Goal: Task Accomplishment & Management: Manage account settings

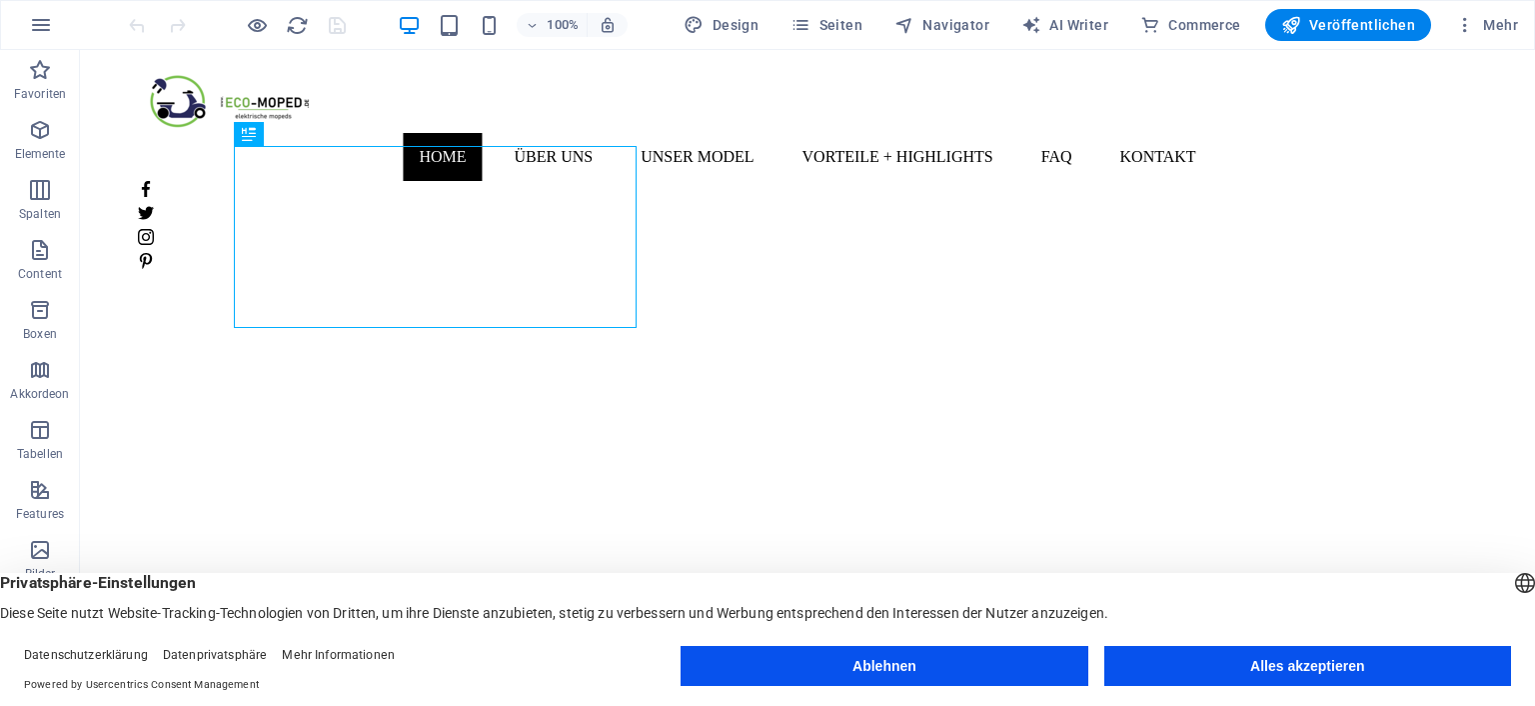
click at [842, 674] on button "Ablehnen" at bounding box center [884, 666] width 407 height 40
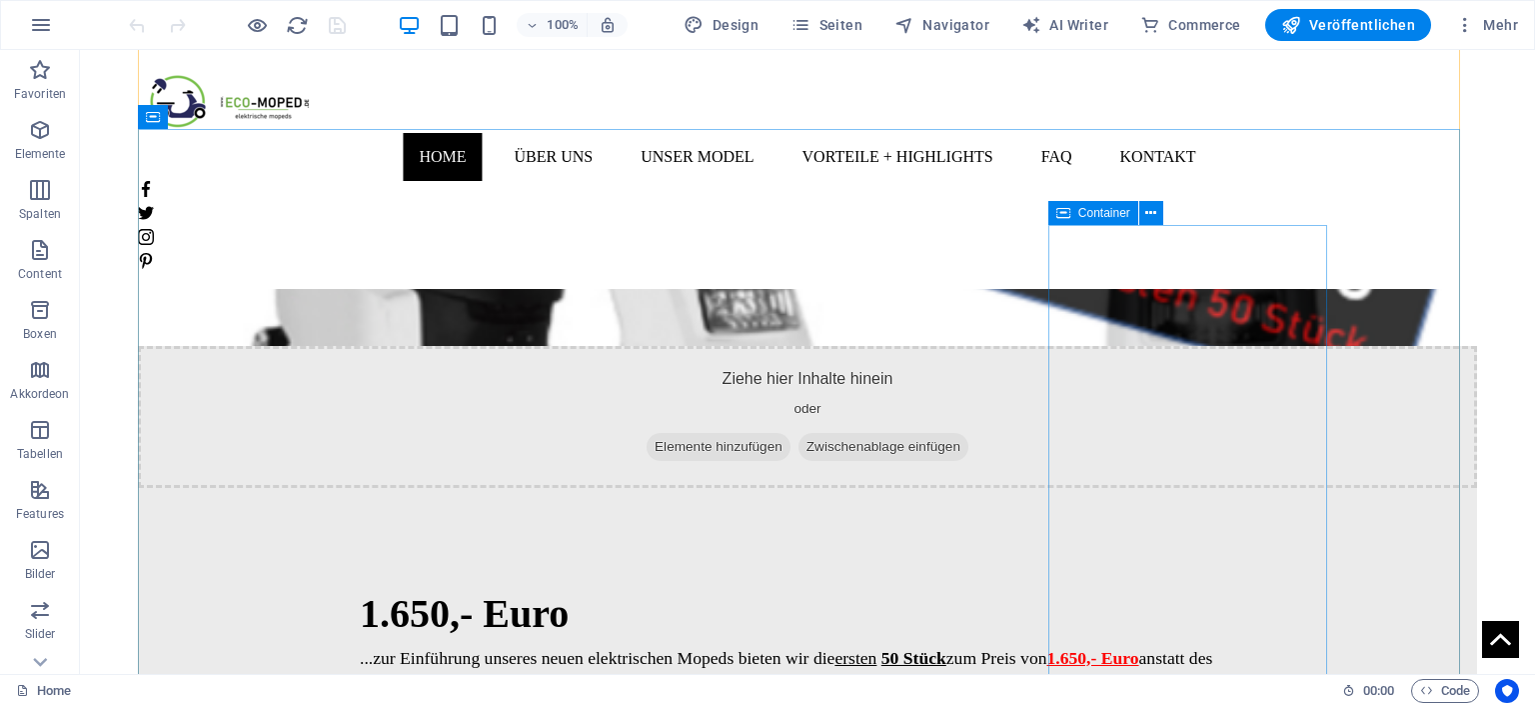
scroll to position [2322, 0]
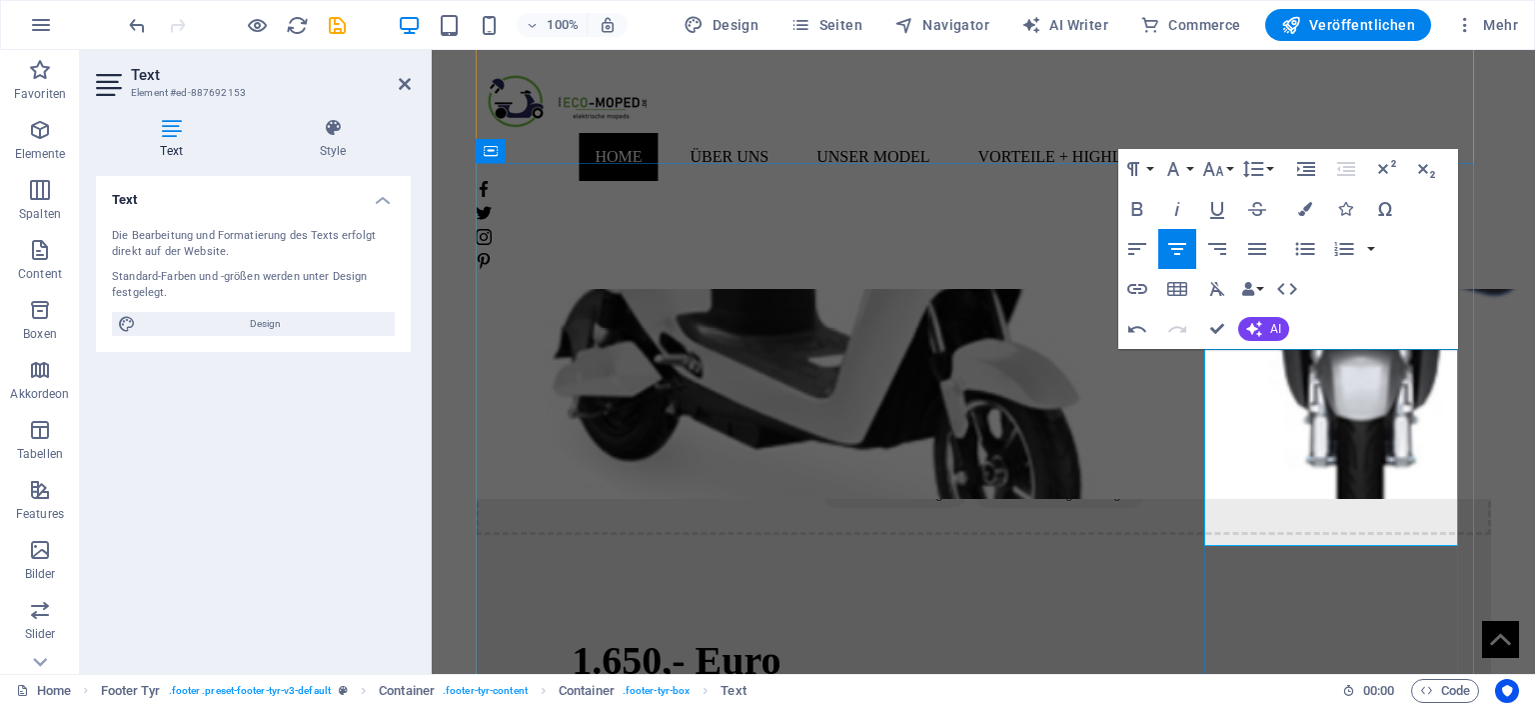
drag, startPoint x: 1254, startPoint y: 479, endPoint x: 1407, endPoint y: 472, distance: 153.1
click at [1225, 170] on button "Font Size" at bounding box center [1217, 169] width 38 height 40
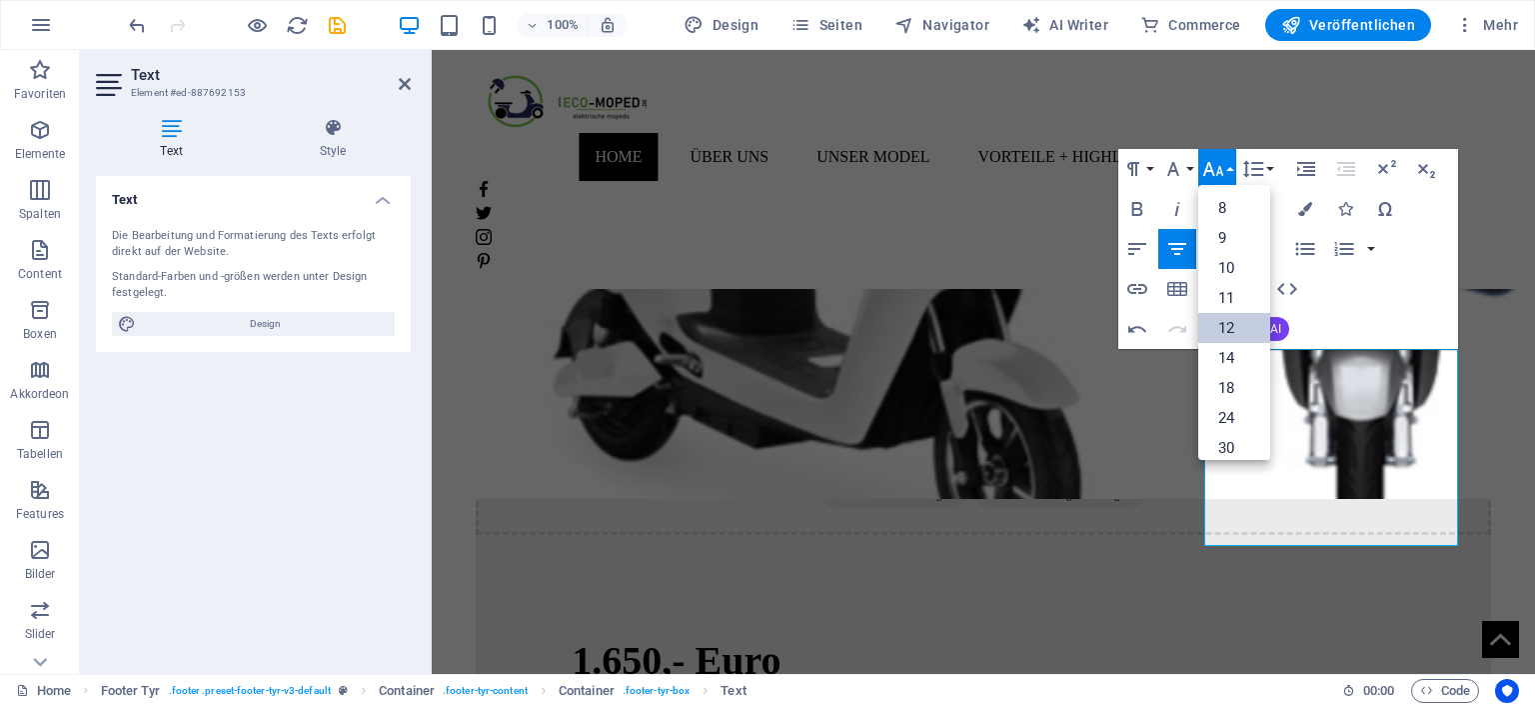
click at [1248, 331] on link "12" at bounding box center [1234, 328] width 72 height 30
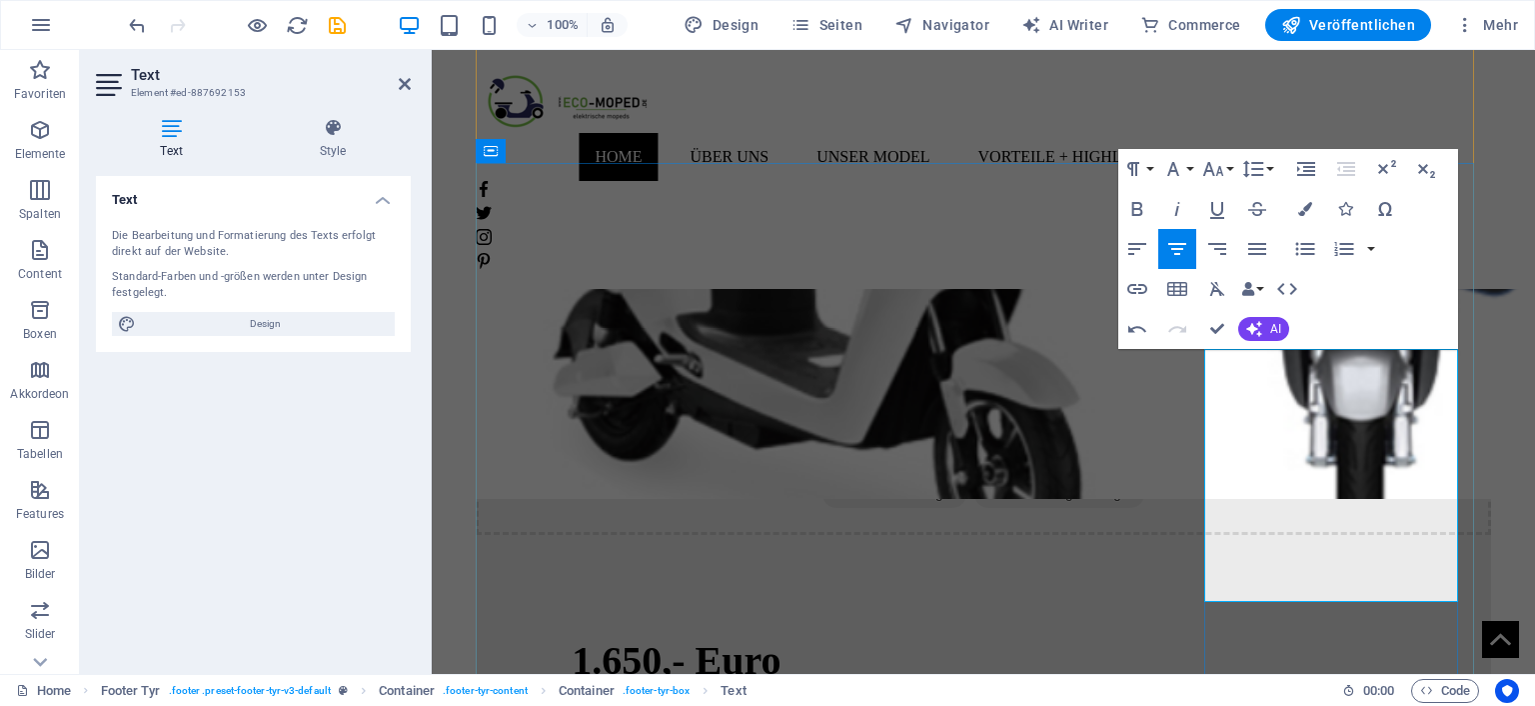
click at [1222, 172] on icon "button" at bounding box center [1213, 169] width 24 height 24
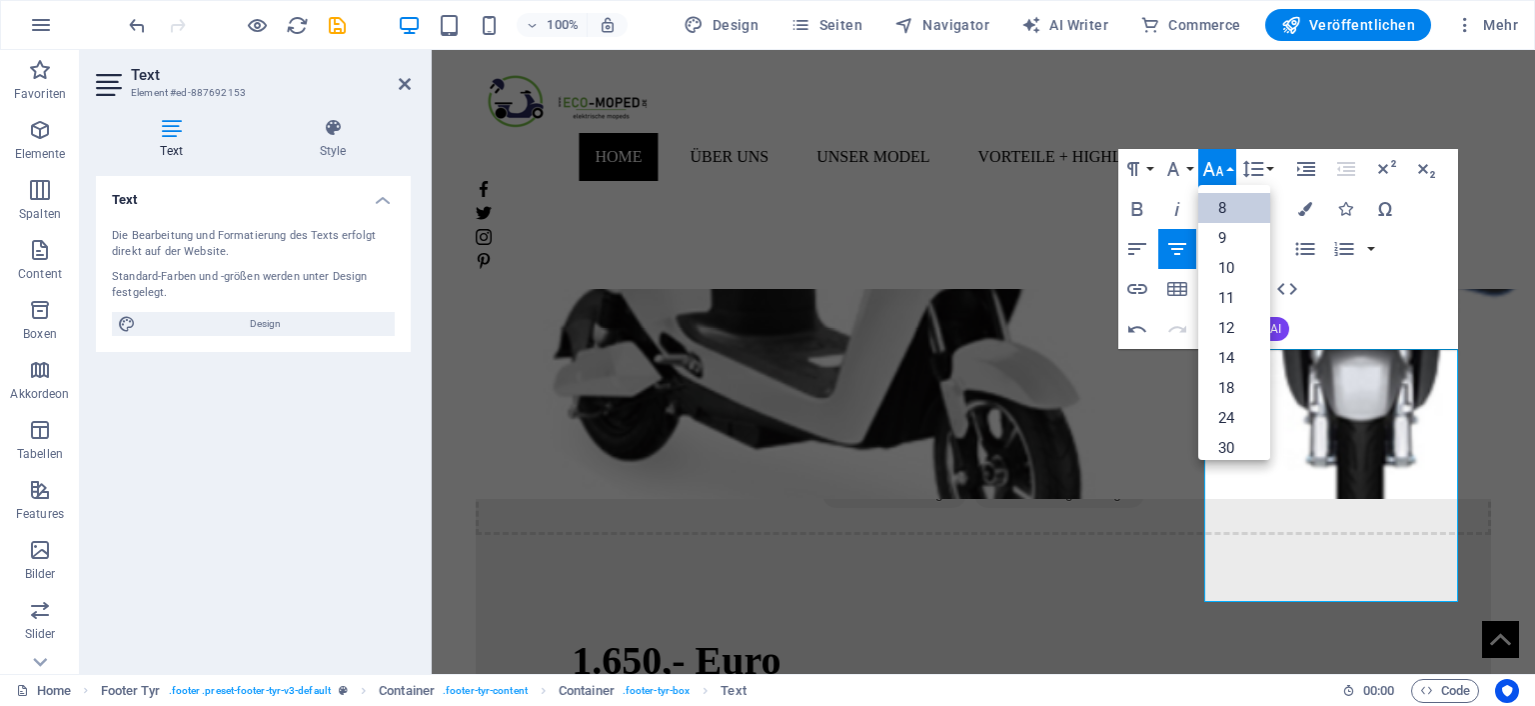
click at [1222, 212] on link "8" at bounding box center [1234, 208] width 72 height 30
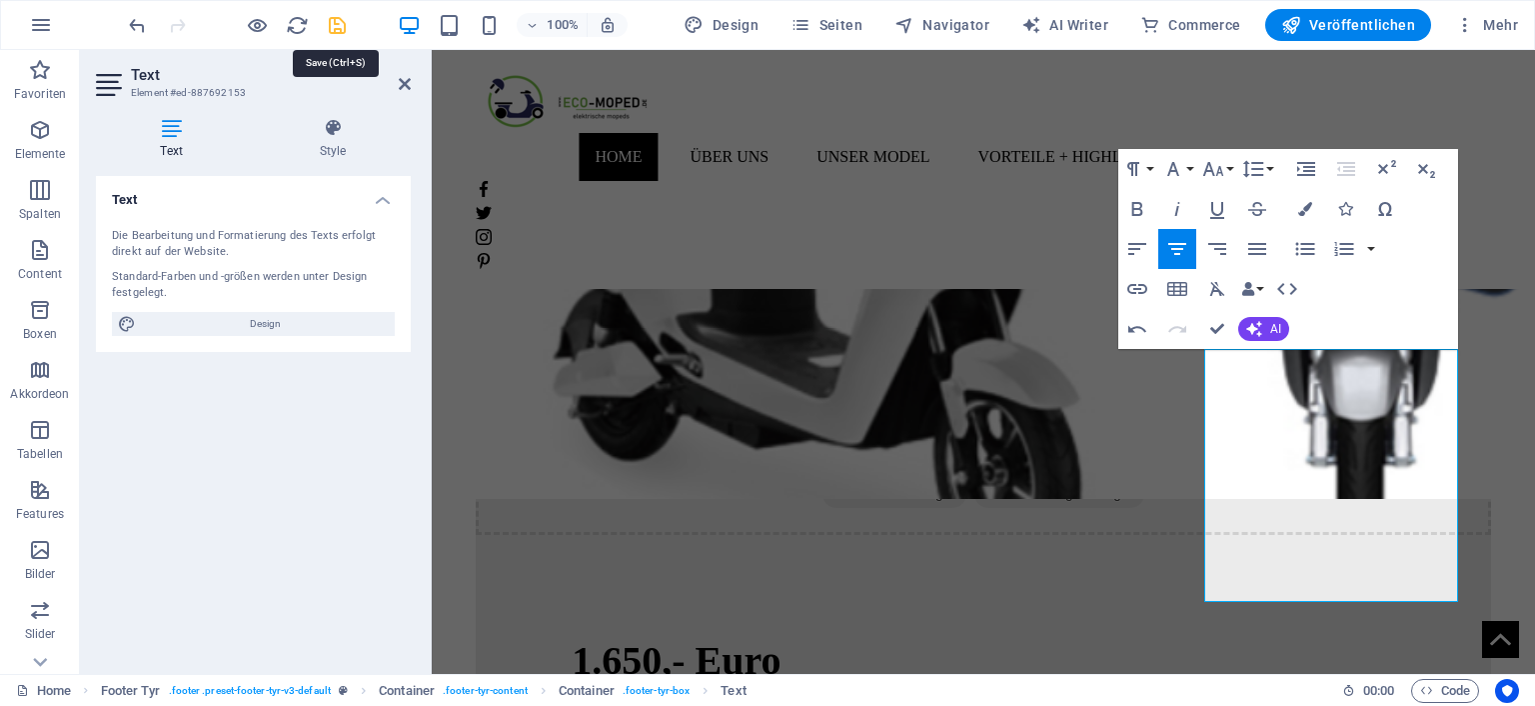
click at [335, 28] on icon "save" at bounding box center [337, 25] width 23 height 23
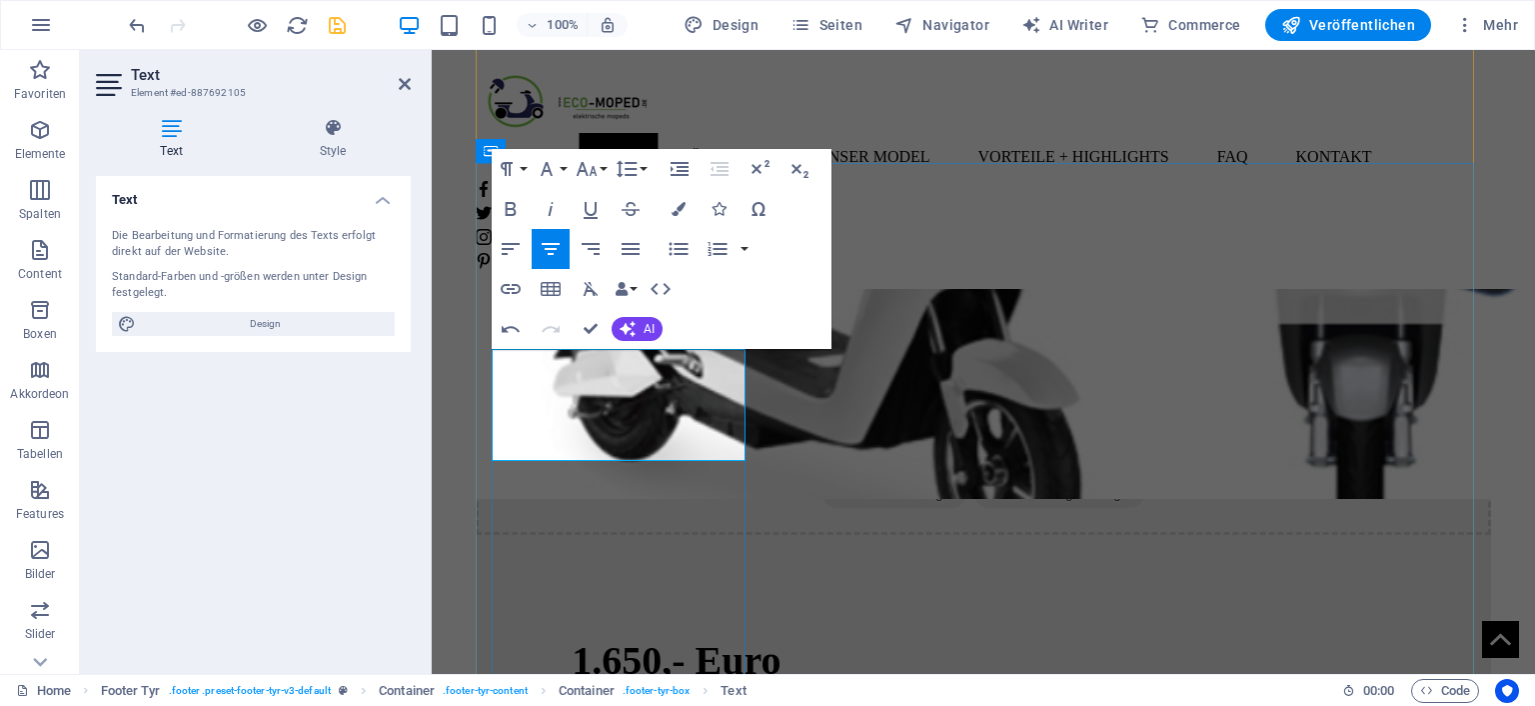
drag, startPoint x: 590, startPoint y: 365, endPoint x: 650, endPoint y: 358, distance: 60.4
click at [591, 210] on icon "button" at bounding box center [591, 209] width 24 height 24
click at [507, 215] on icon "button" at bounding box center [511, 209] width 11 height 14
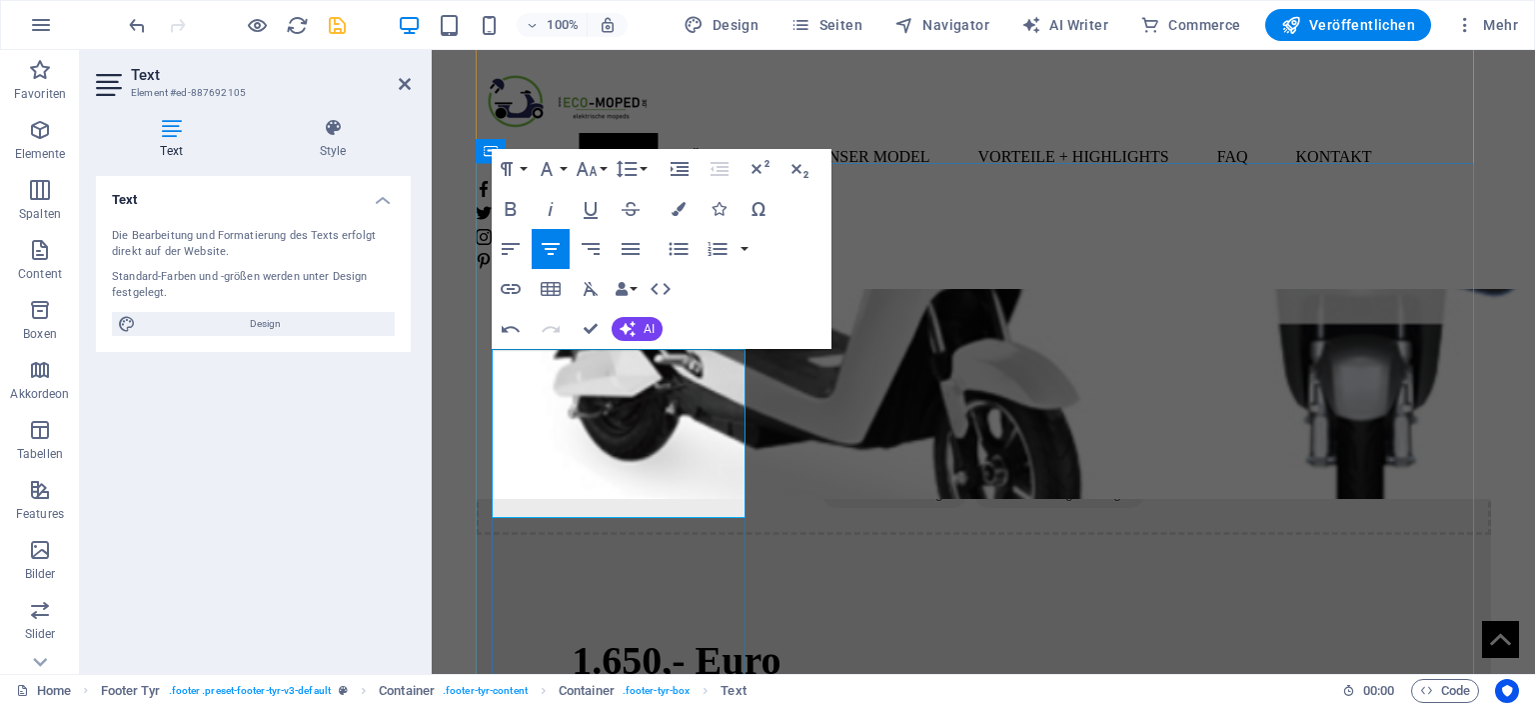
drag, startPoint x: 590, startPoint y: 362, endPoint x: 610, endPoint y: 363, distance: 20.0
click at [510, 202] on icon "button" at bounding box center [511, 209] width 11 height 14
click at [583, 217] on icon "button" at bounding box center [591, 209] width 24 height 24
drag, startPoint x: 611, startPoint y: 478, endPoint x: 648, endPoint y: 476, distance: 37.0
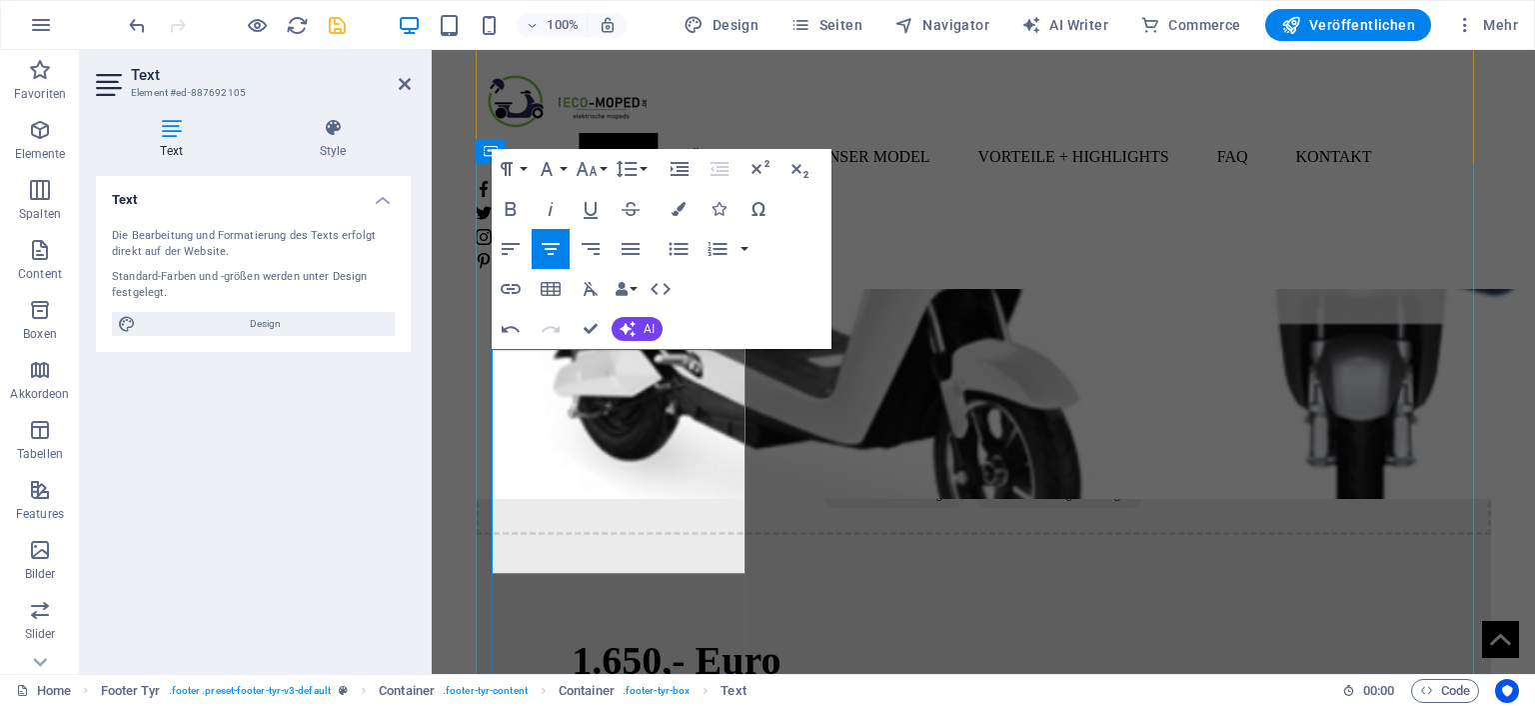
drag, startPoint x: 616, startPoint y: 482, endPoint x: 646, endPoint y: 475, distance: 30.8
click at [587, 210] on icon "button" at bounding box center [591, 210] width 14 height 17
click at [503, 214] on icon "button" at bounding box center [511, 209] width 24 height 24
click at [338, 30] on icon "save" at bounding box center [337, 25] width 23 height 23
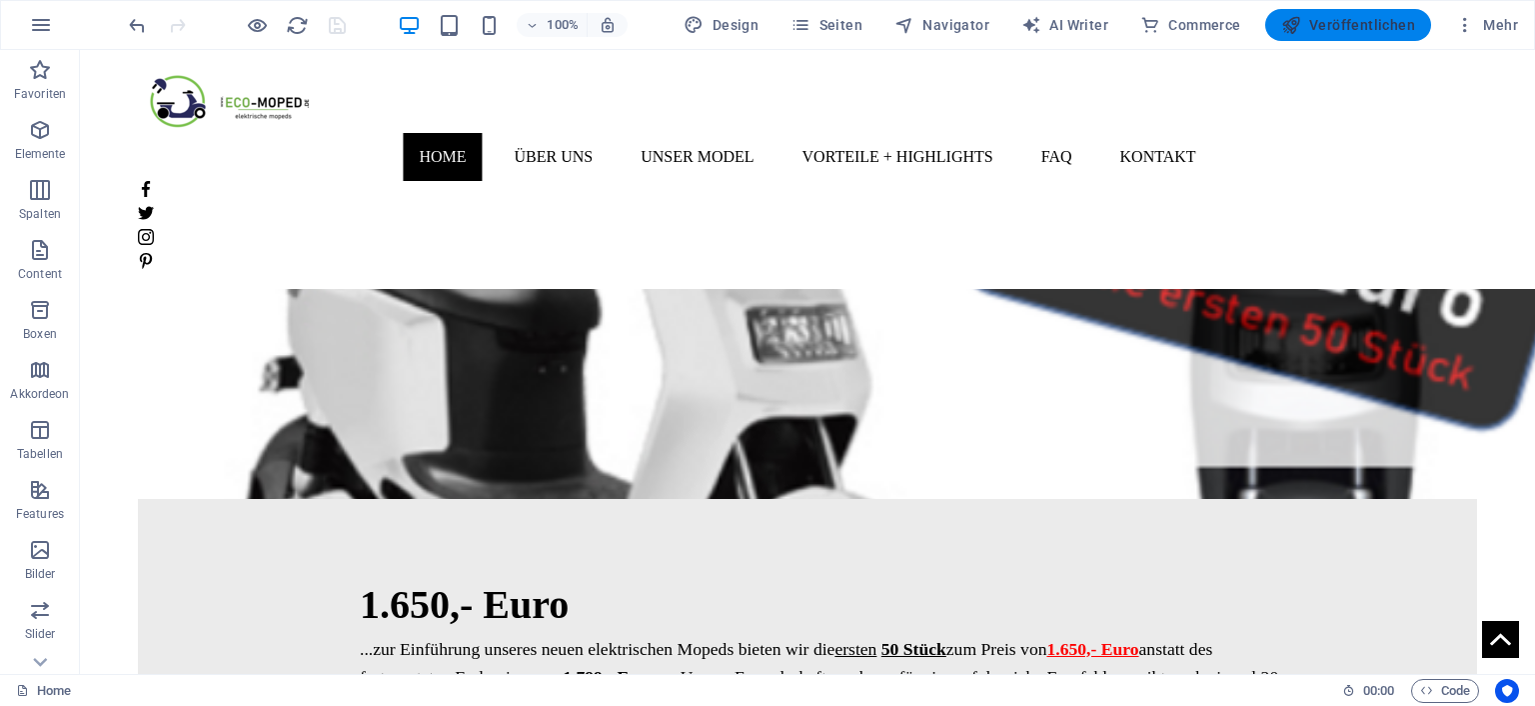
click at [1341, 27] on span "Veröffentlichen" at bounding box center [1348, 25] width 134 height 20
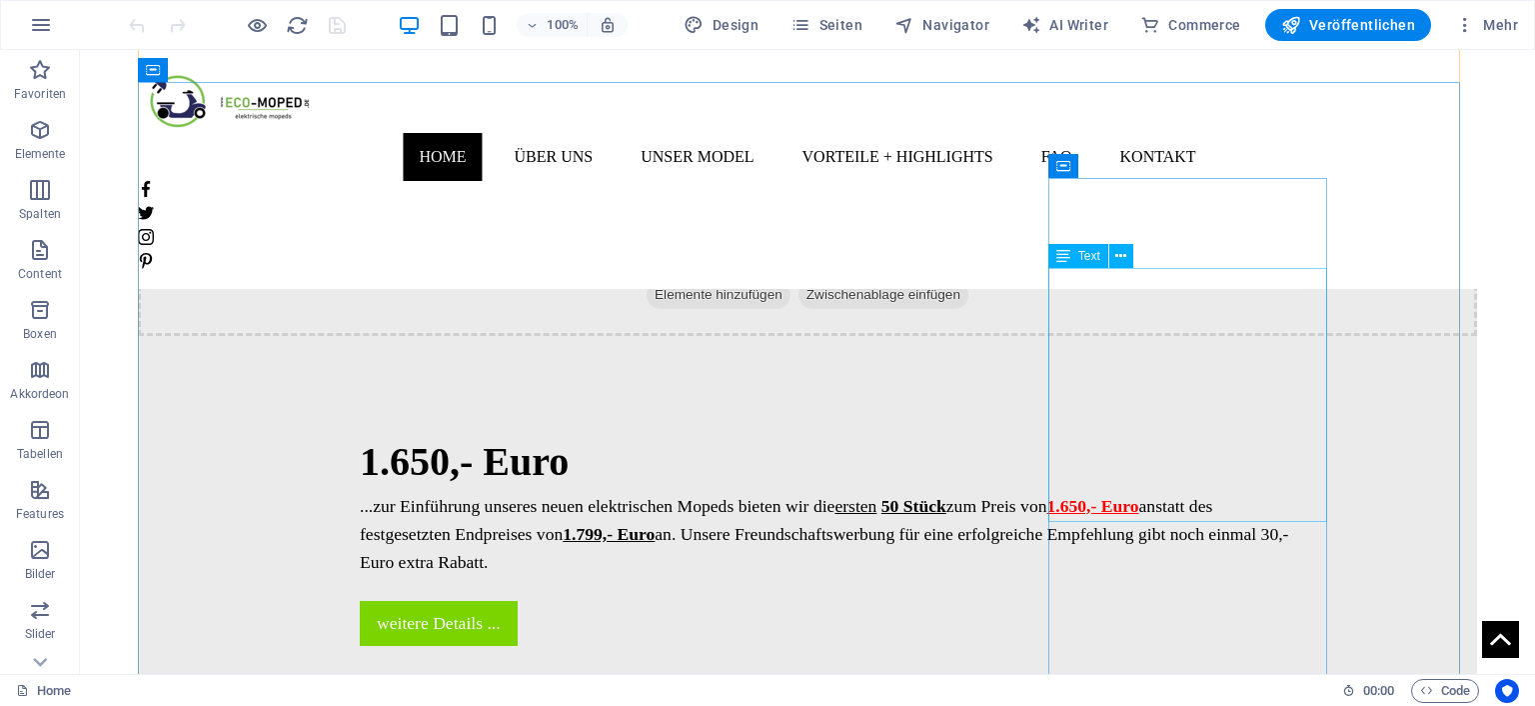
scroll to position [2495, 0]
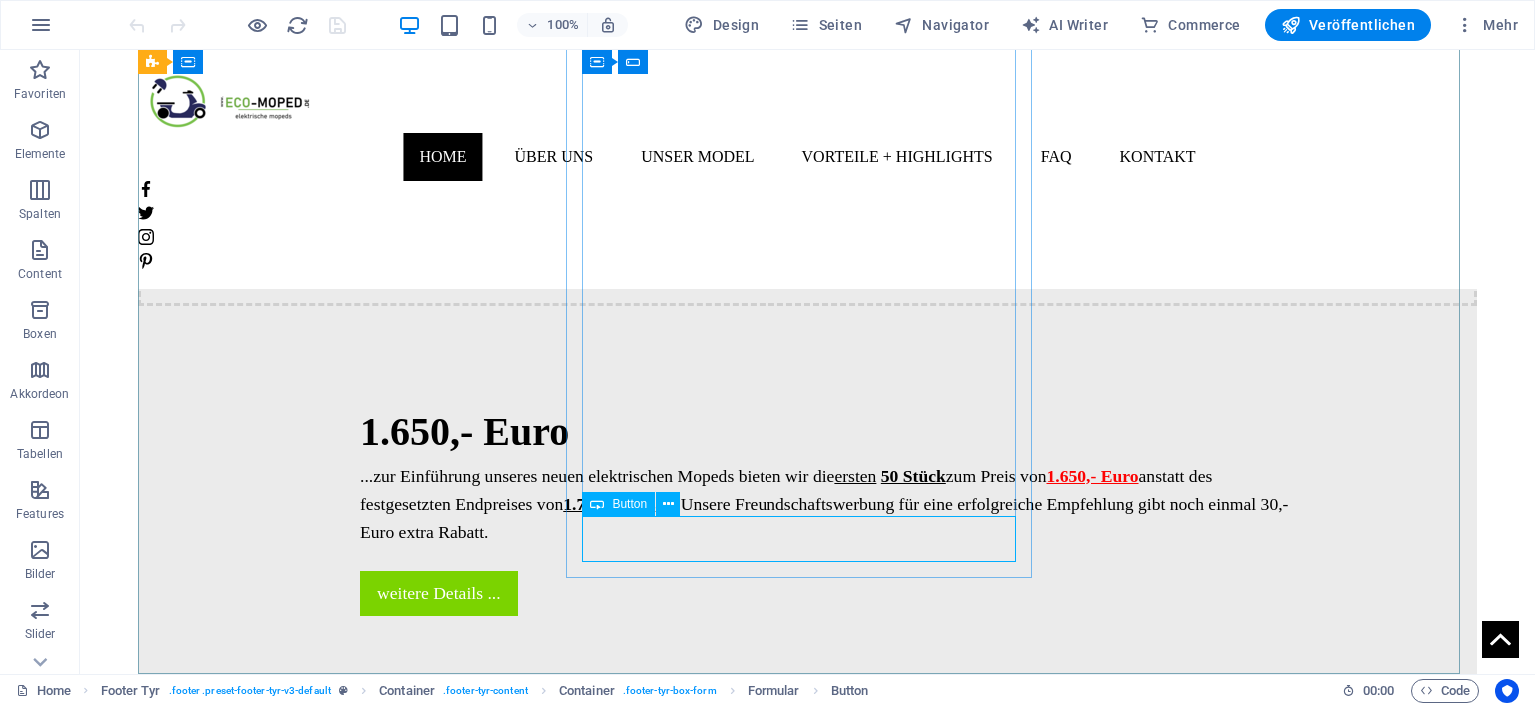
click at [627, 504] on span "Button" at bounding box center [629, 504] width 35 height 12
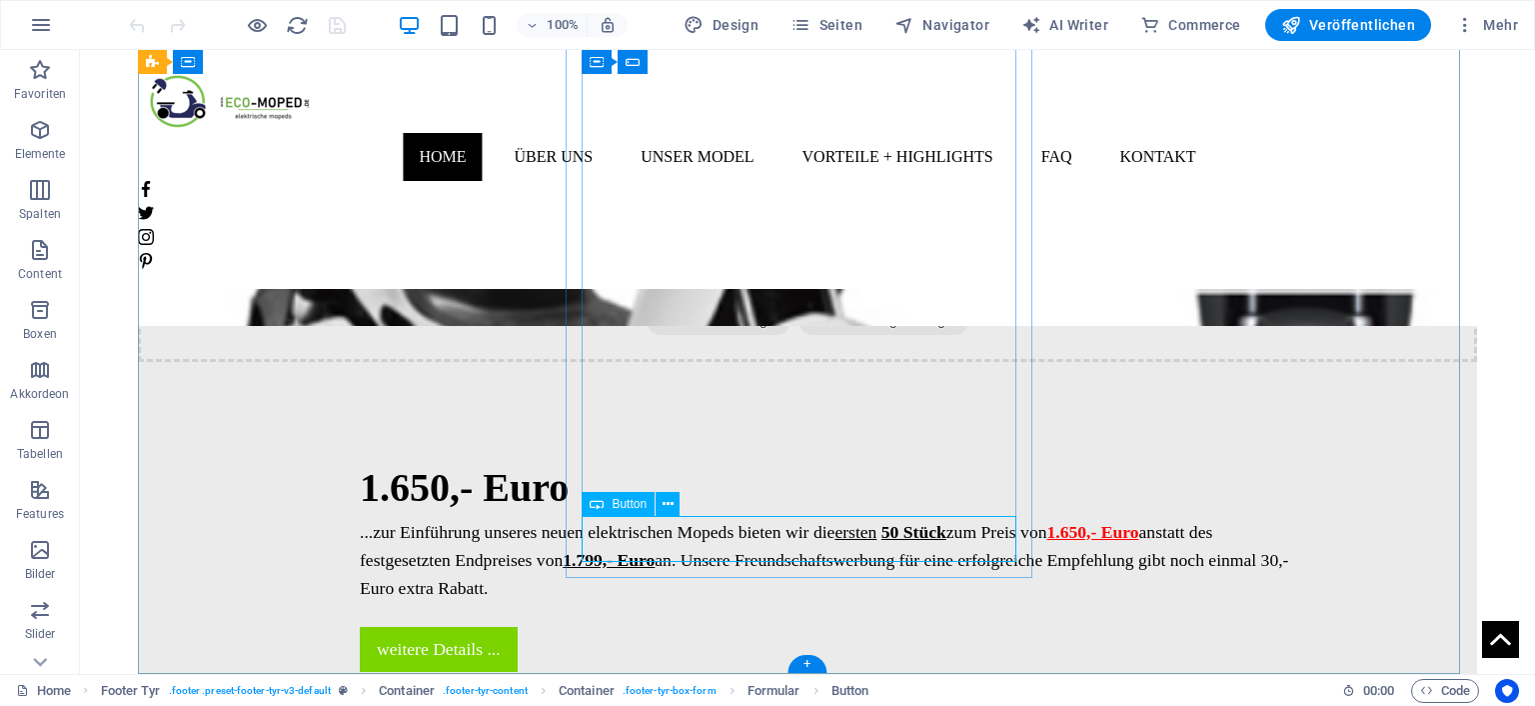
scroll to position [2450, 0]
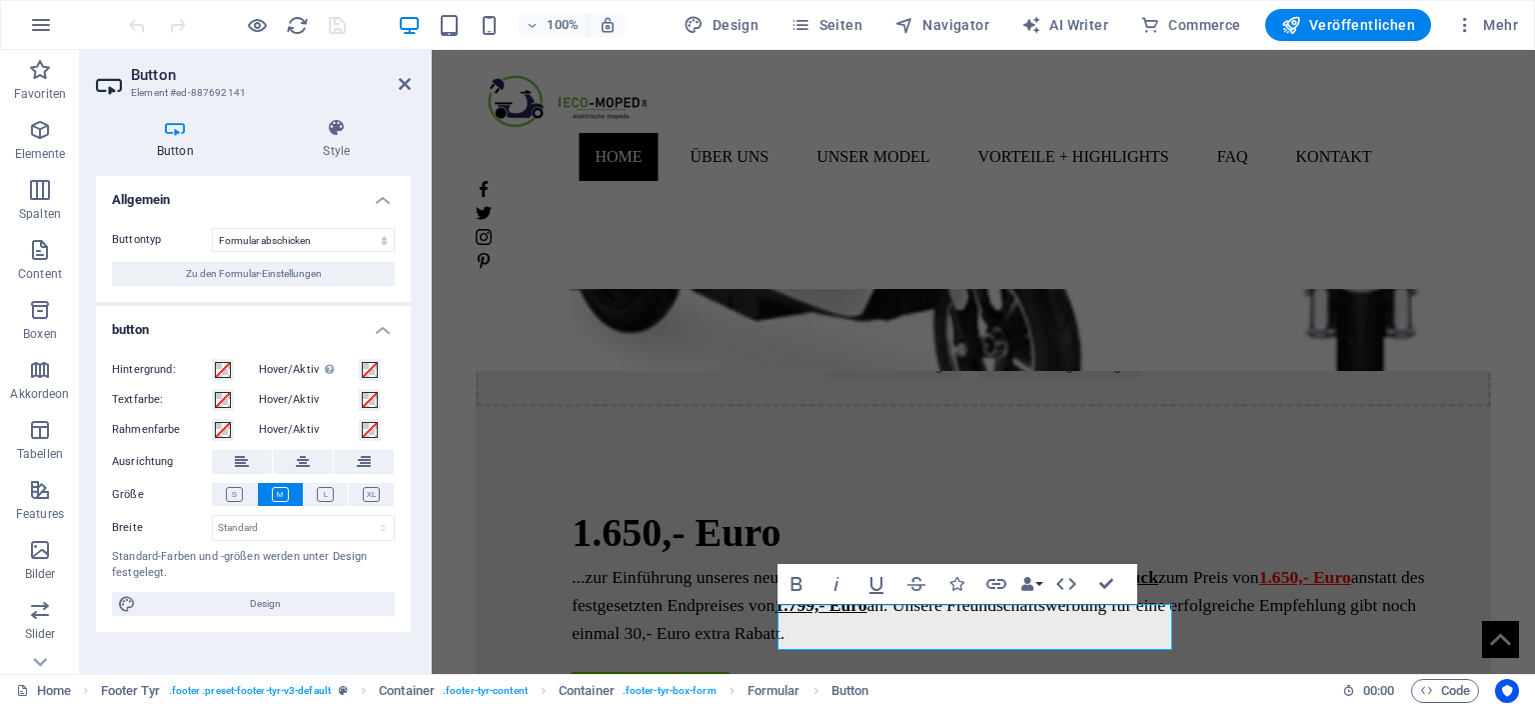
click at [182, 137] on icon at bounding box center [175, 128] width 159 height 20
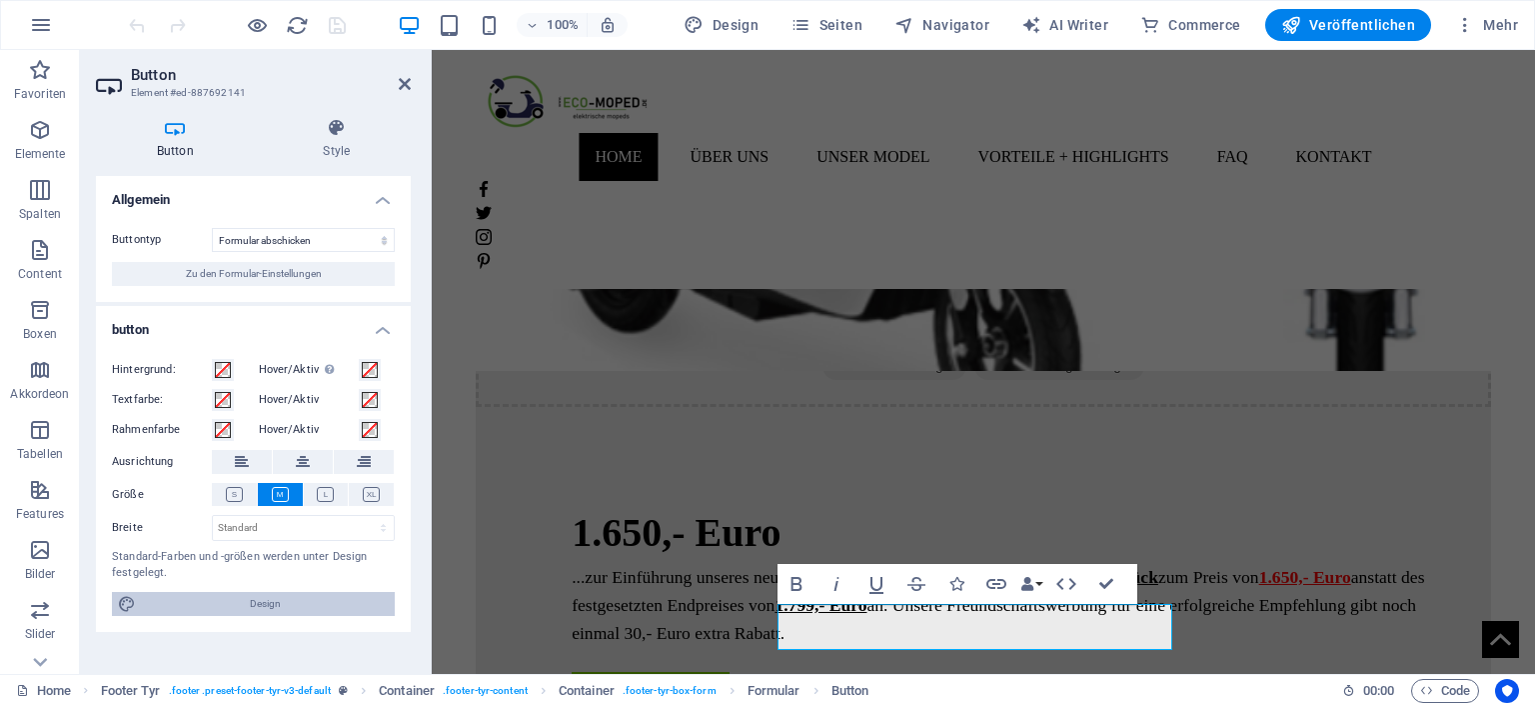
click at [266, 601] on span "Design" at bounding box center [265, 604] width 247 height 24
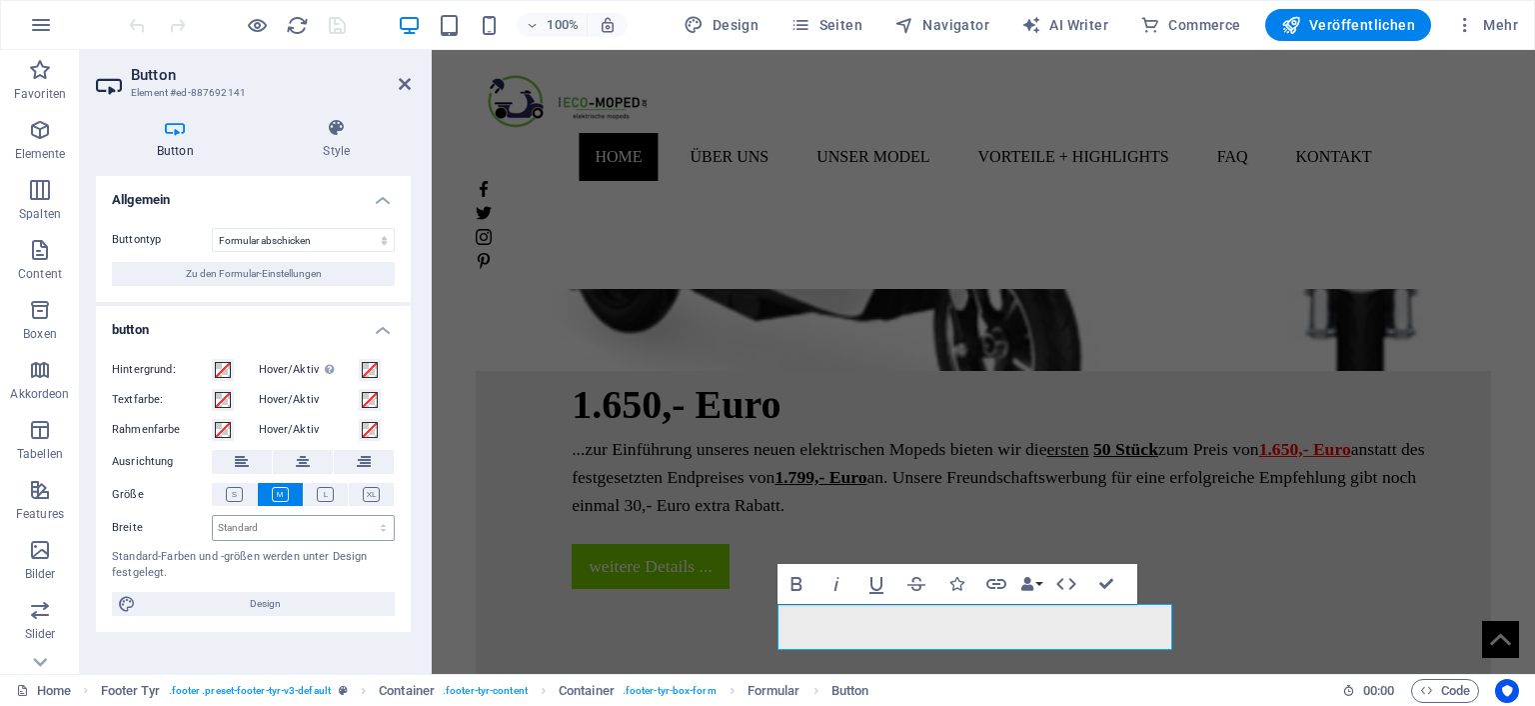
select select "rem"
select select "400"
select select "px"
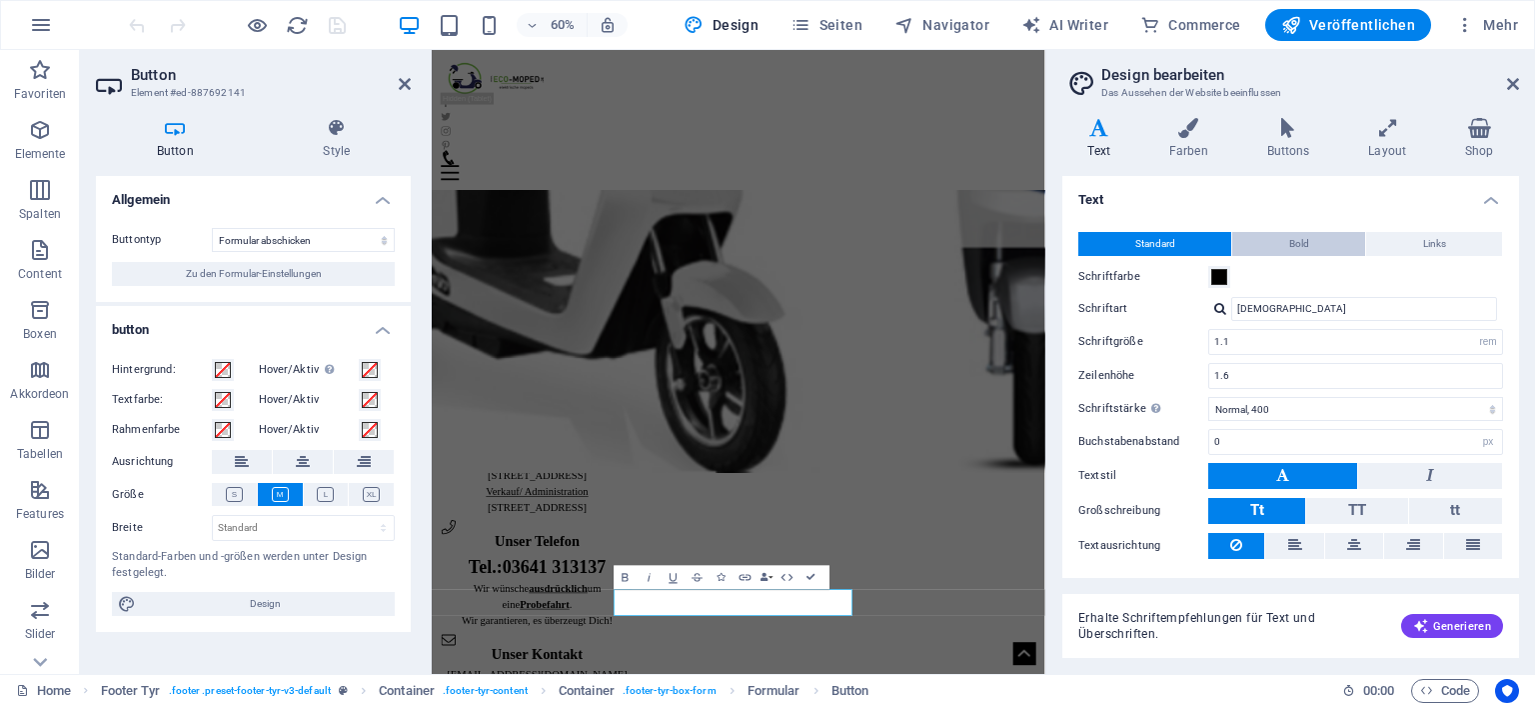
scroll to position [1889, 0]
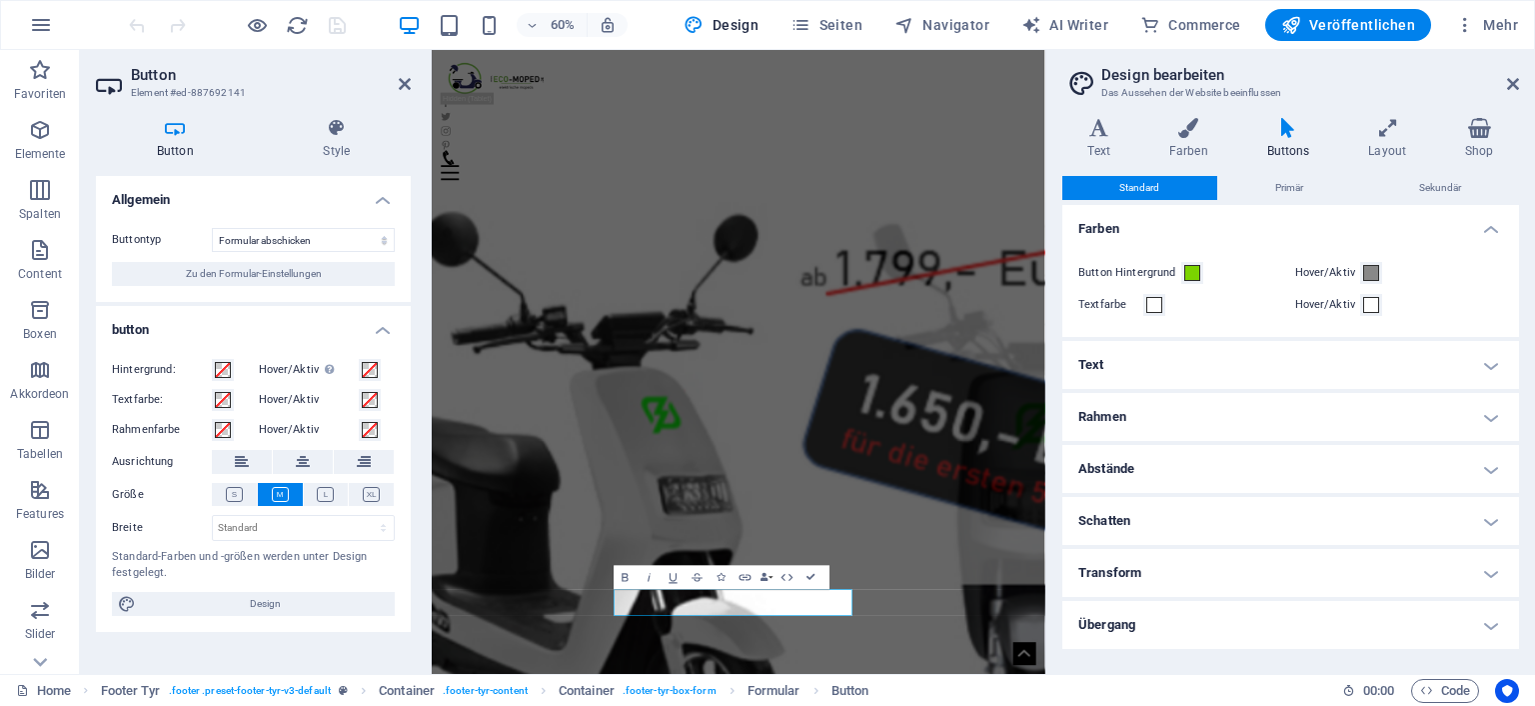
click at [1301, 144] on h4 "Buttons" at bounding box center [1292, 139] width 102 height 42
click at [1301, 142] on h4 "Buttons" at bounding box center [1292, 139] width 102 height 42
click at [268, 282] on span "Zu den Formular-Einstellungen" at bounding box center [254, 274] width 136 height 24
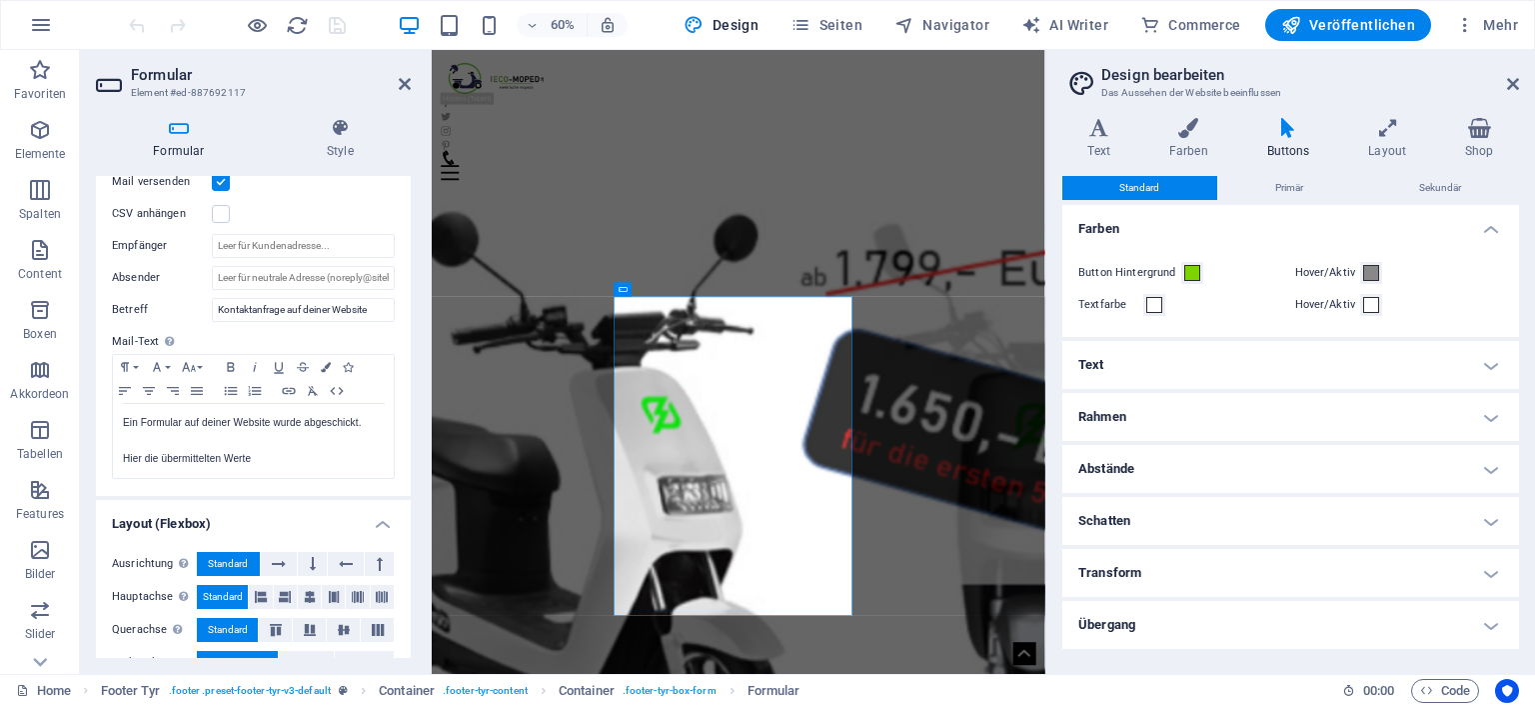
scroll to position [544, 0]
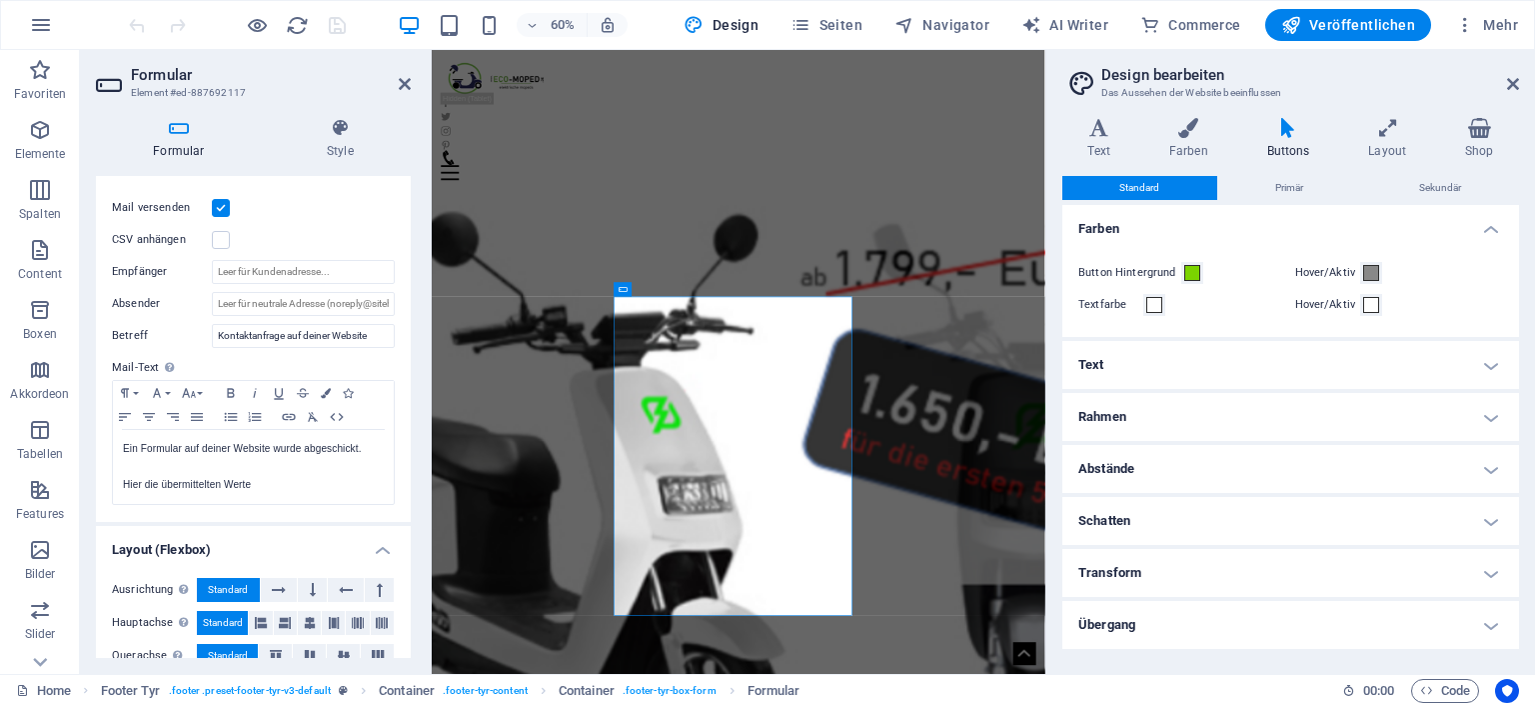
click at [194, 148] on h4 "Formular" at bounding box center [183, 139] width 174 height 42
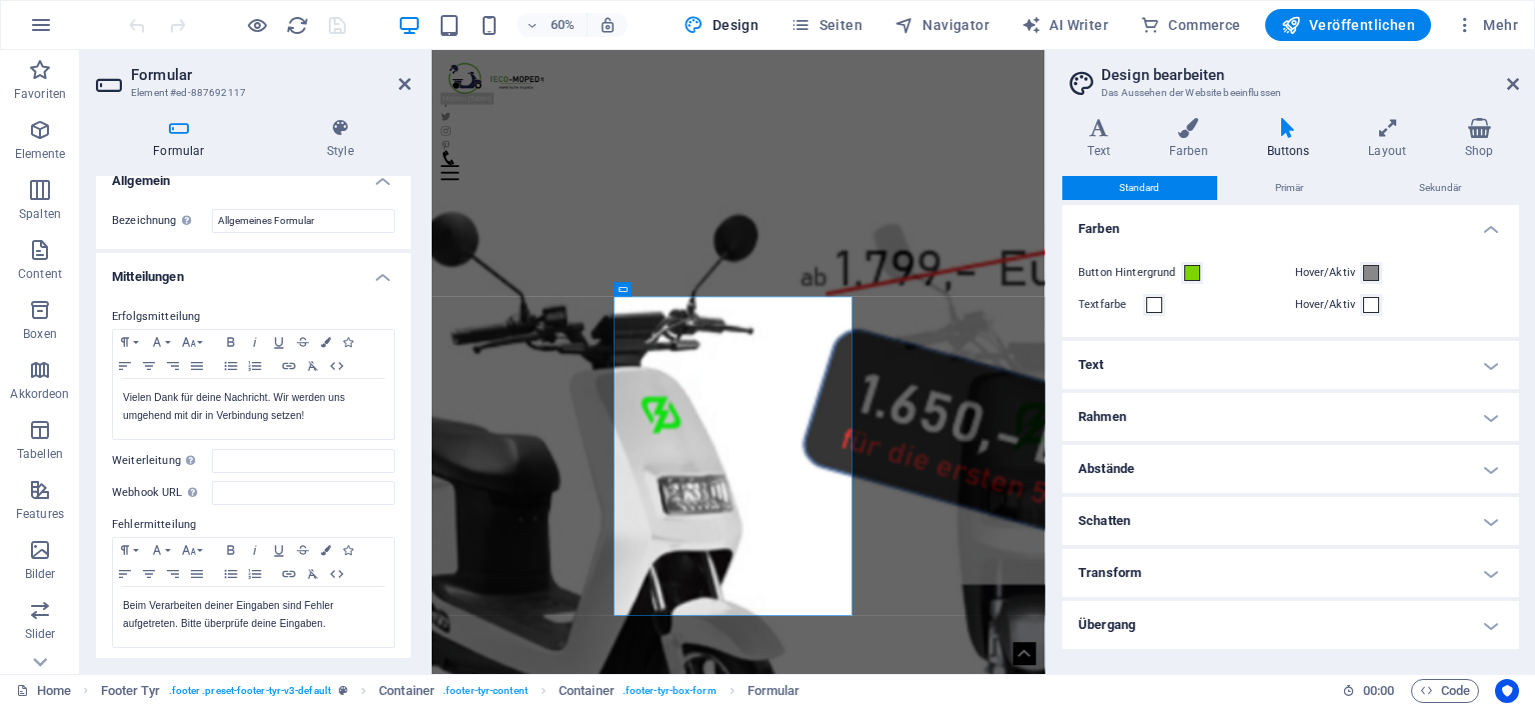
scroll to position [0, 0]
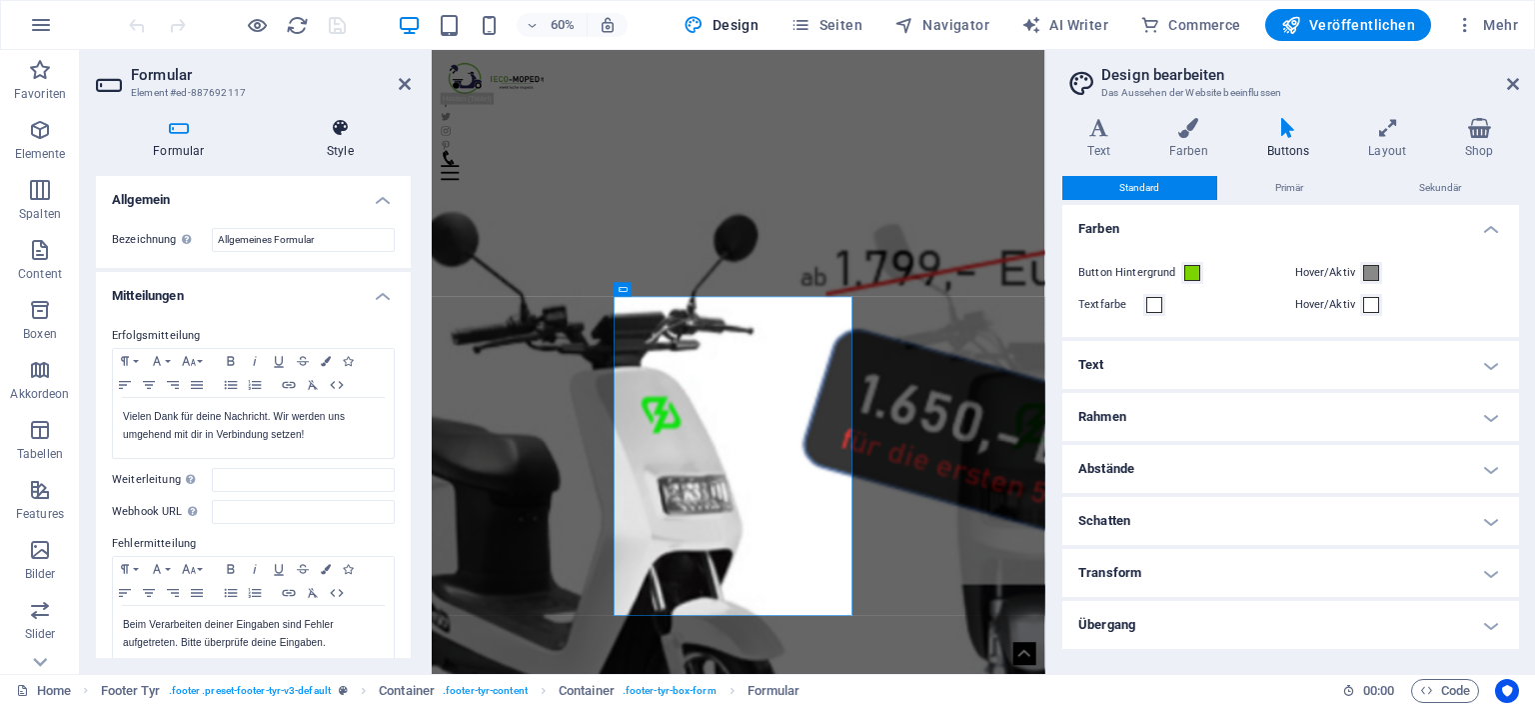
click at [330, 146] on h4 "Style" at bounding box center [340, 139] width 141 height 42
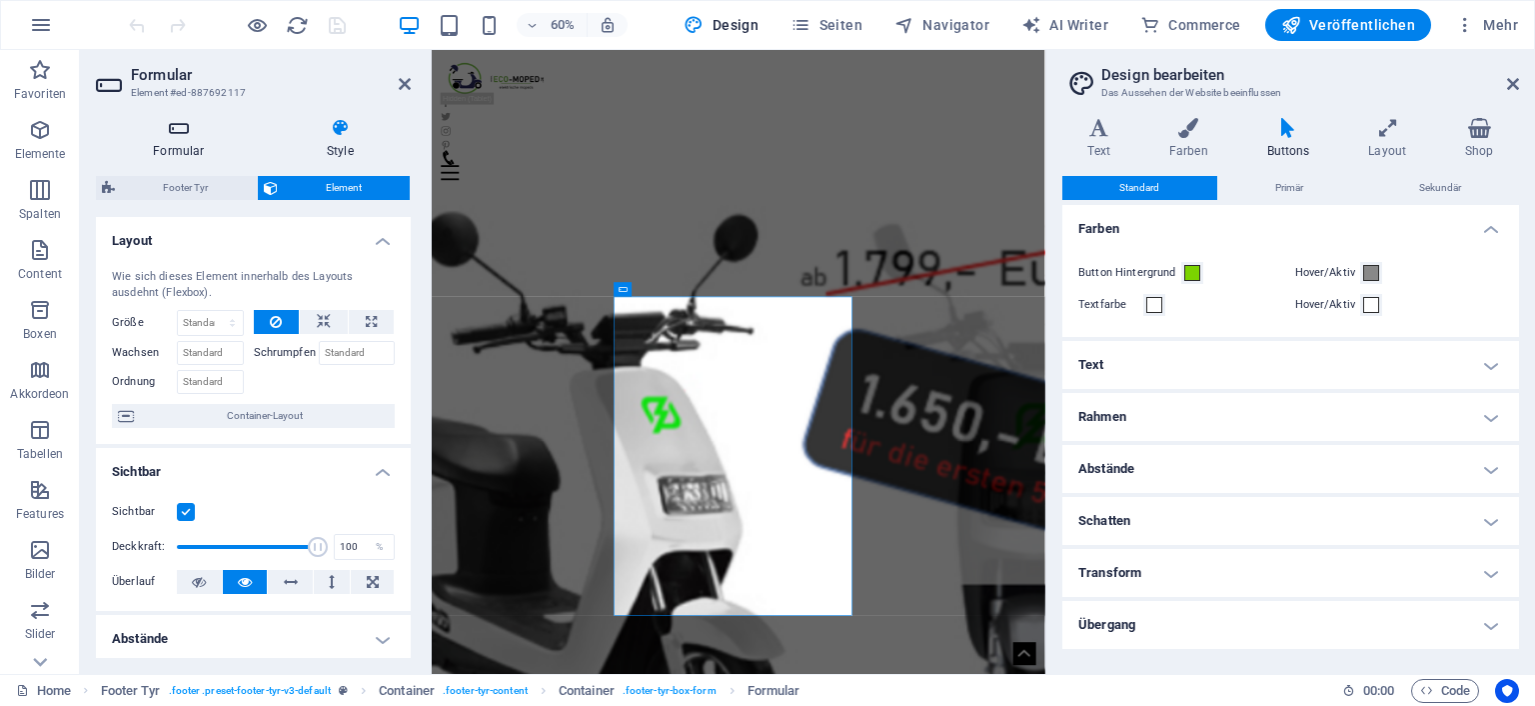
click at [178, 142] on h4 "Formular" at bounding box center [183, 139] width 174 height 42
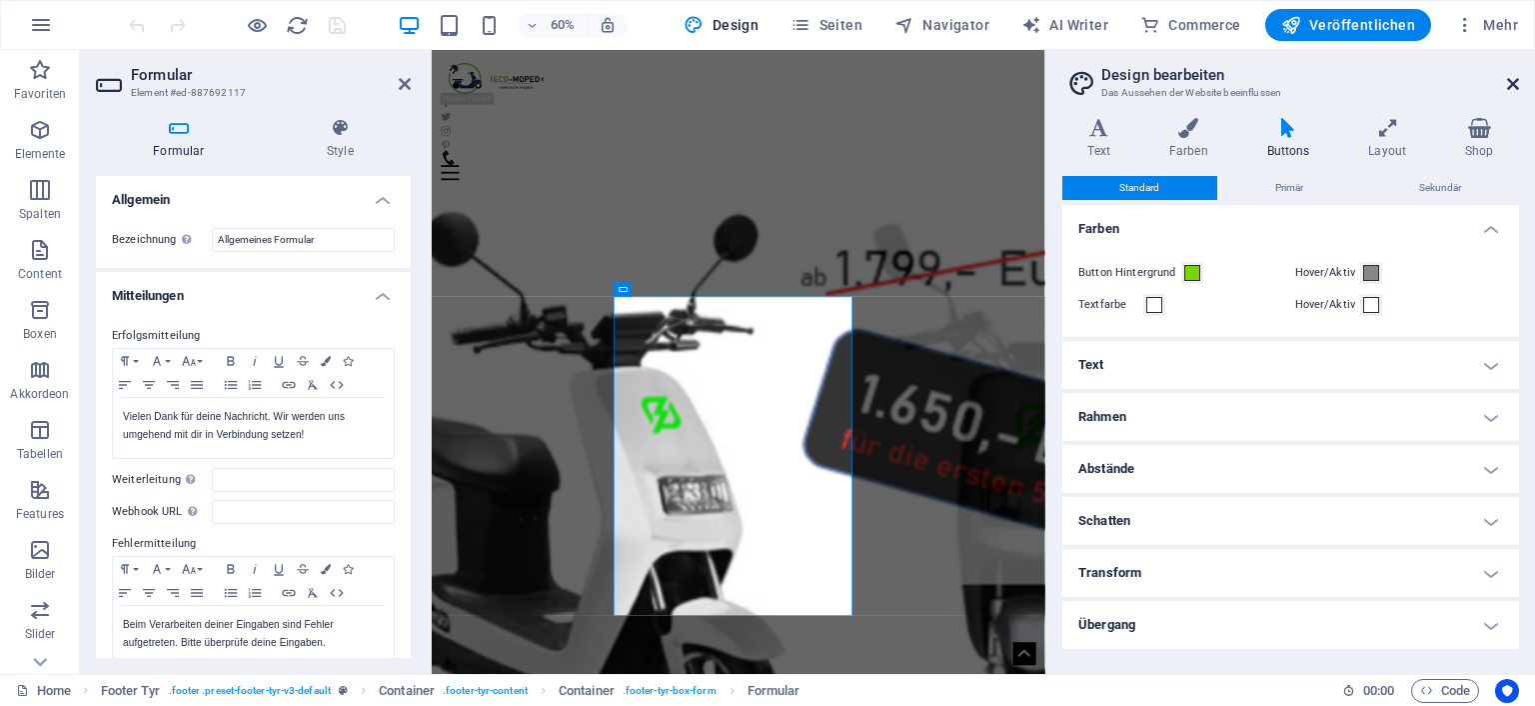
click at [1513, 79] on icon at bounding box center [1513, 84] width 12 height 16
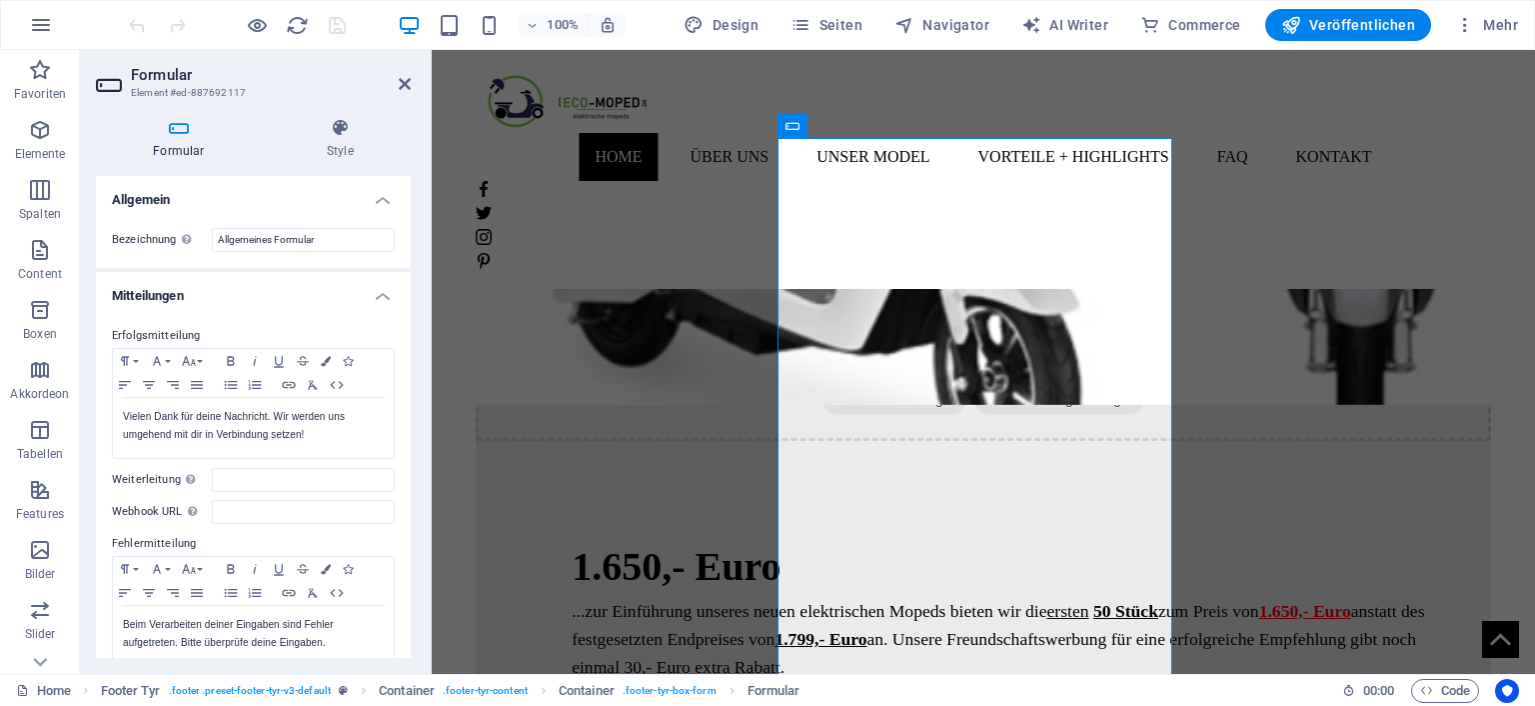
scroll to position [2417, 0]
click at [1497, 230] on body "Skip to main content Home Über uns Unser Model Vorteile + Highlights FAQ Kontak…" at bounding box center [983, 528] width 1103 height 5790
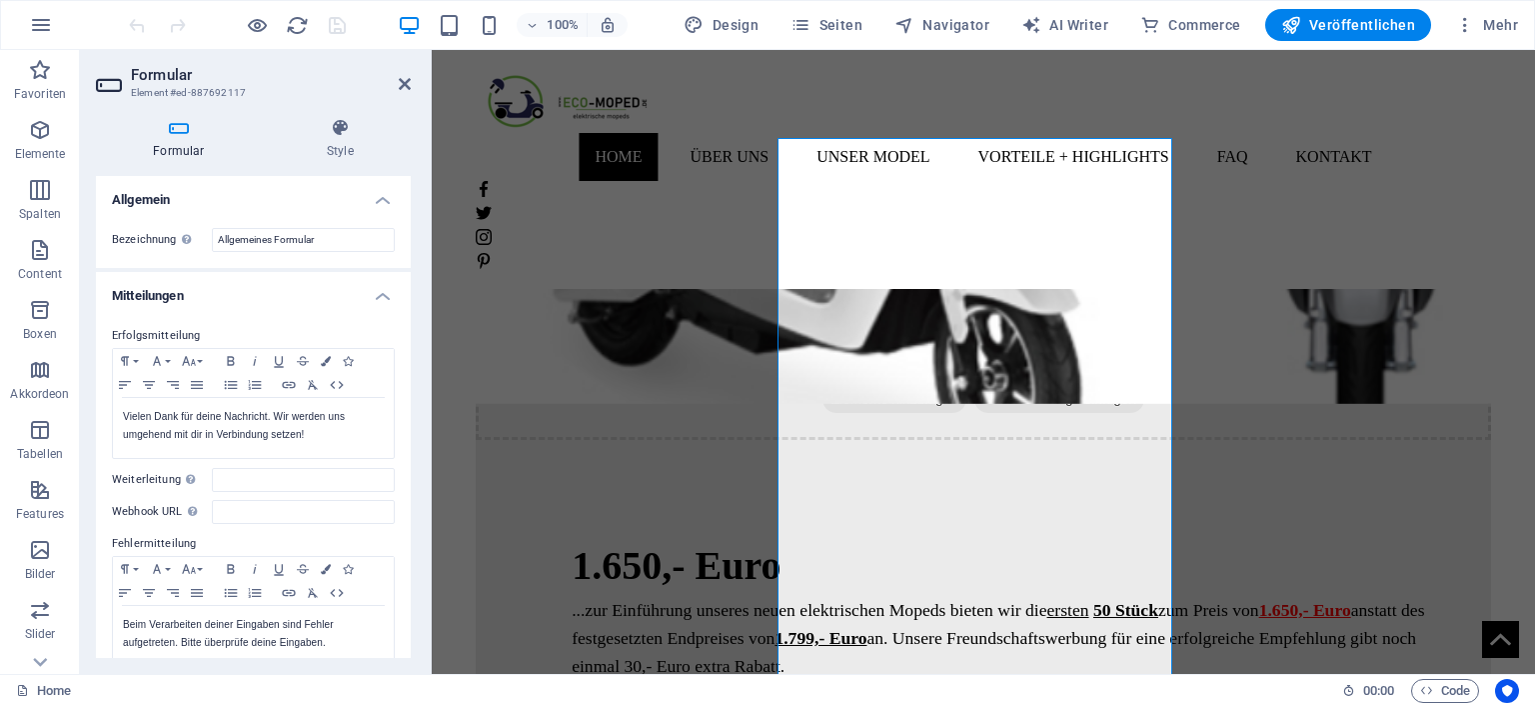
click at [1497, 230] on body "Skip to main content Home Über uns Unser Model Vorteile + Highlights FAQ Kontak…" at bounding box center [983, 528] width 1103 height 5790
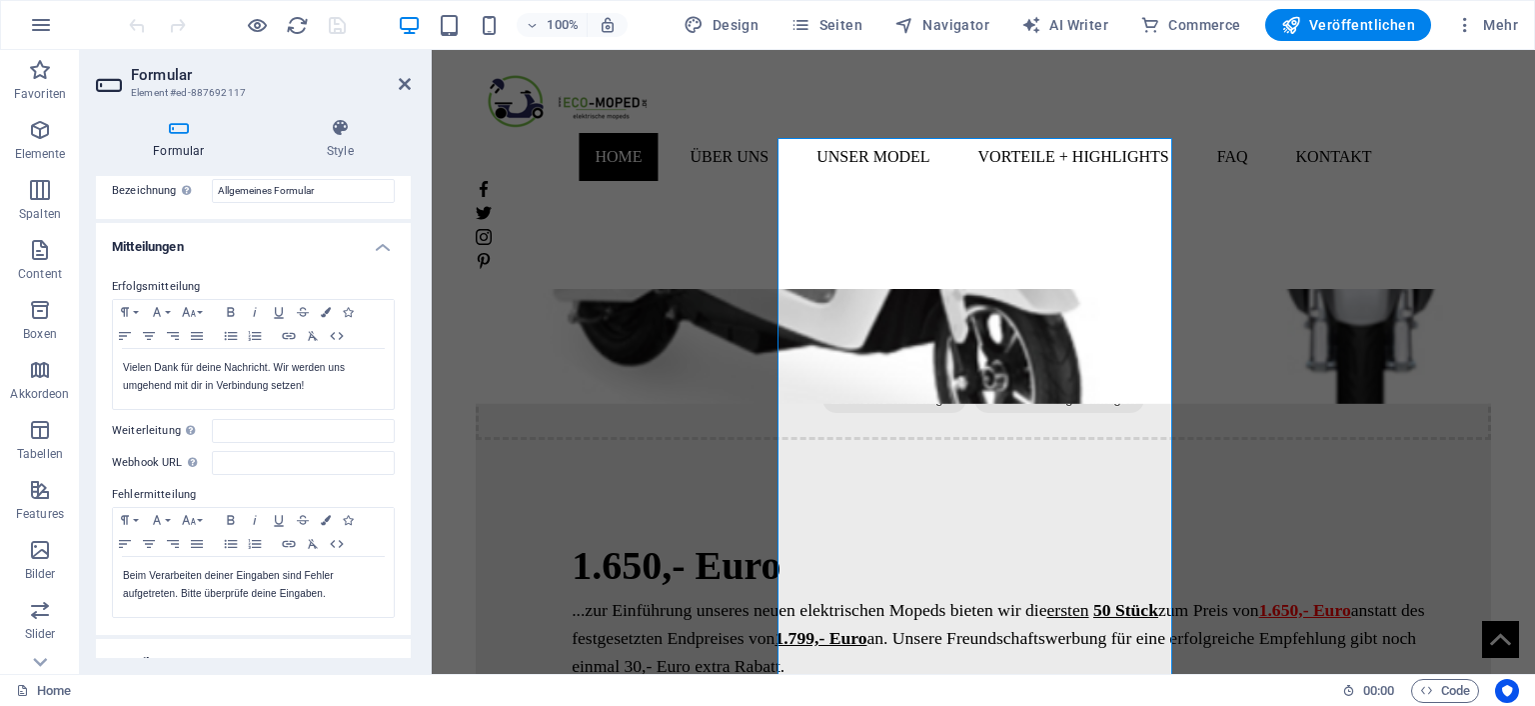
scroll to position [0, 0]
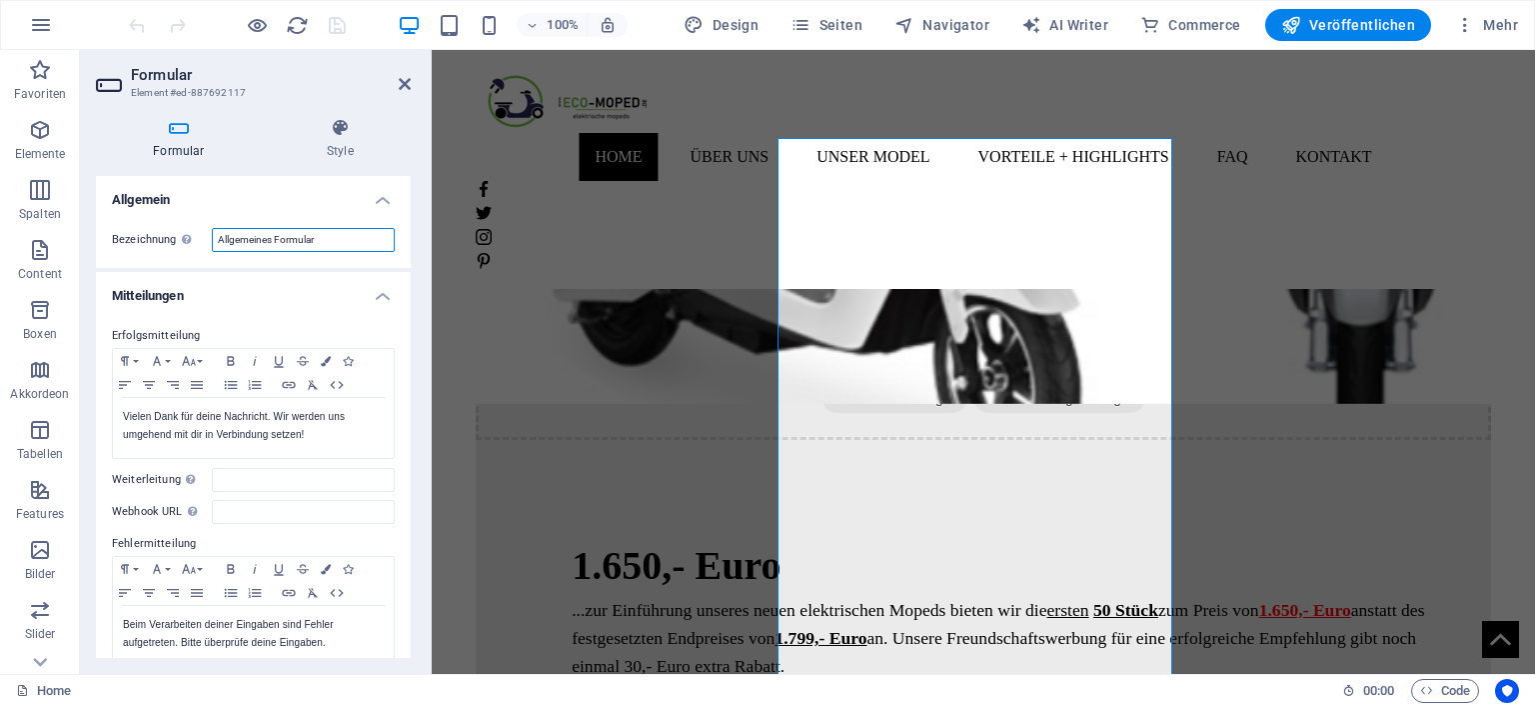
click at [270, 239] on input "Allgemeines Formular" at bounding box center [303, 240] width 183 height 24
click at [112, 87] on icon at bounding box center [111, 85] width 30 height 32
click at [178, 81] on h2 "Formular" at bounding box center [271, 75] width 280 height 18
click at [180, 76] on h2 "Formular" at bounding box center [271, 75] width 280 height 18
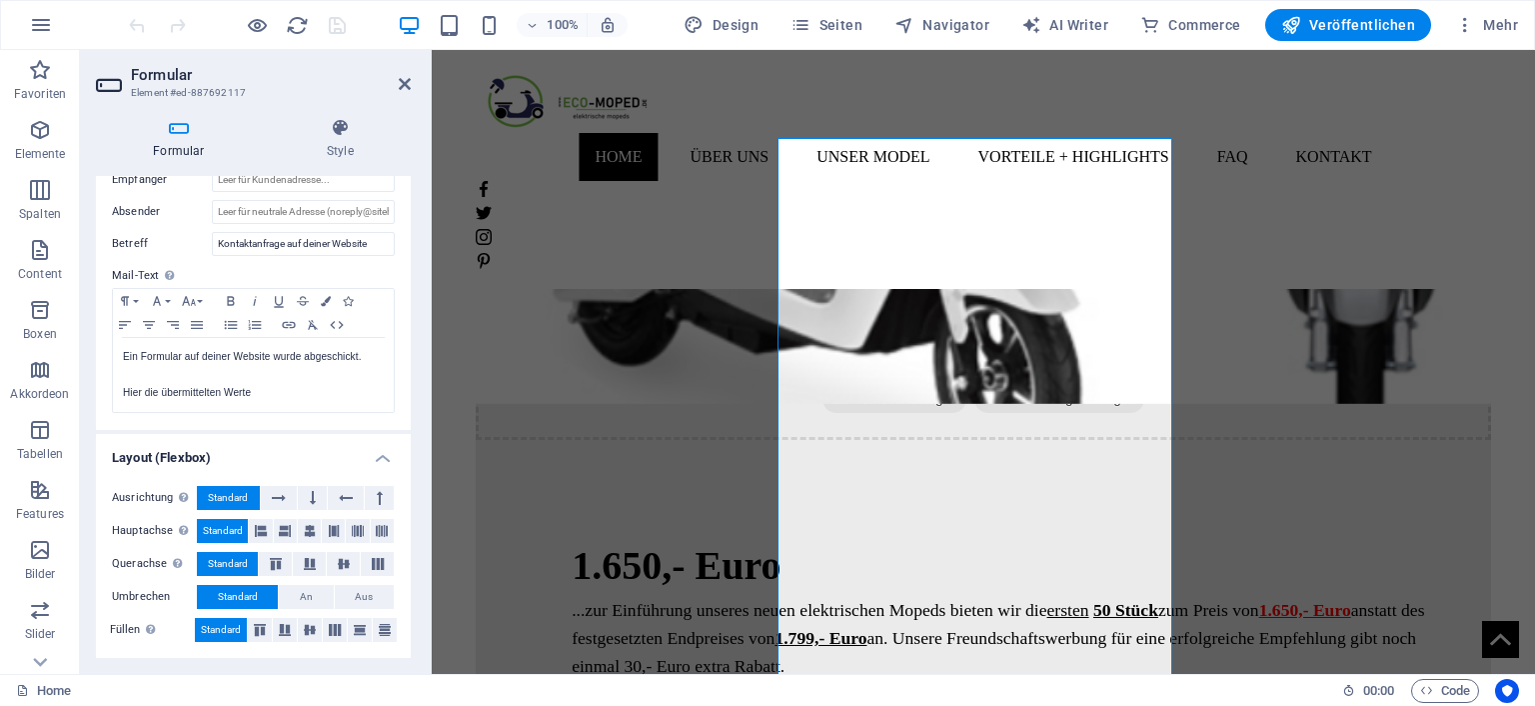
scroll to position [544, 0]
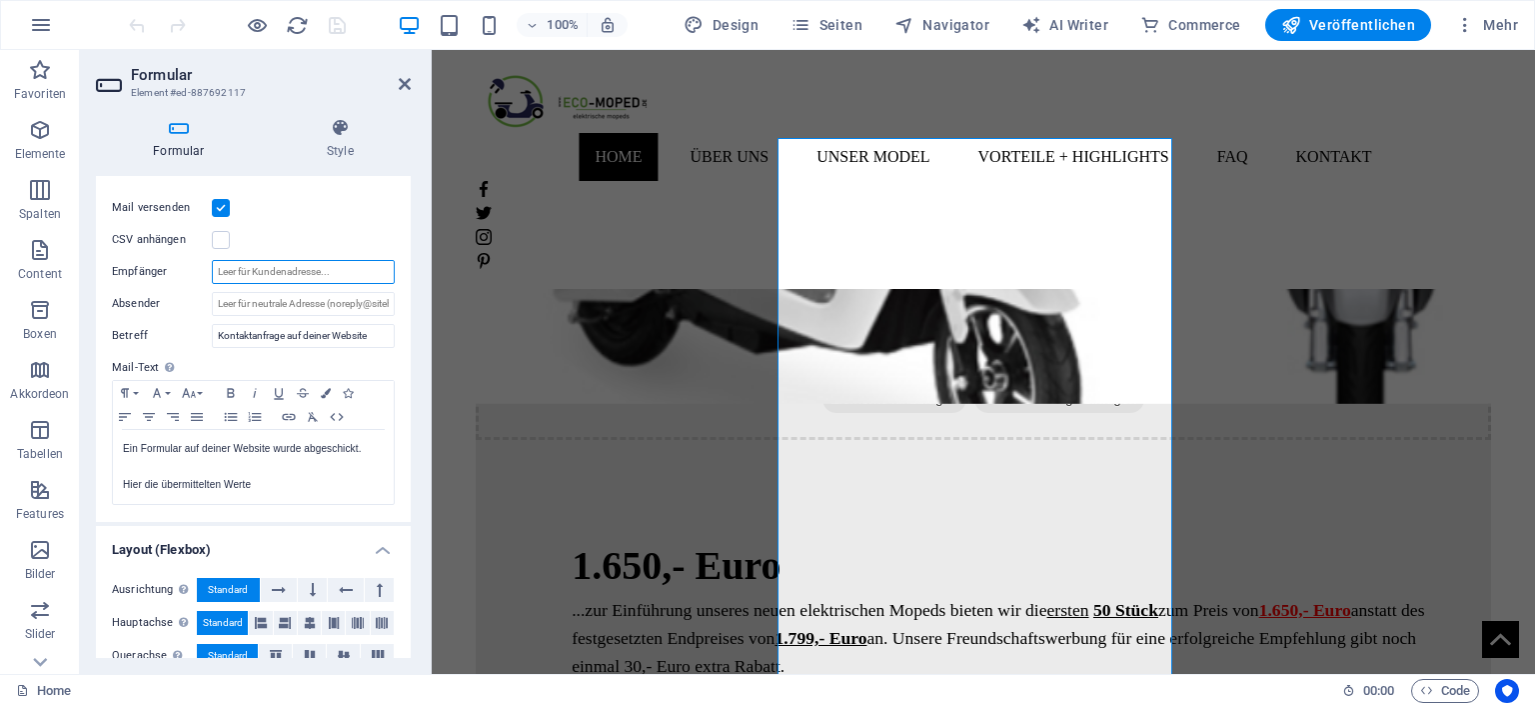
click at [310, 270] on input "Empfänger" at bounding box center [303, 272] width 183 height 24
type input "[EMAIL_ADDRESS][DOMAIN_NAME]"
click at [342, 34] on icon "save" at bounding box center [337, 25] width 23 height 23
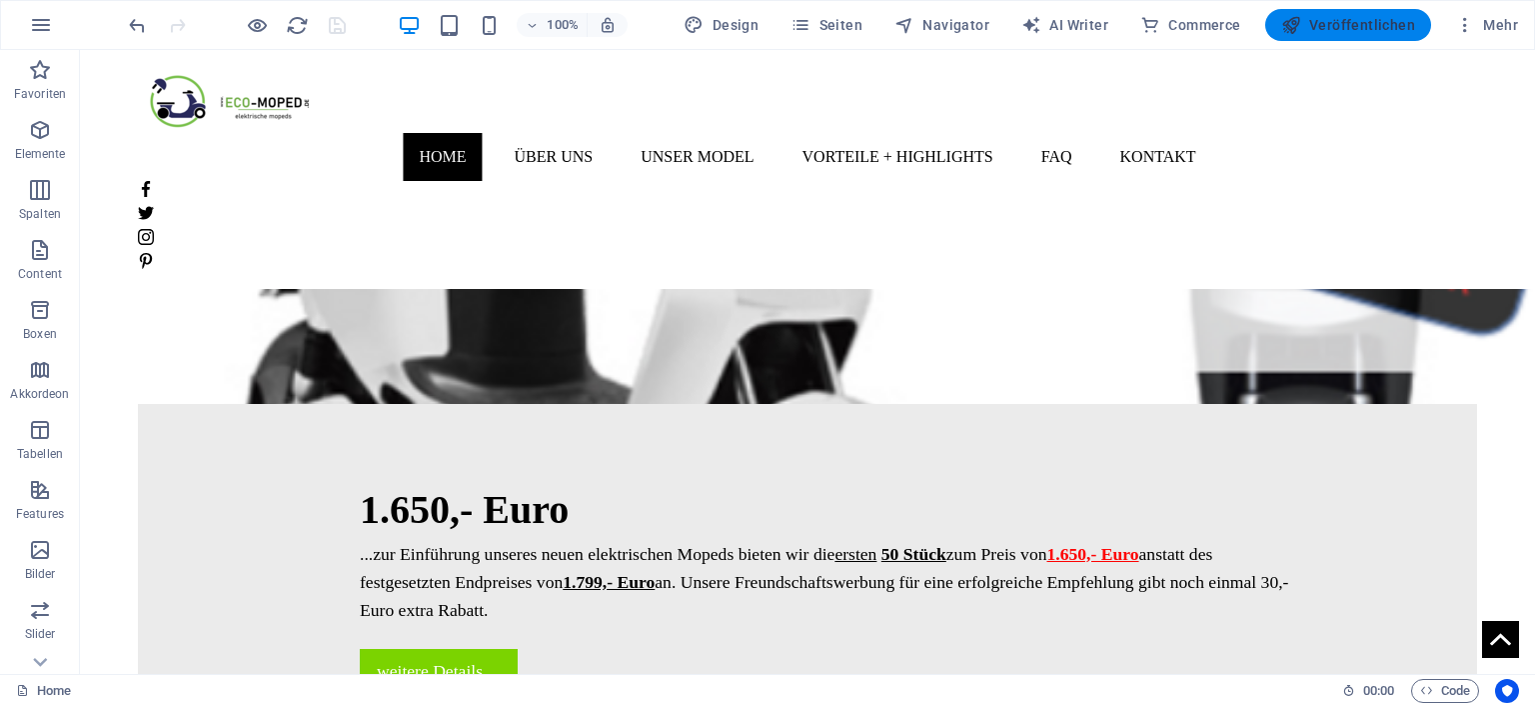
click at [1357, 19] on span "Veröffentlichen" at bounding box center [1348, 25] width 134 height 20
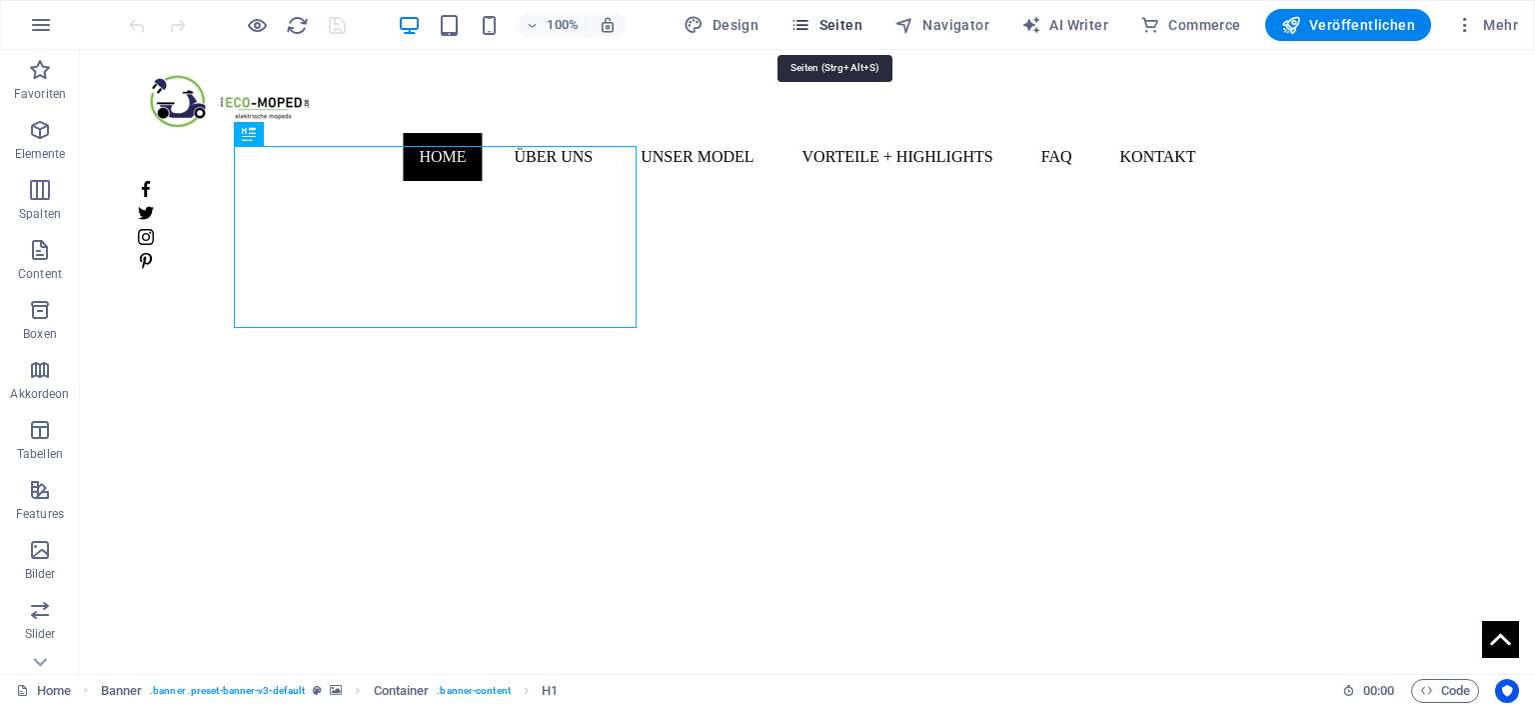
click at [847, 29] on span "Seiten" at bounding box center [827, 25] width 72 height 20
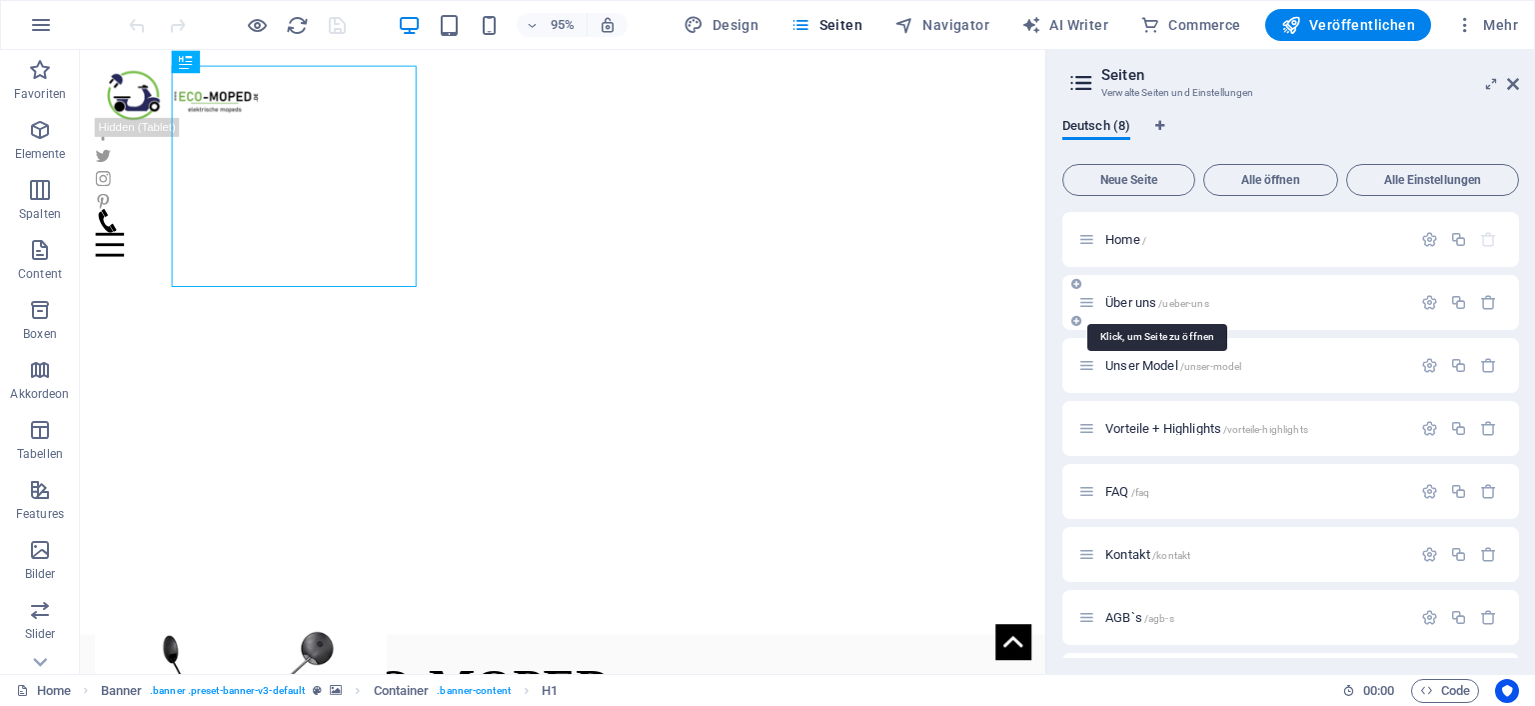
click at [1140, 298] on span "Über uns /ueber-uns" at bounding box center [1157, 302] width 104 height 15
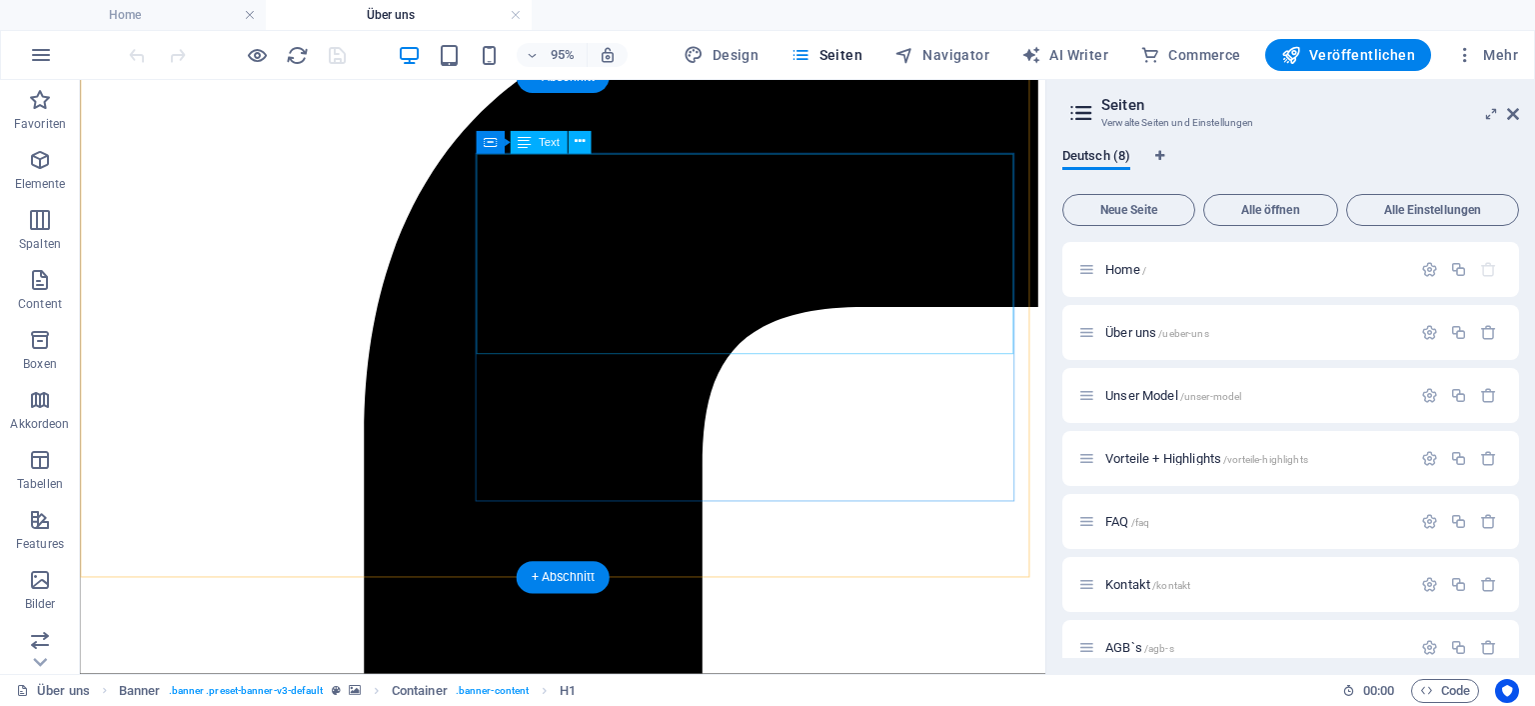
scroll to position [633, 0]
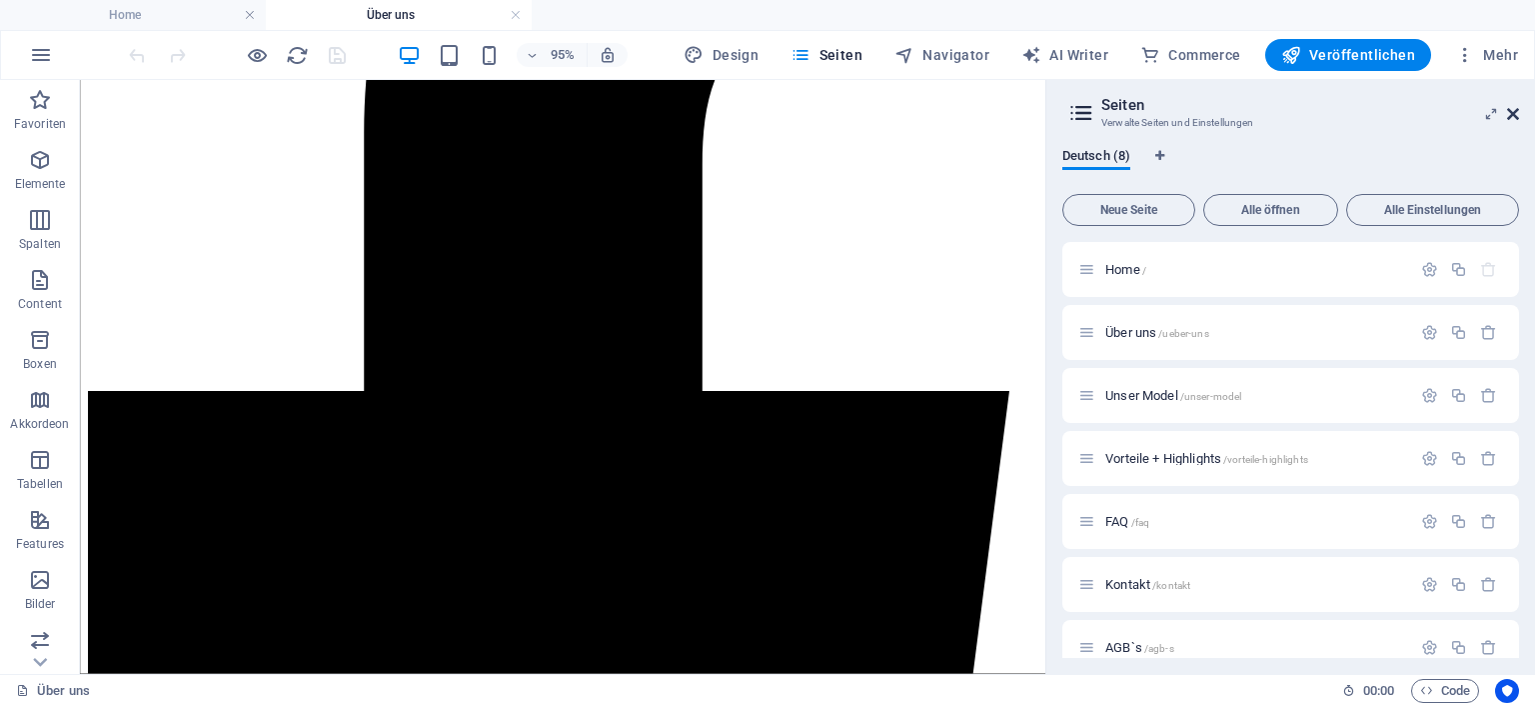
click at [1510, 113] on icon at bounding box center [1513, 114] width 12 height 16
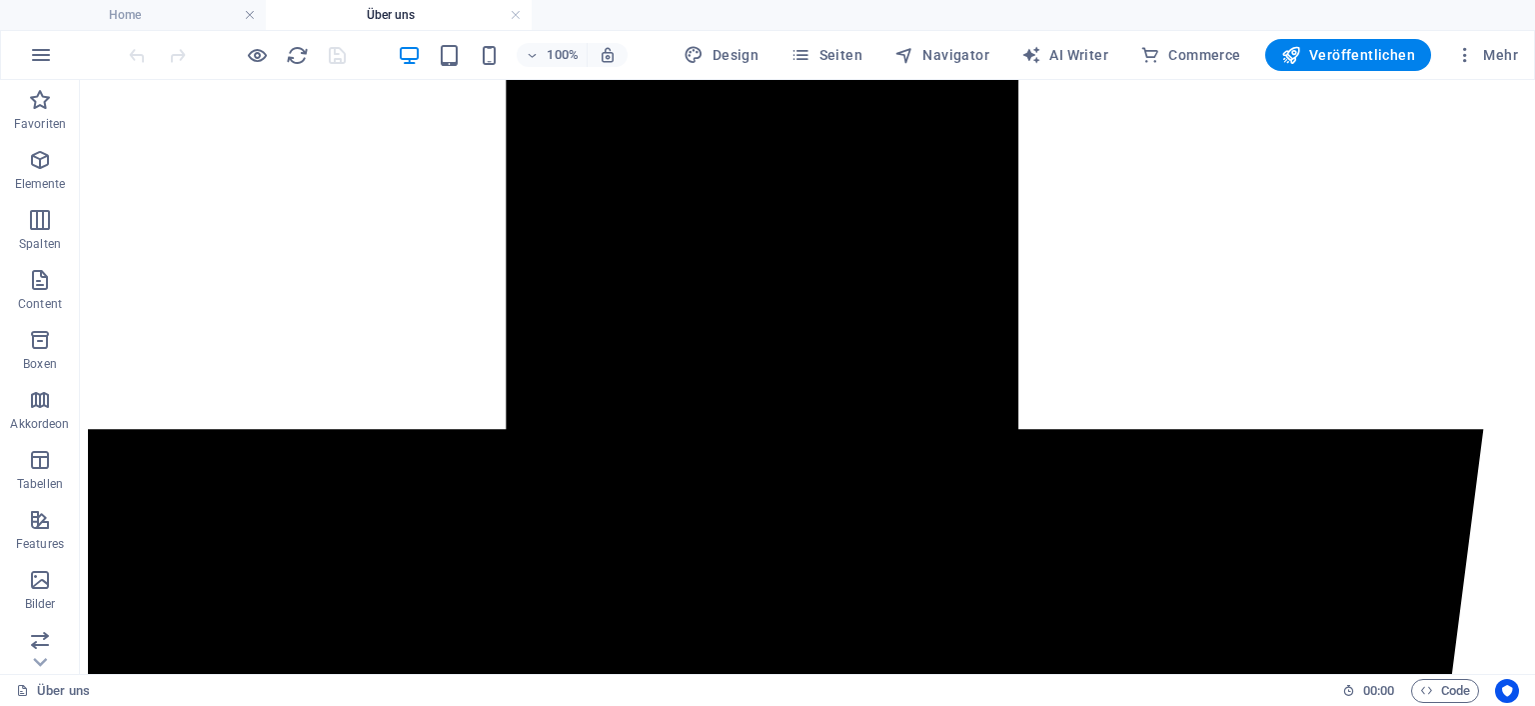
scroll to position [1062, 0]
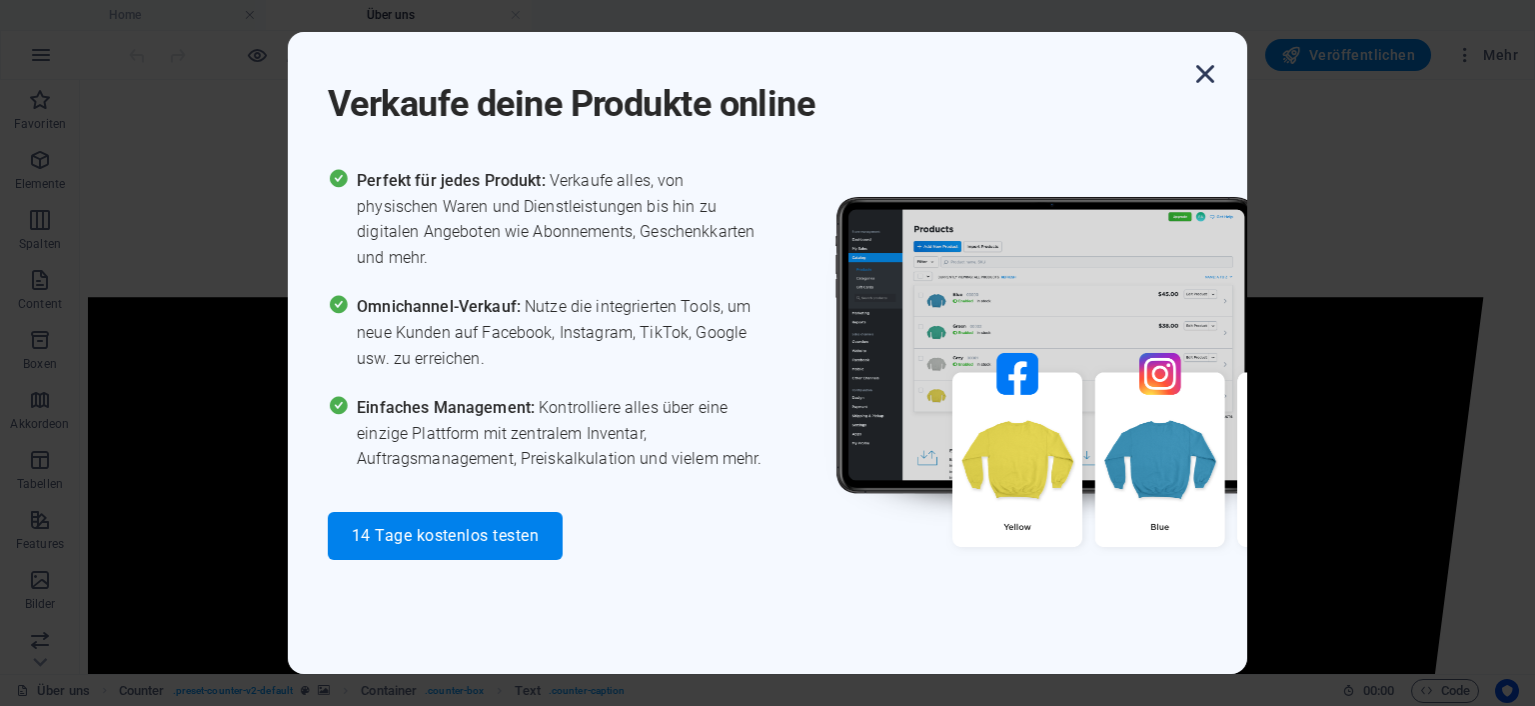
click at [1203, 84] on icon "button" at bounding box center [1205, 74] width 36 height 36
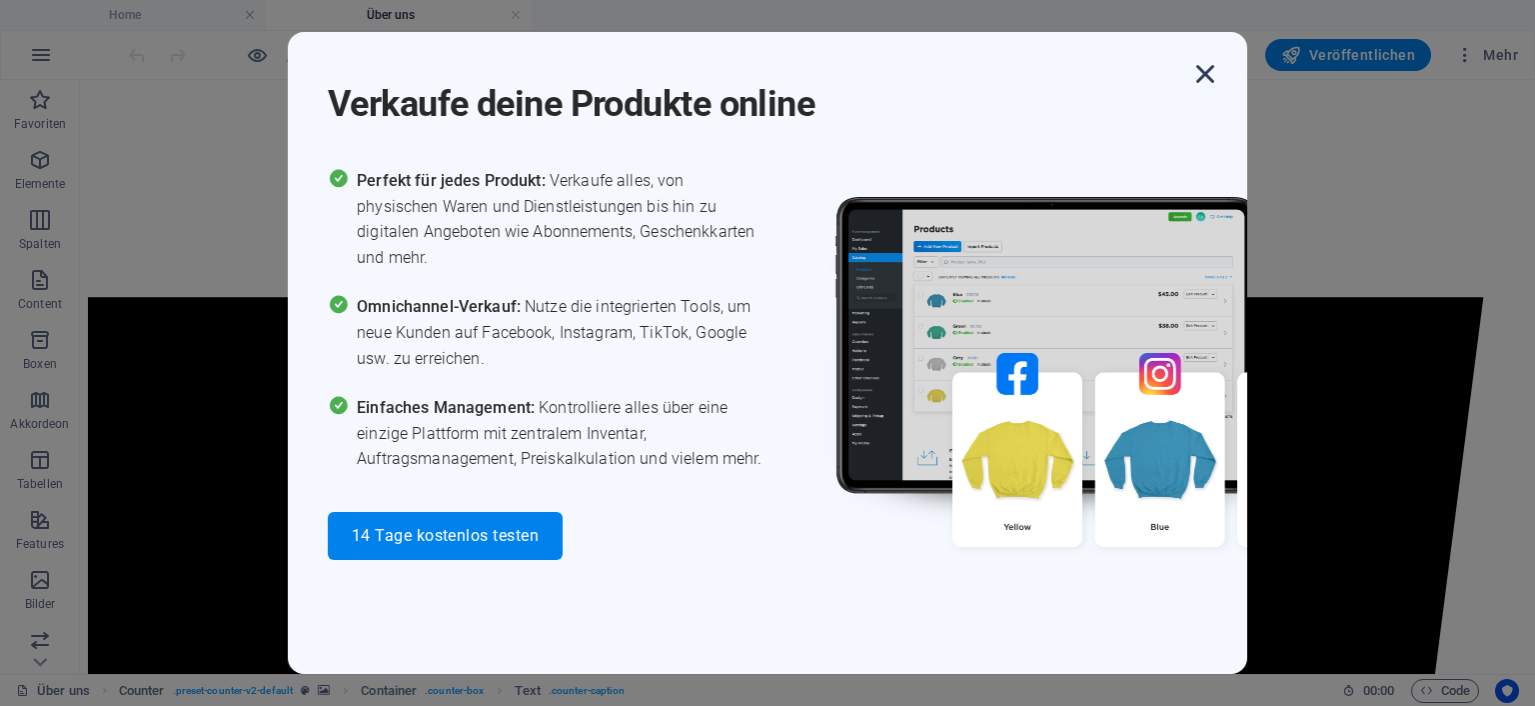
click at [1210, 85] on icon "button" at bounding box center [1205, 74] width 36 height 36
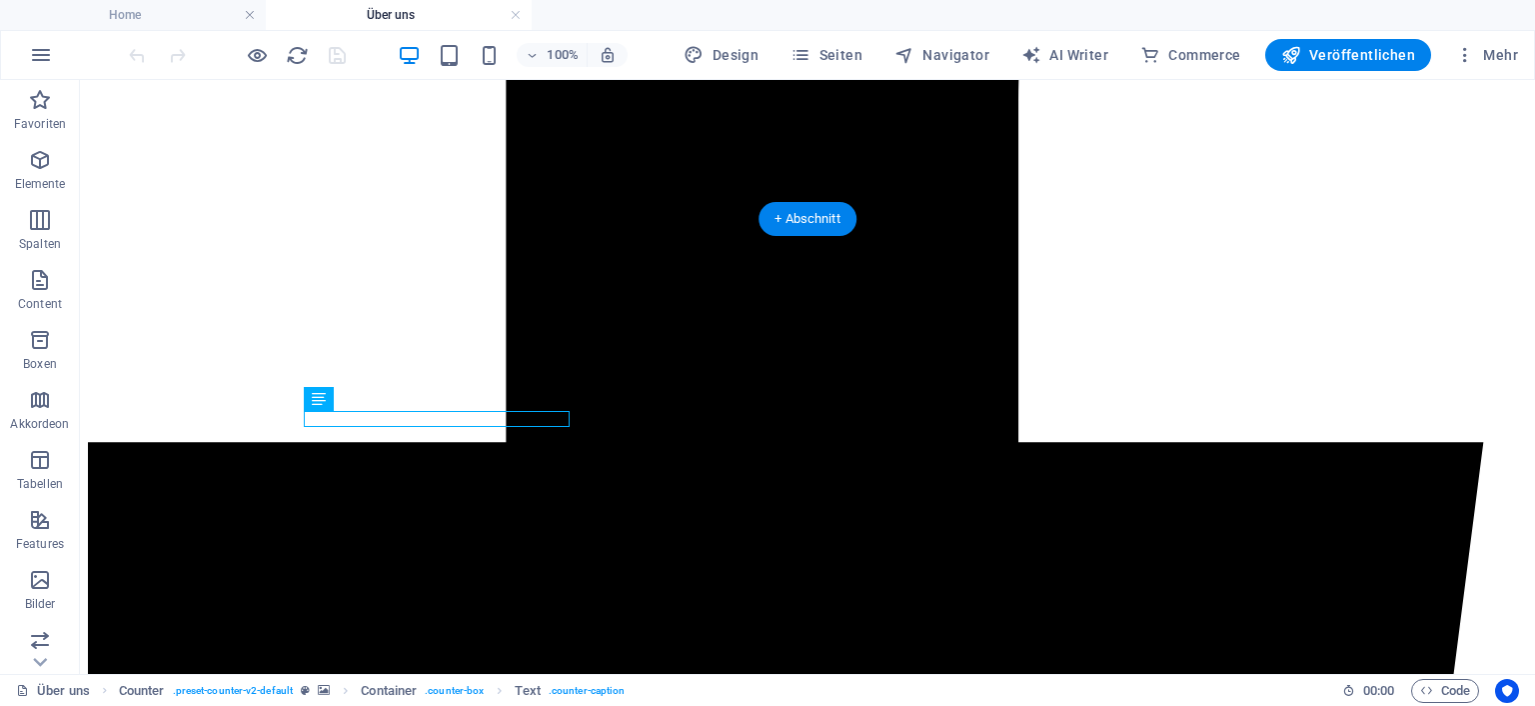
scroll to position [958, 0]
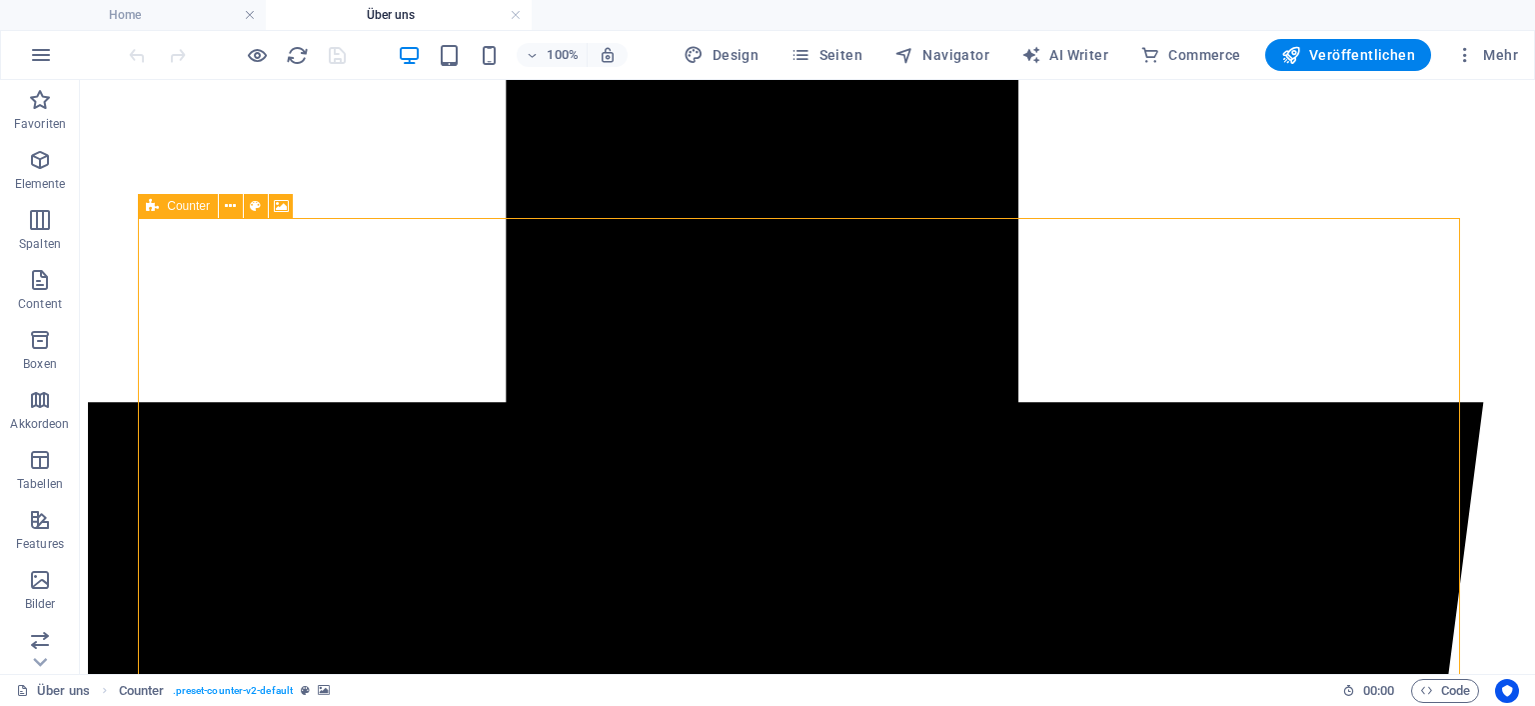
click at [185, 209] on span "Counter" at bounding box center [188, 206] width 43 height 12
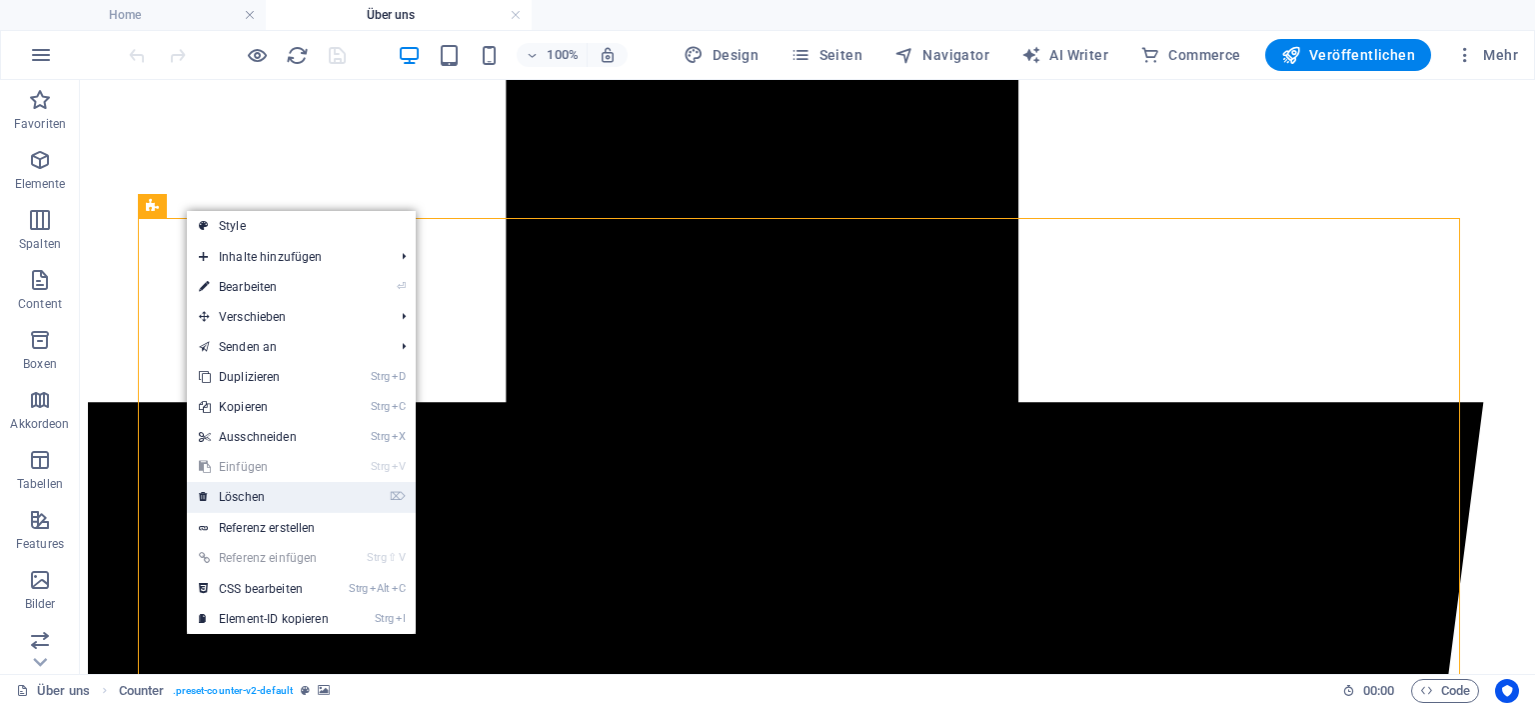
click at [267, 498] on link "⌦ Löschen" at bounding box center [264, 497] width 154 height 30
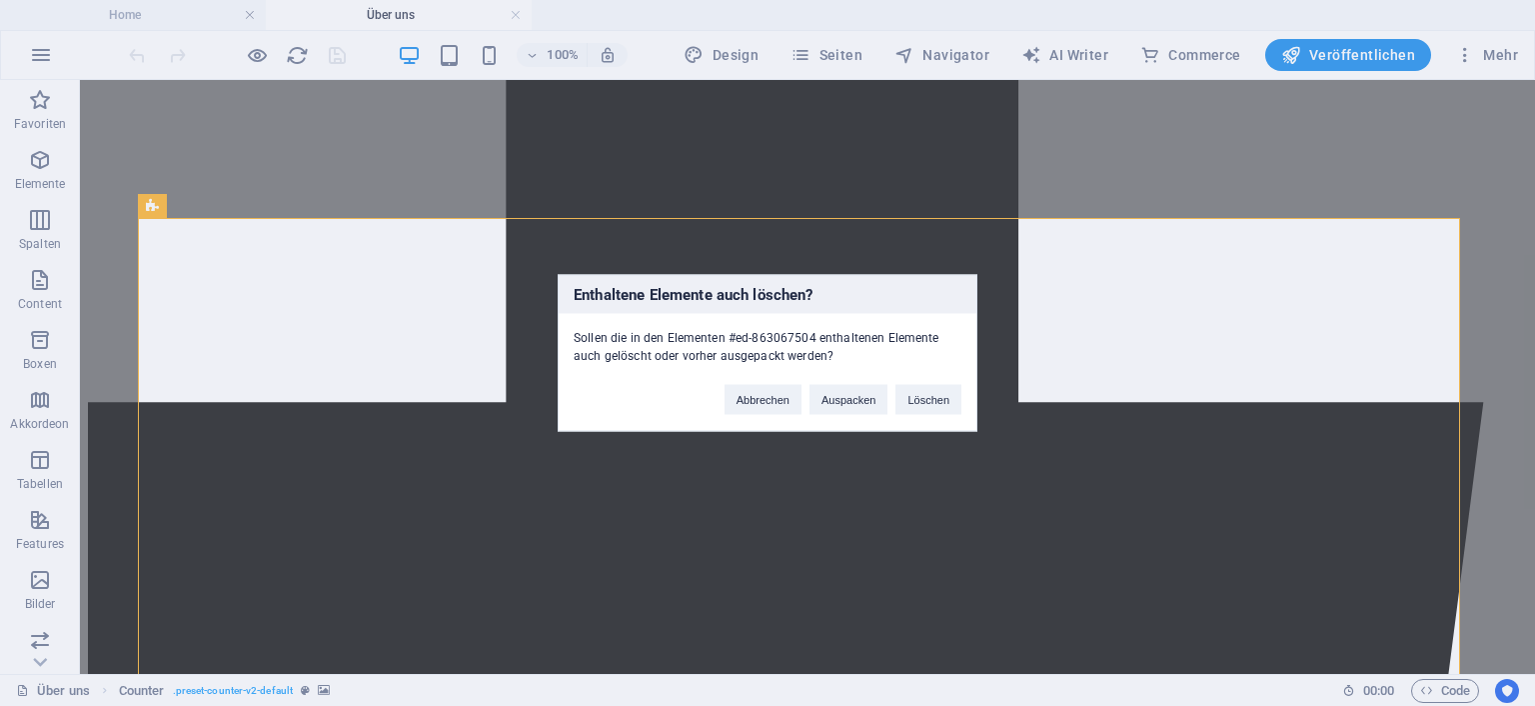
click at [155, 209] on div "Enthaltene Elemente auch löschen? Sollen die in den Elementen #ed-863067504 ent…" at bounding box center [767, 353] width 1535 height 706
click at [186, 261] on div "Enthaltene Elemente auch löschen? Sollen die in den Elementen #ed-863067504 ent…" at bounding box center [767, 353] width 1535 height 706
click at [298, 264] on div "Enthaltene Elemente auch löschen? Sollen die in den Elementen #ed-863067504 ent…" at bounding box center [767, 353] width 1535 height 706
drag, startPoint x: 951, startPoint y: 398, endPoint x: 930, endPoint y: 318, distance: 82.7
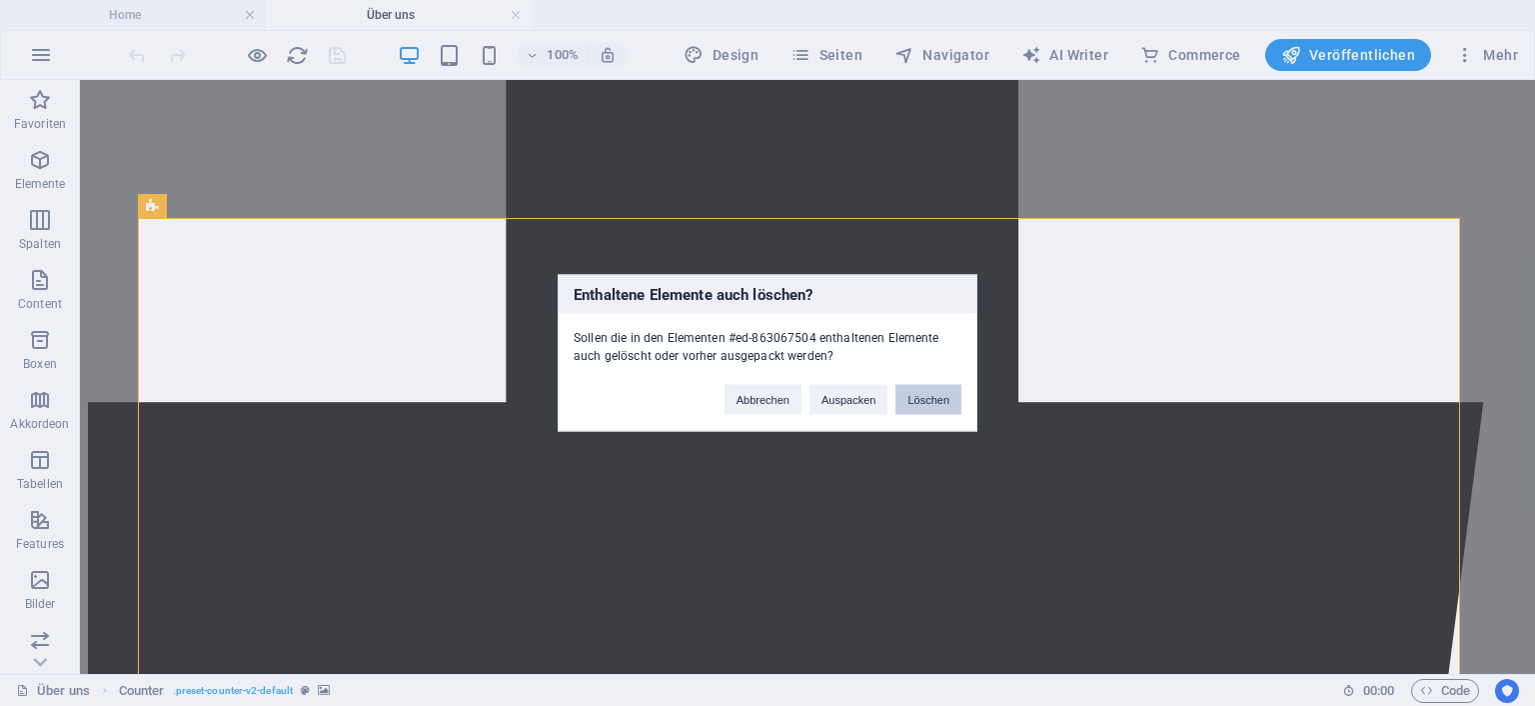
click at [951, 398] on button "Löschen" at bounding box center [929, 400] width 66 height 30
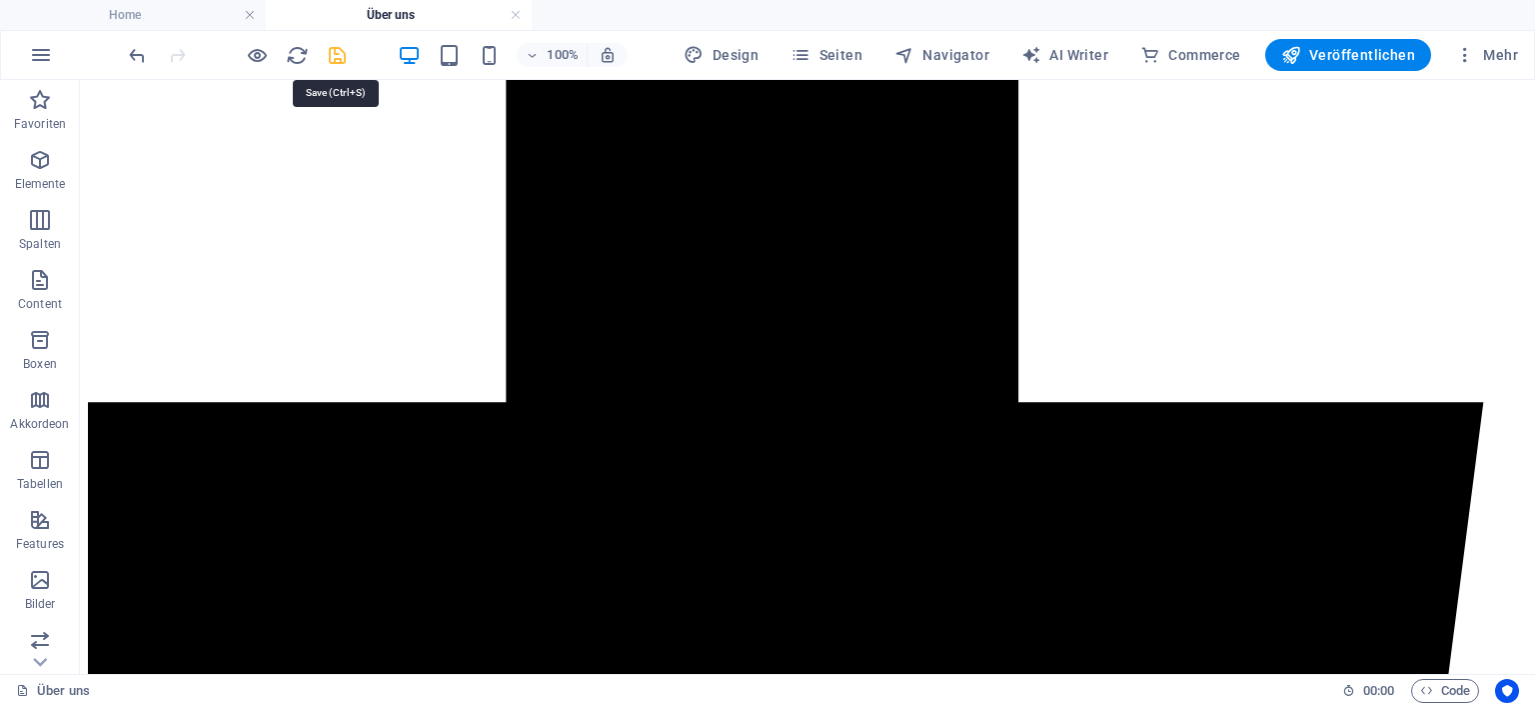
click at [336, 49] on icon "save" at bounding box center [337, 55] width 23 height 23
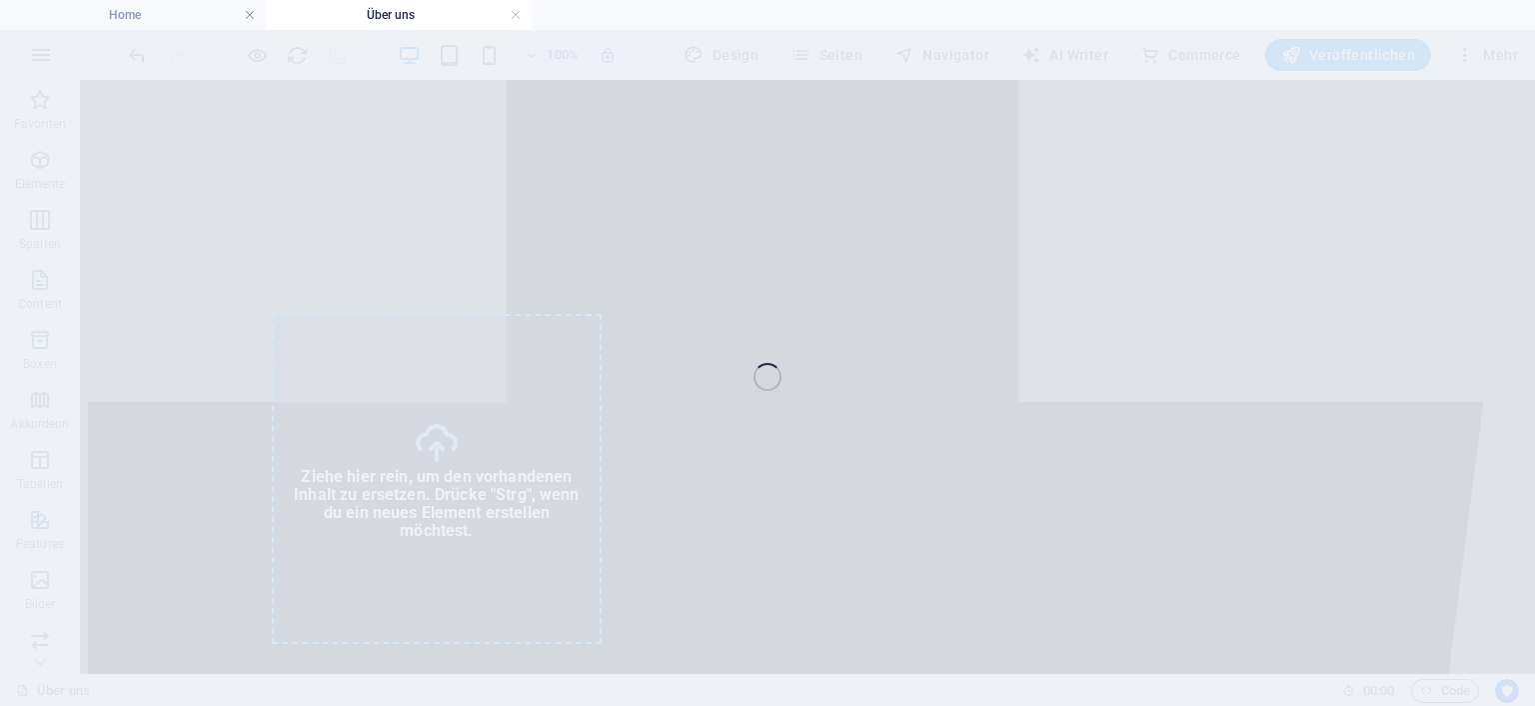
select select "%"
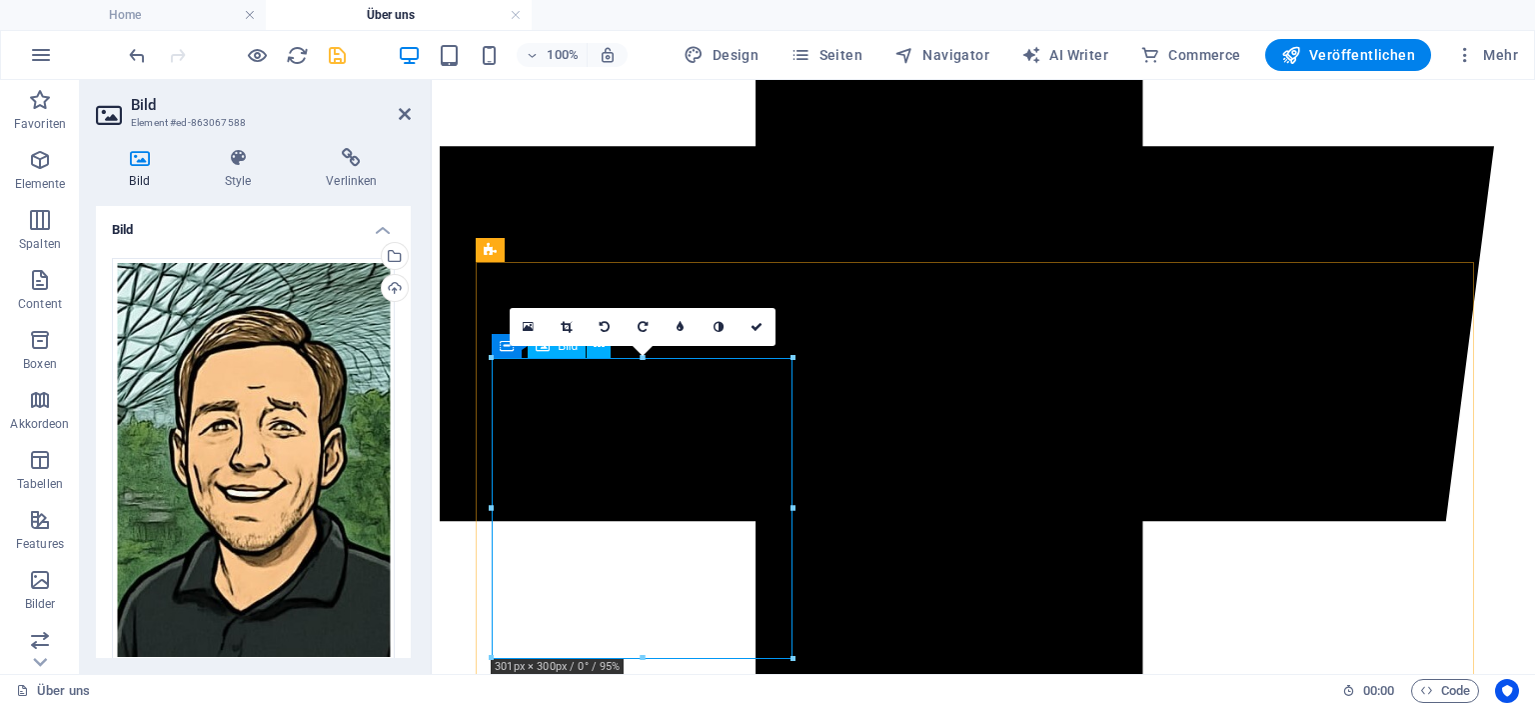
scroll to position [974, 0]
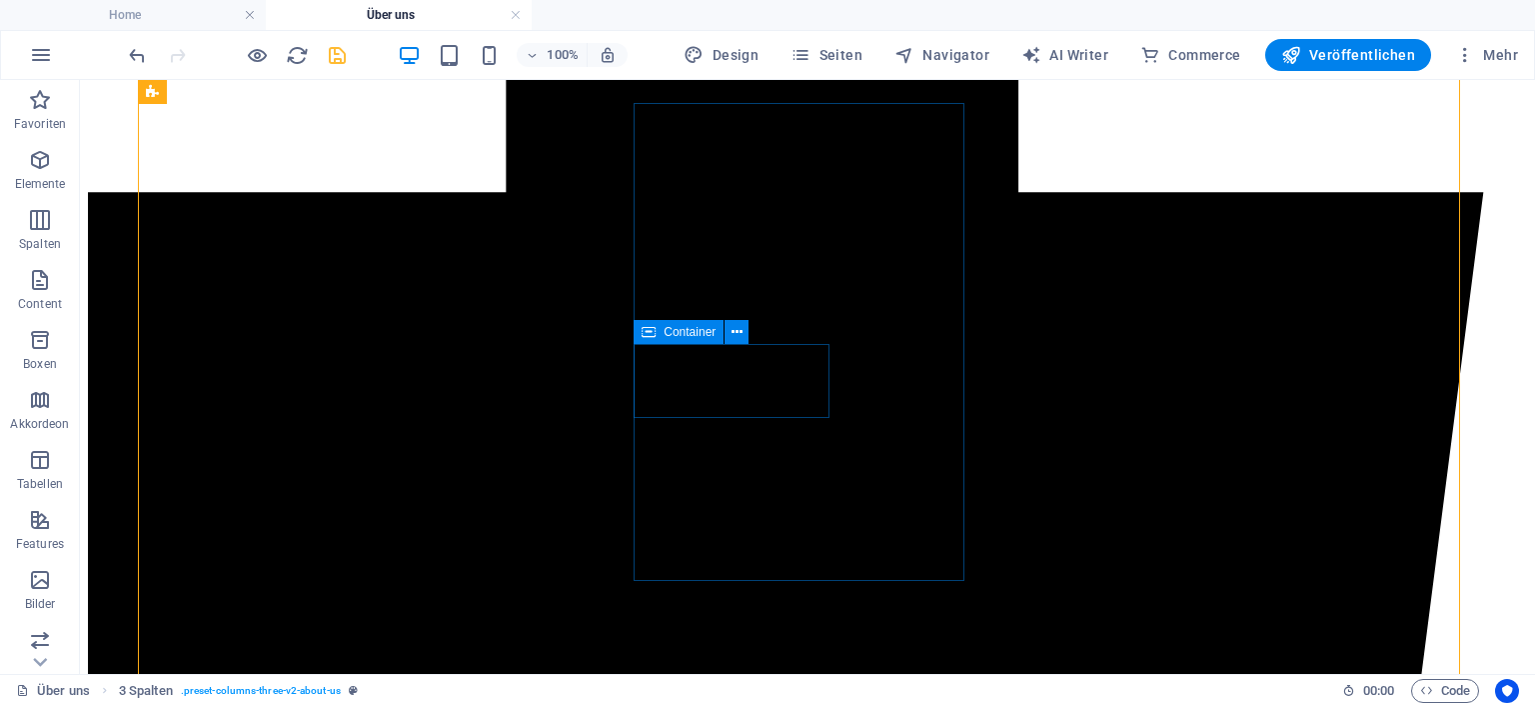
scroll to position [1168, 0]
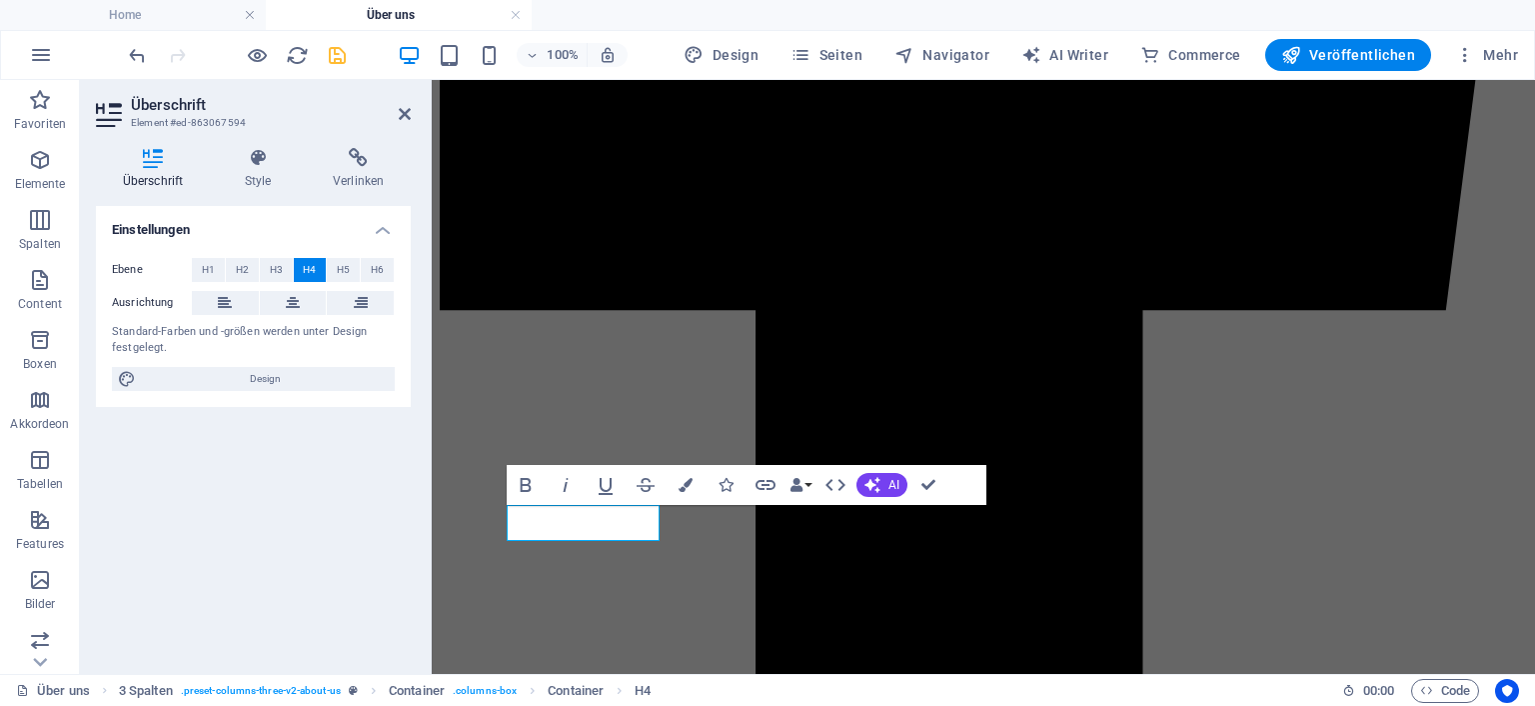
scroll to position [1184, 0]
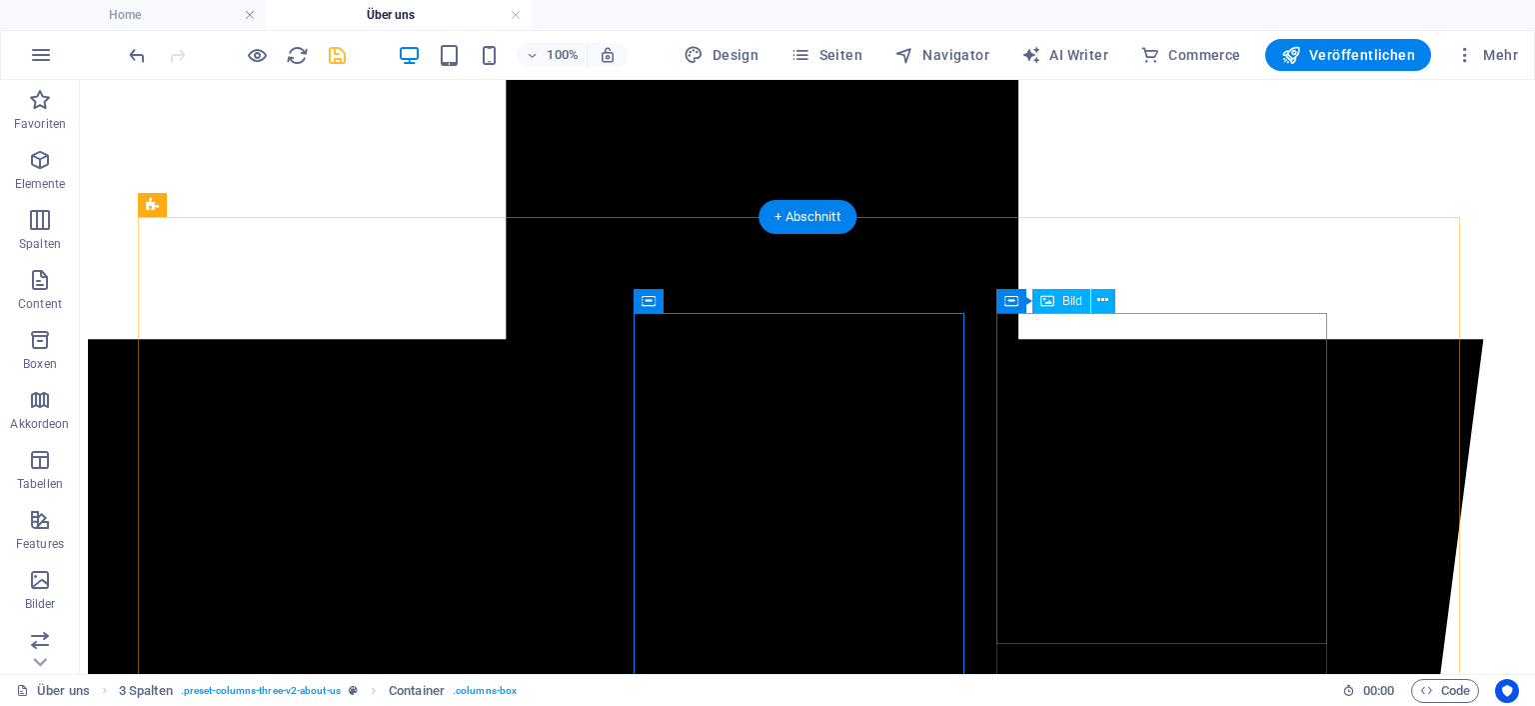
scroll to position [958, 0]
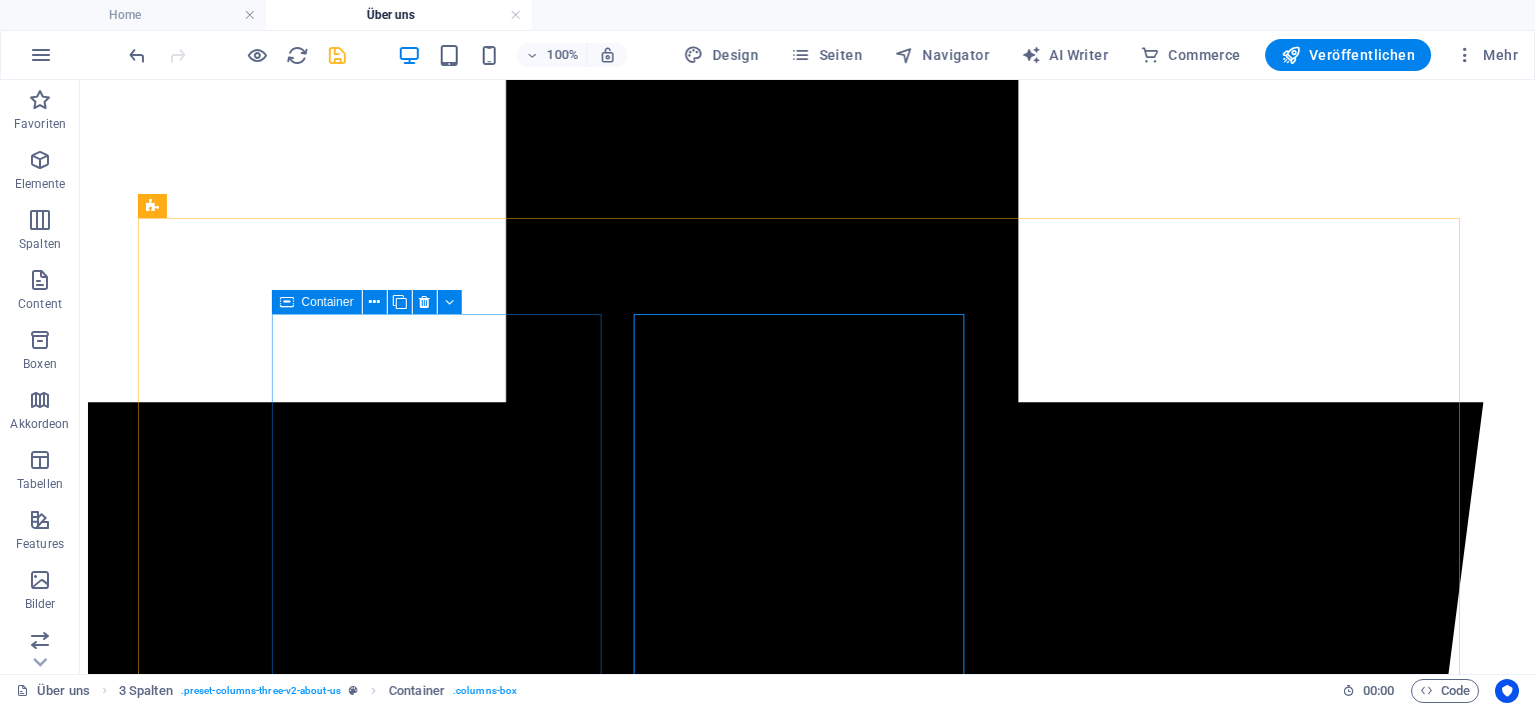
click at [291, 302] on icon at bounding box center [287, 302] width 14 height 24
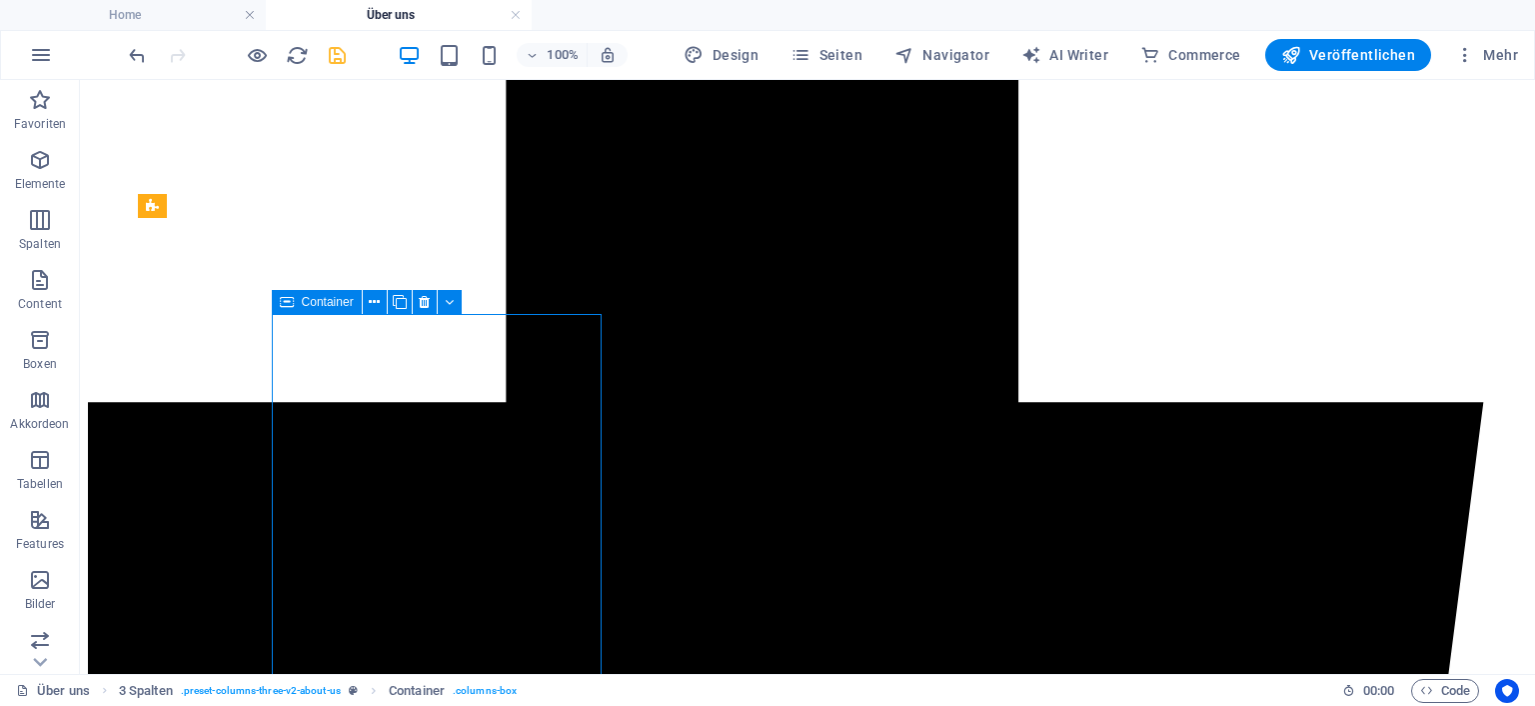
click at [330, 305] on span "Container" at bounding box center [328, 302] width 52 height 12
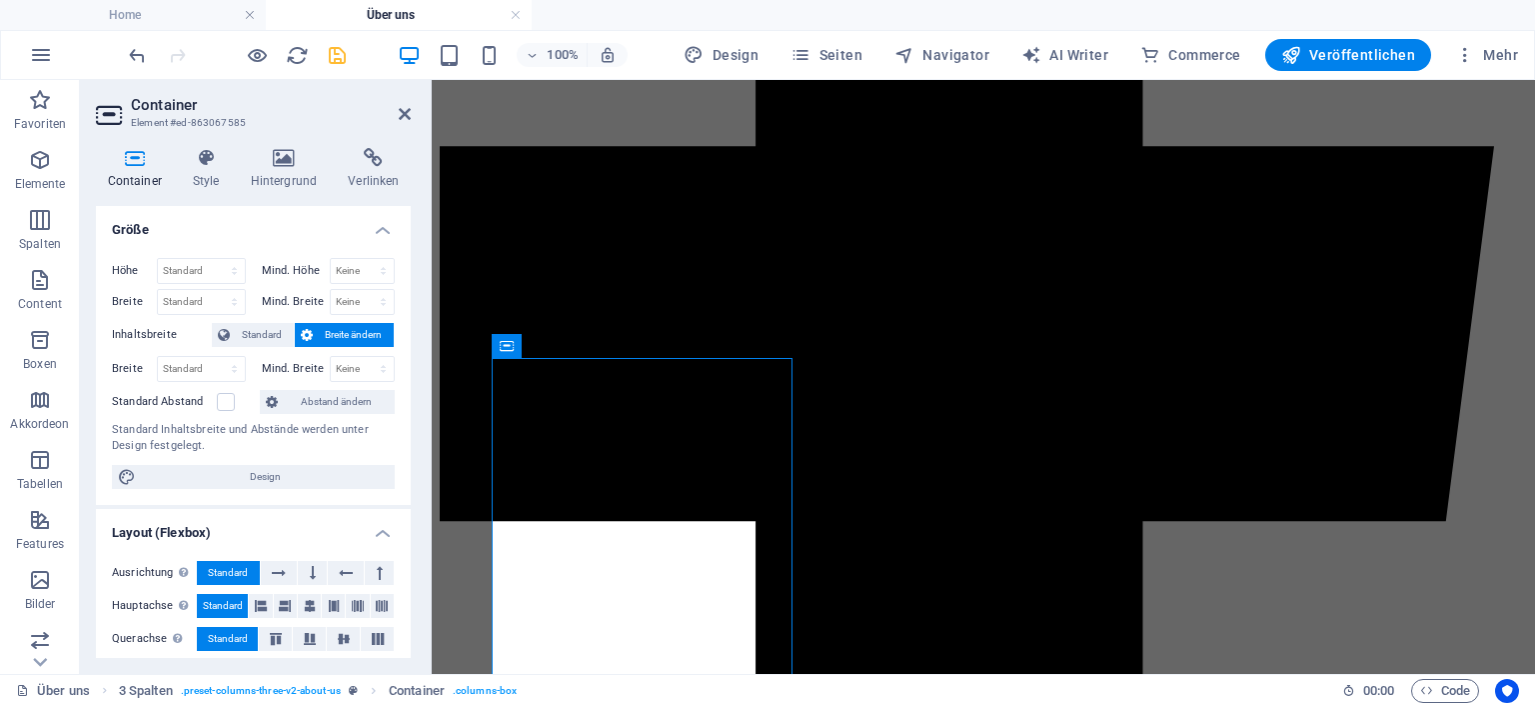
scroll to position [974, 0]
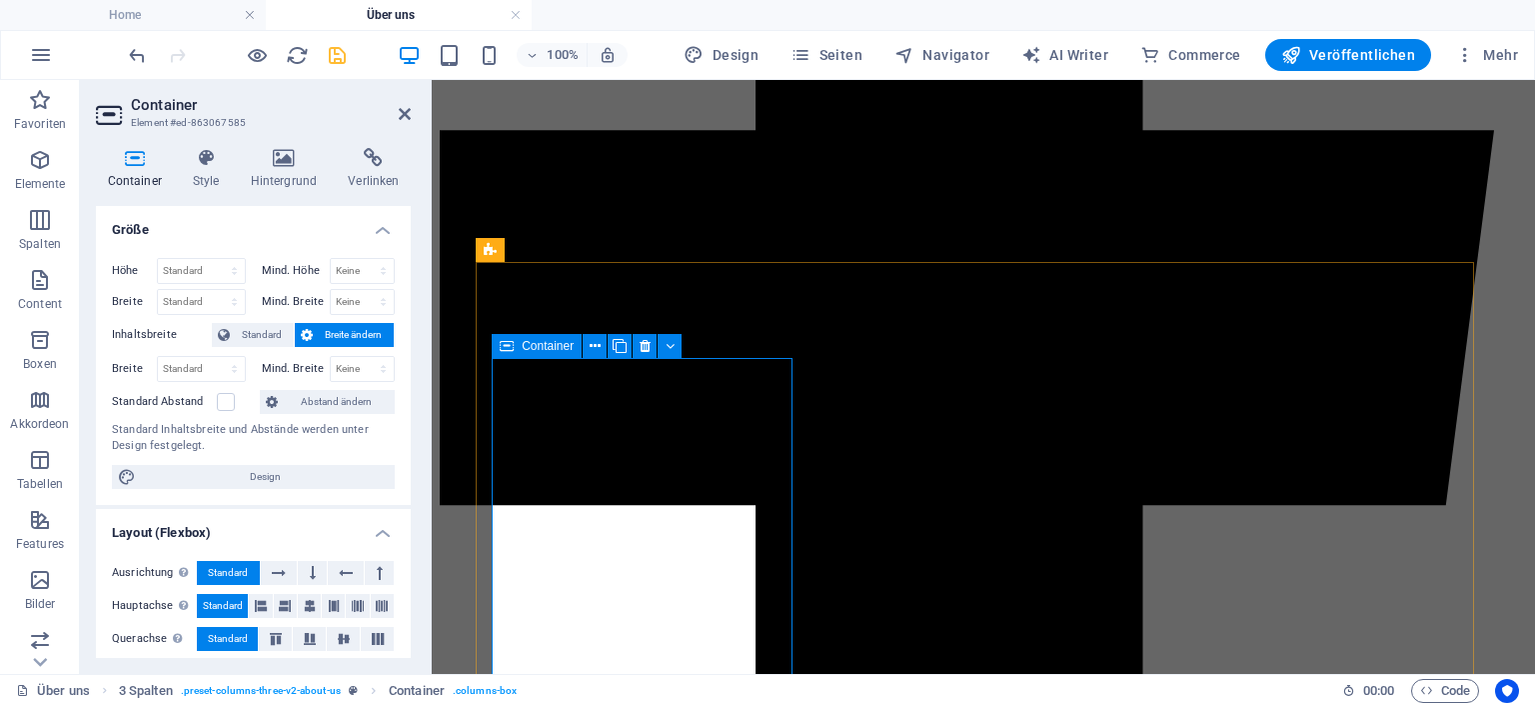
click at [509, 344] on icon at bounding box center [507, 346] width 14 height 24
click at [646, 345] on icon at bounding box center [645, 346] width 11 height 21
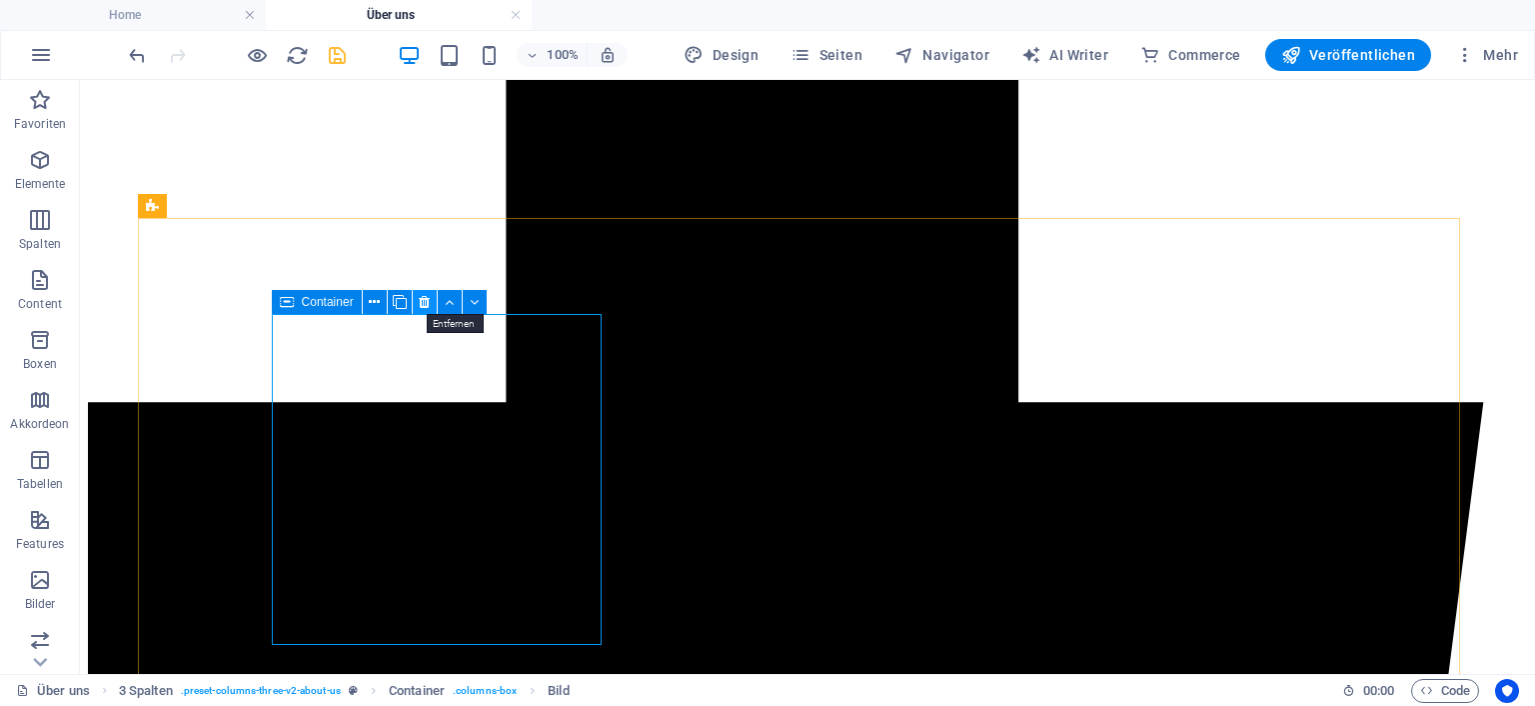
click at [429, 305] on icon at bounding box center [424, 302] width 11 height 21
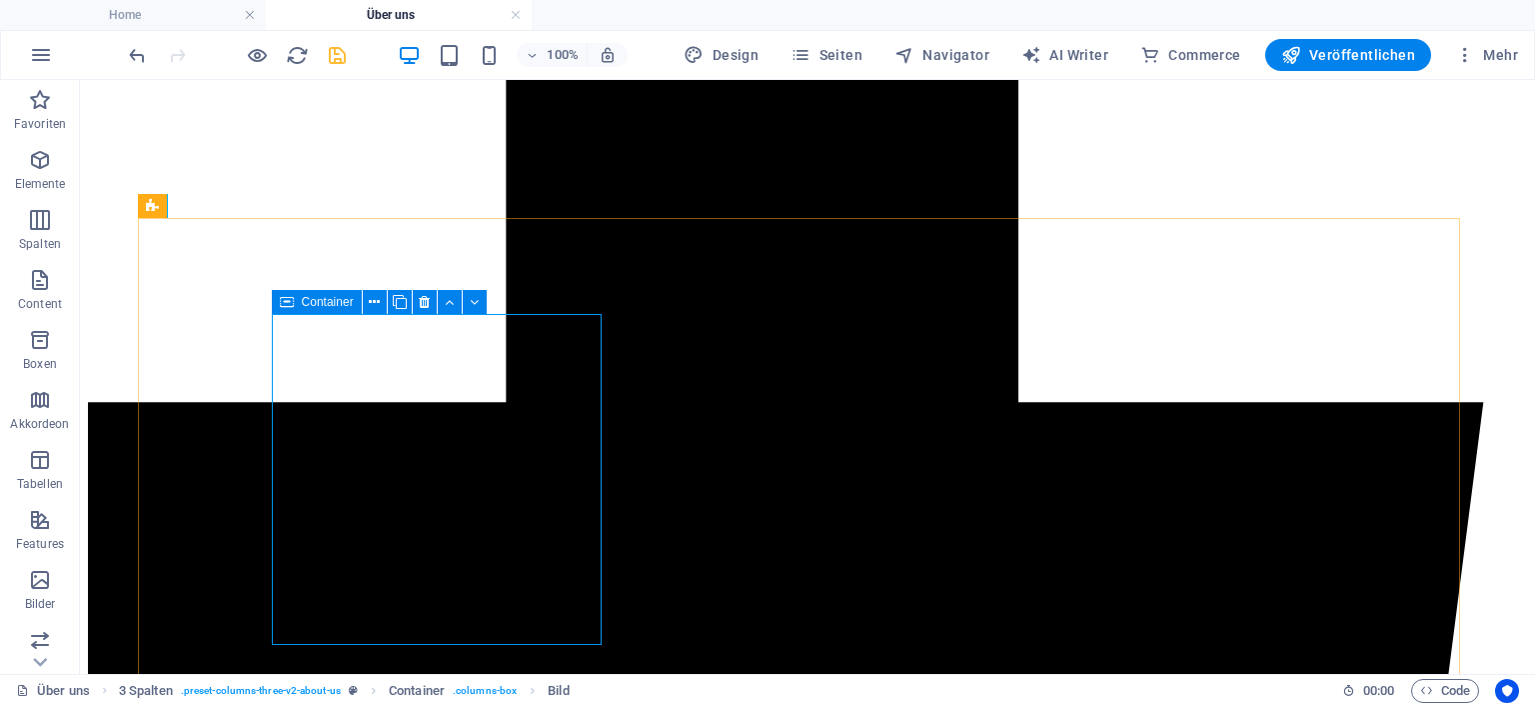
click at [288, 309] on icon at bounding box center [287, 302] width 14 height 24
click at [429, 297] on icon at bounding box center [424, 302] width 11 height 21
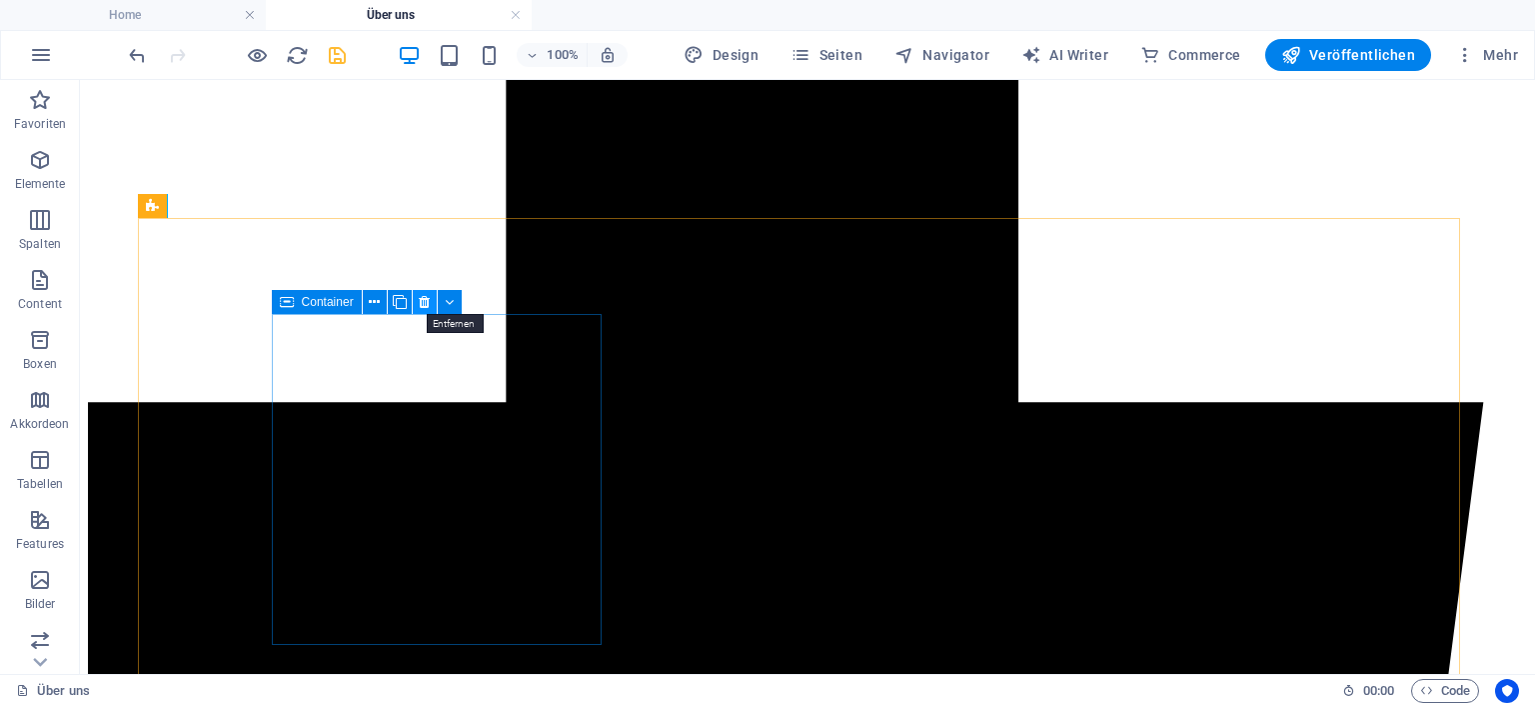
click at [428, 305] on icon at bounding box center [424, 302] width 11 height 21
click at [431, 300] on button at bounding box center [425, 302] width 24 height 24
click at [376, 302] on icon at bounding box center [374, 302] width 11 height 21
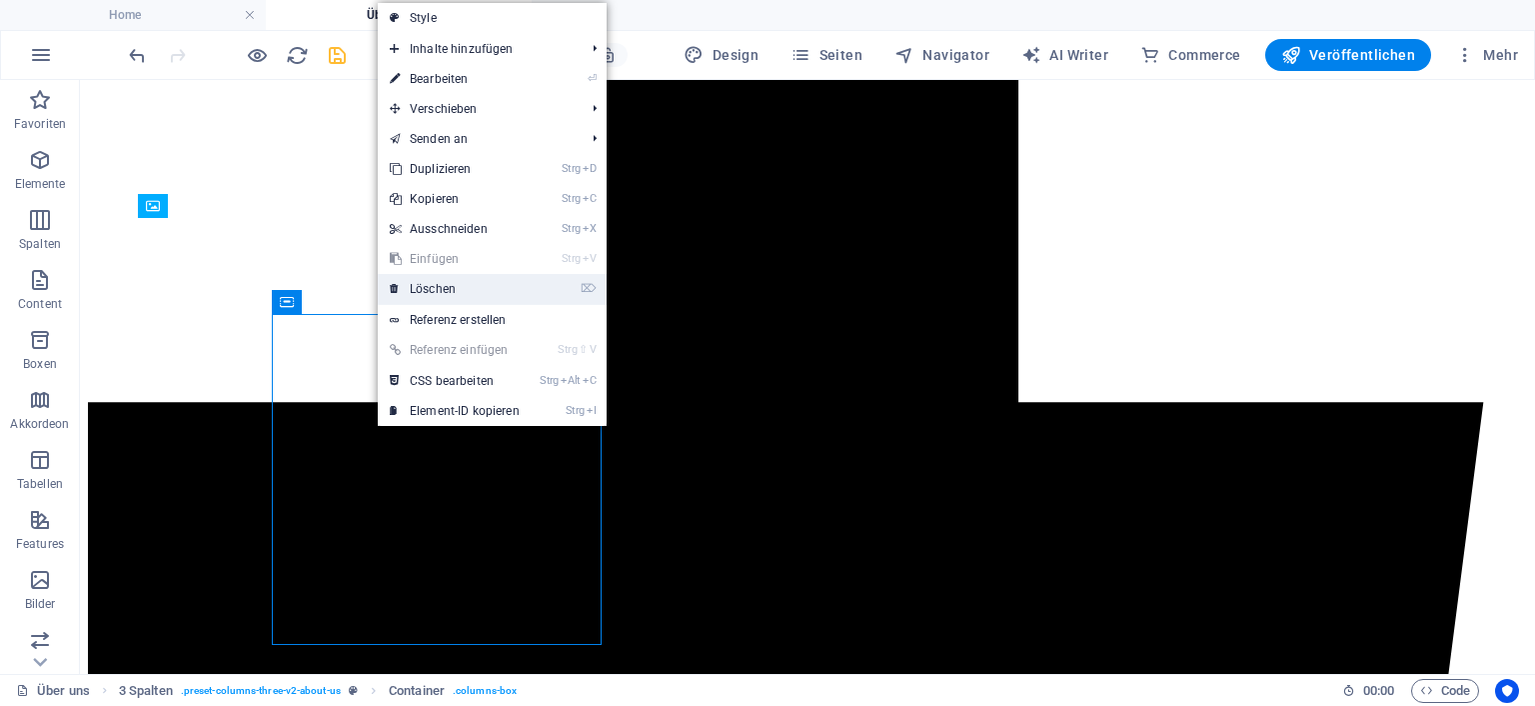
click at [430, 281] on link "⌦ Löschen" at bounding box center [455, 289] width 154 height 30
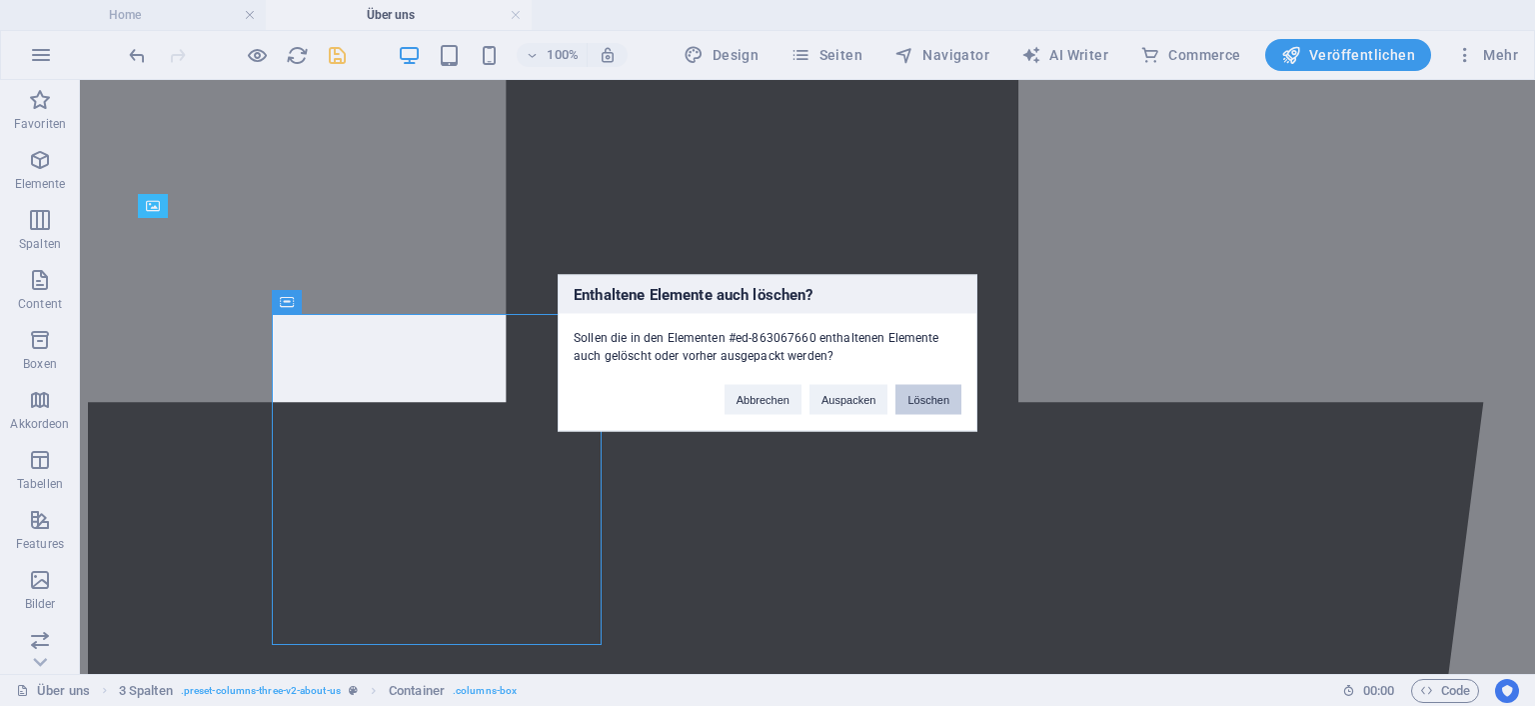
click at [927, 402] on button "Löschen" at bounding box center [929, 400] width 66 height 30
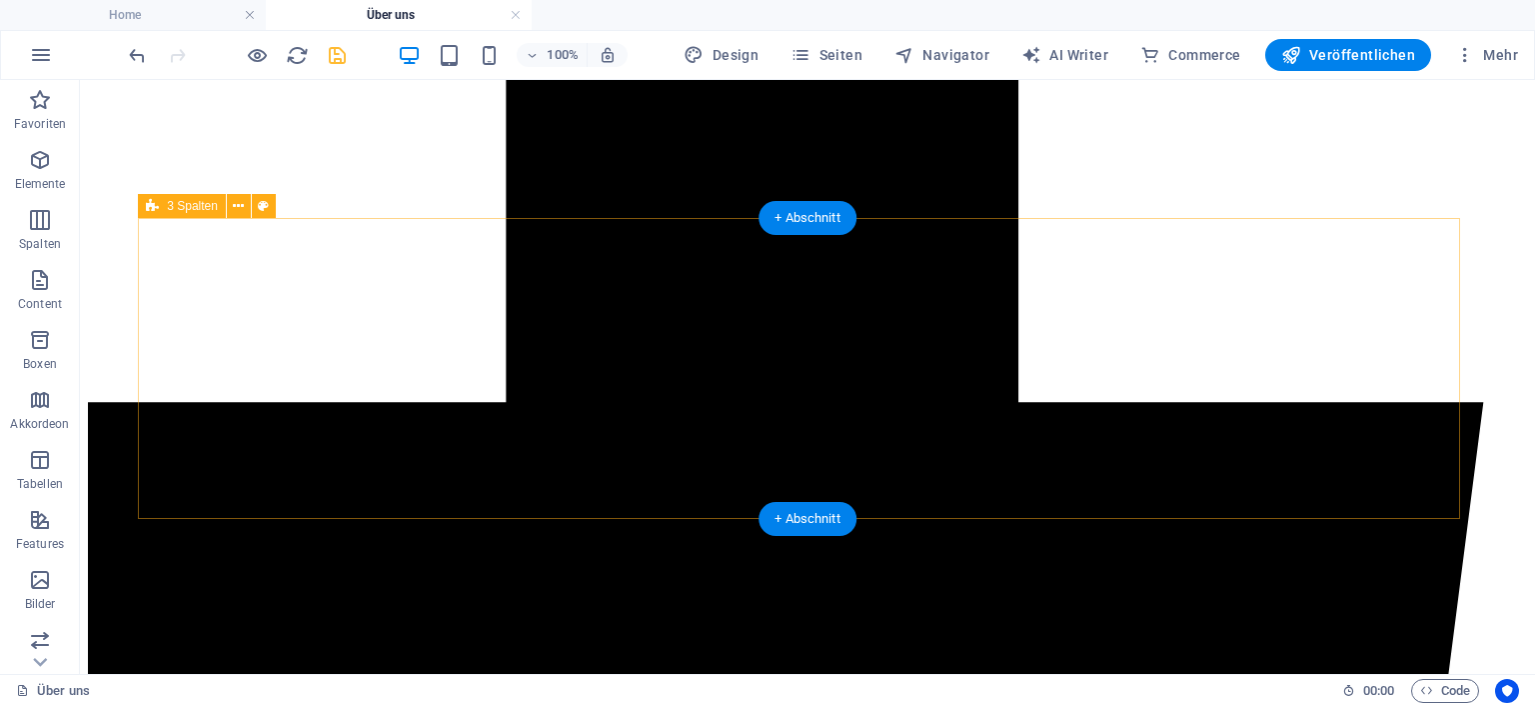
drag, startPoint x: 221, startPoint y: 262, endPoint x: 486, endPoint y: 461, distance: 331.2
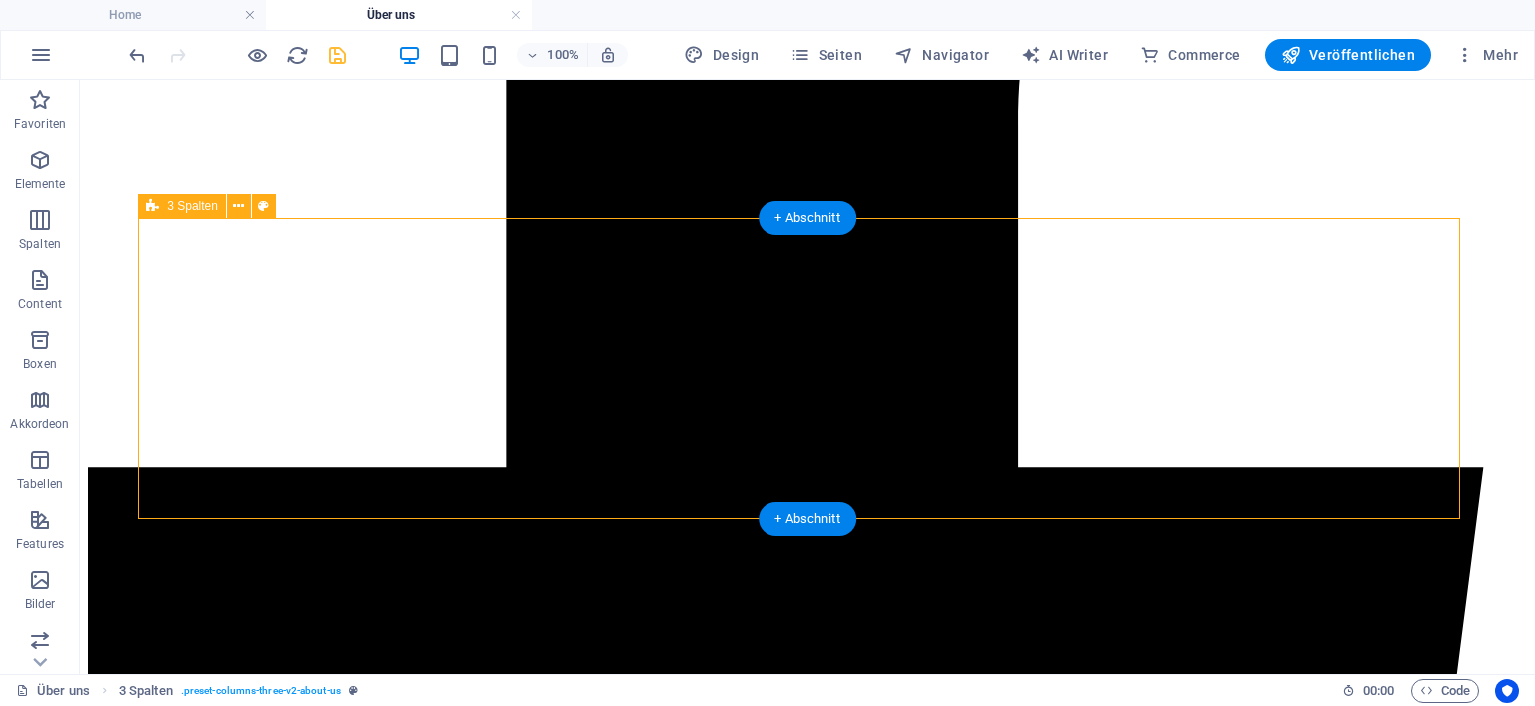
scroll to position [852, 0]
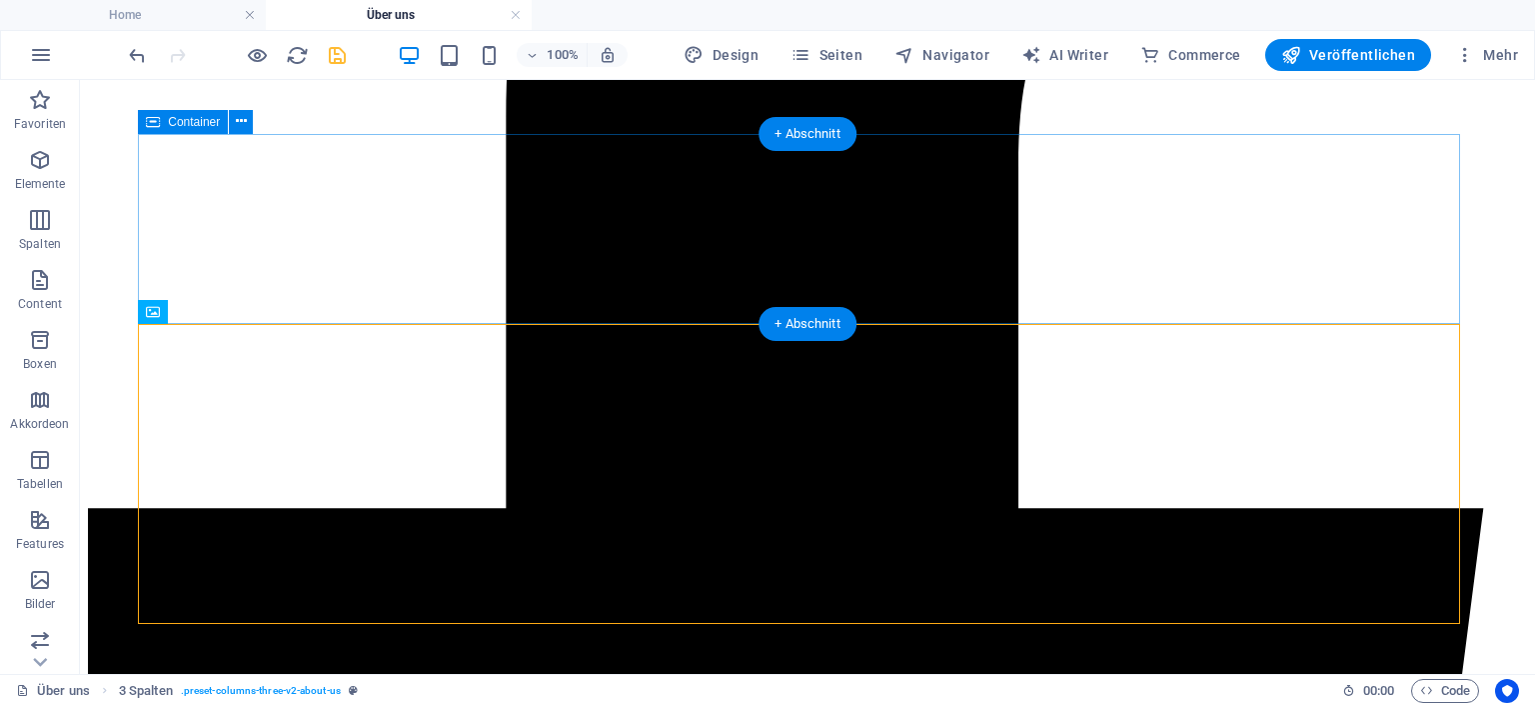
click at [157, 313] on icon at bounding box center [153, 312] width 14 height 24
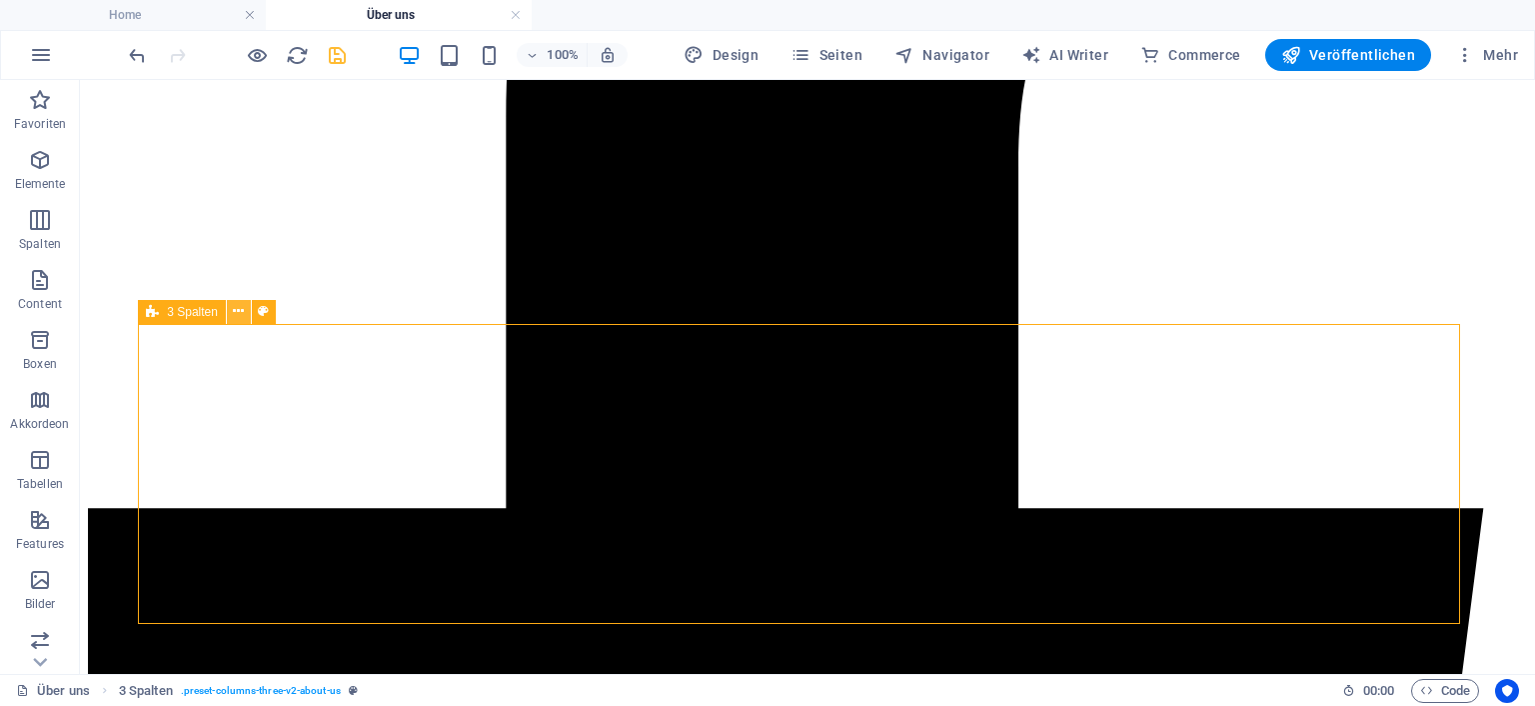
click at [248, 316] on button at bounding box center [239, 312] width 24 height 24
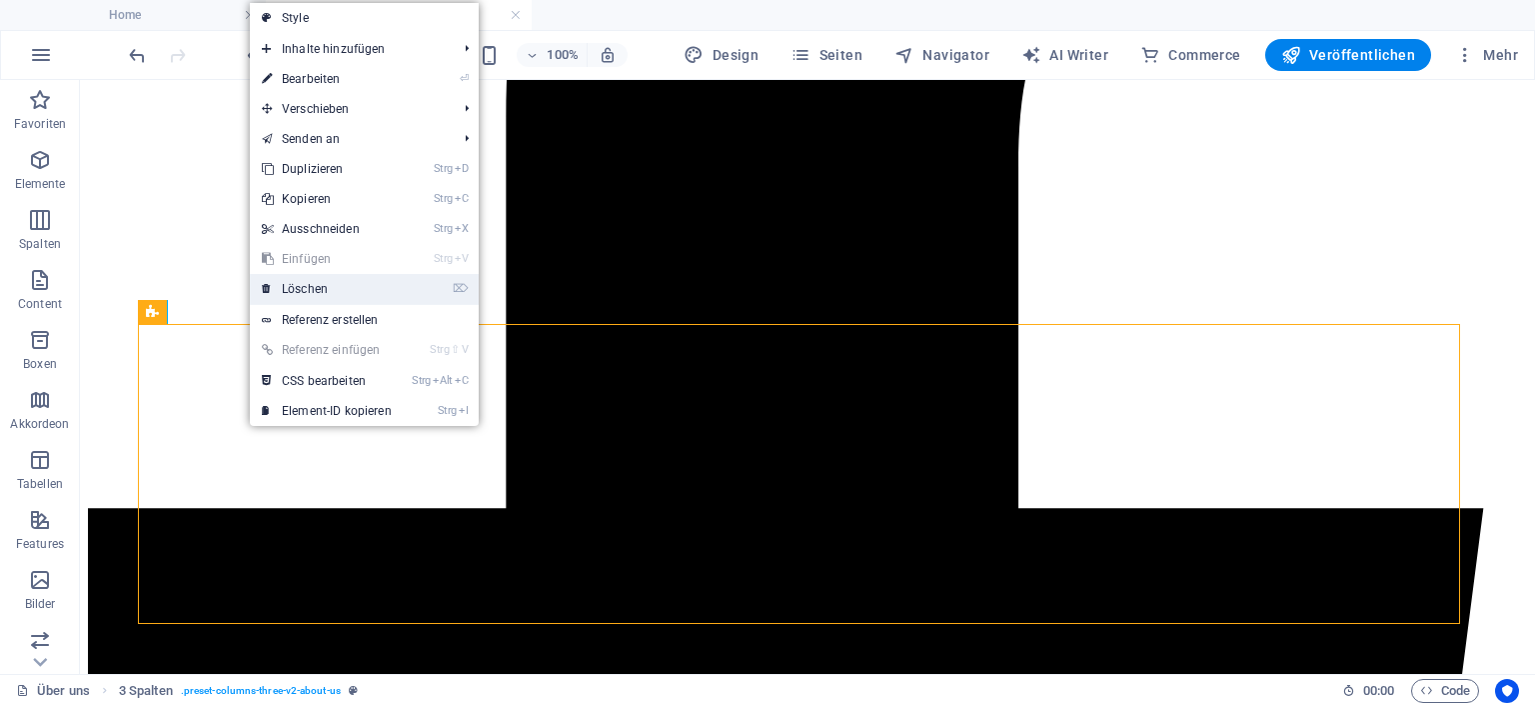
click at [321, 290] on link "⌦ Löschen" at bounding box center [327, 289] width 154 height 30
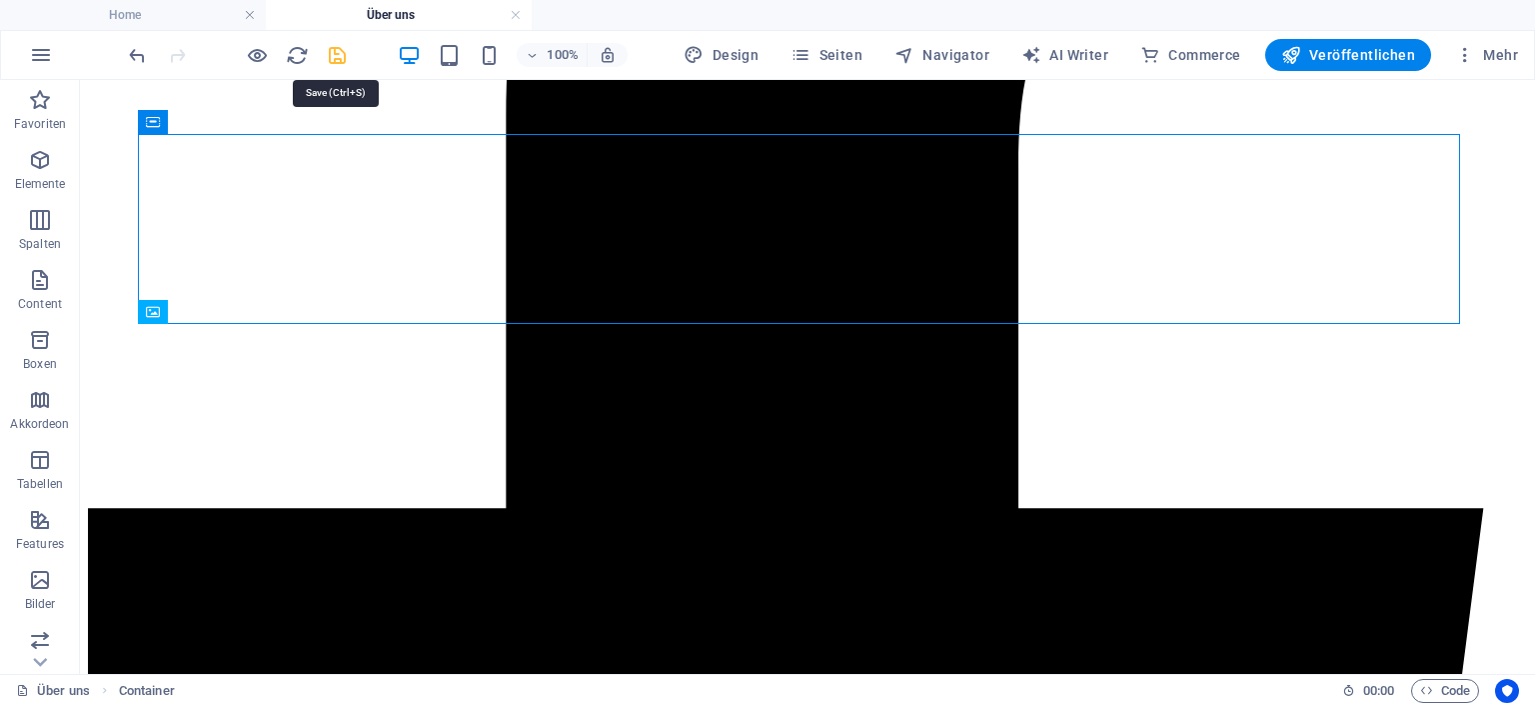
click at [342, 55] on icon "save" at bounding box center [337, 55] width 23 height 23
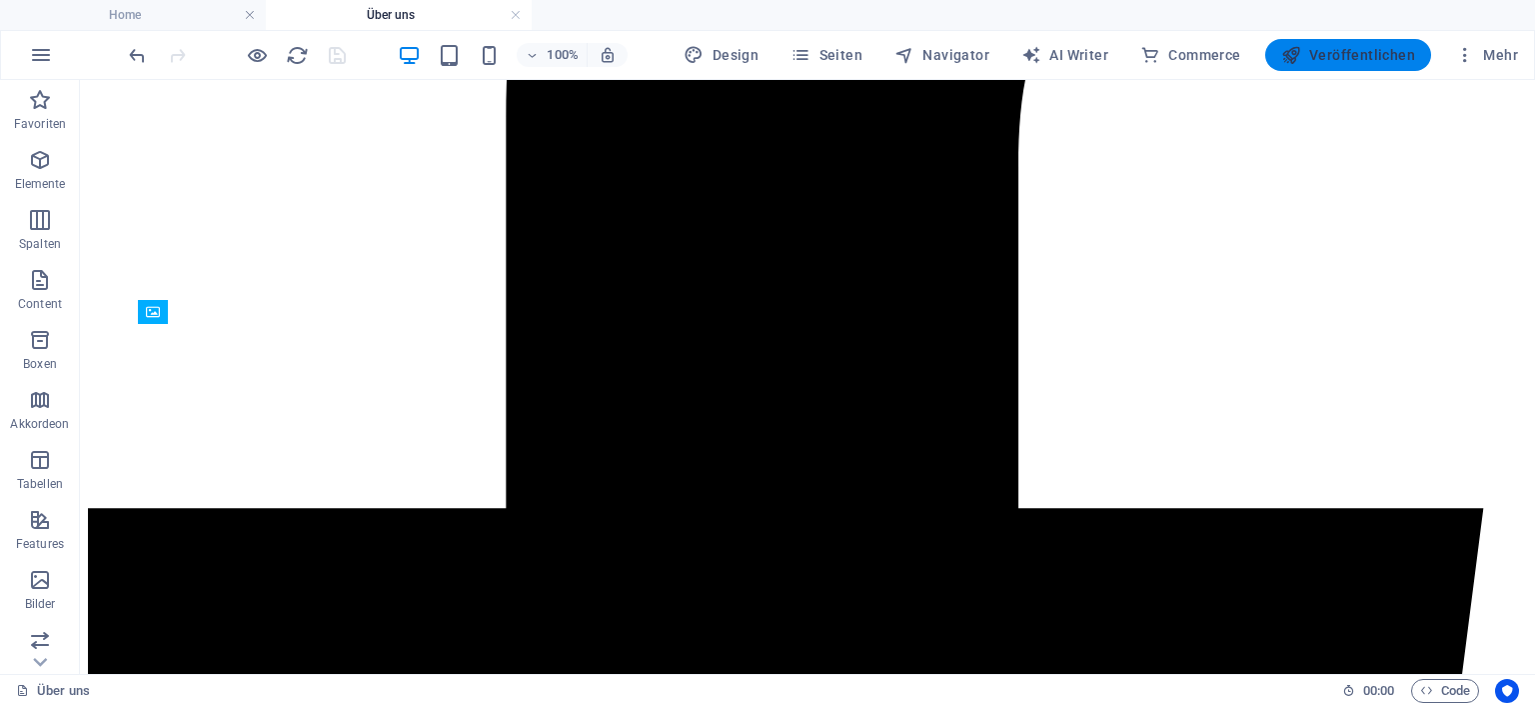
click at [1367, 53] on span "Veröffentlichen" at bounding box center [1348, 55] width 134 height 20
